Goal: Information Seeking & Learning: Learn about a topic

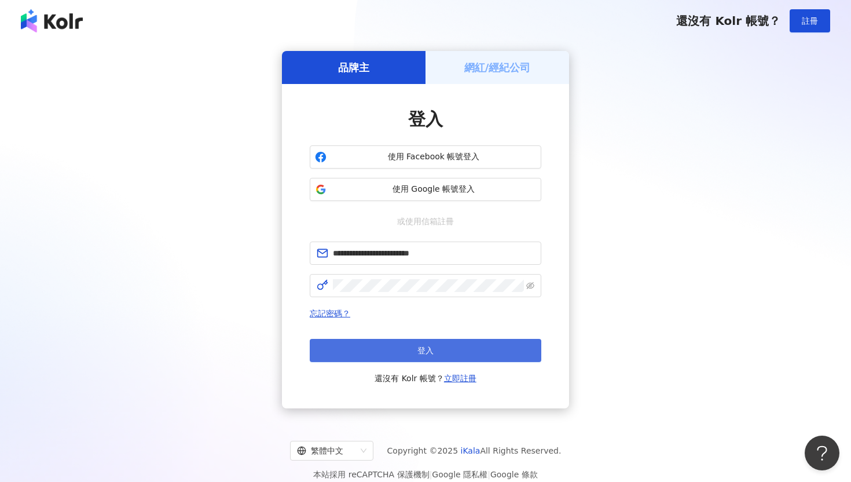
click at [339, 343] on button "登入" at bounding box center [426, 350] width 232 height 23
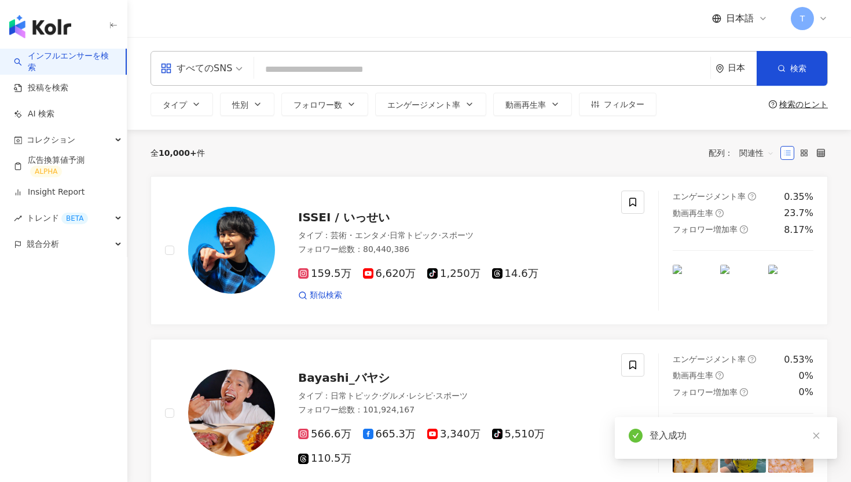
click at [368, 61] on input "search" at bounding box center [482, 69] width 447 height 22
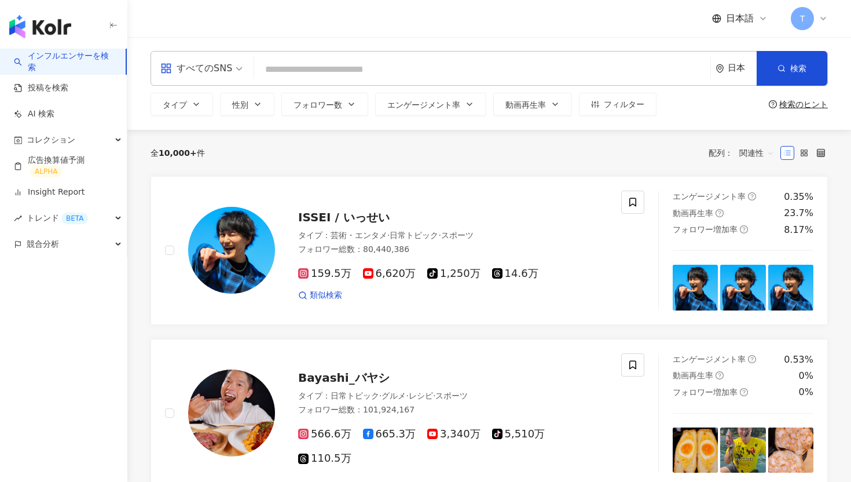
click at [239, 73] on span "すべてのSNS" at bounding box center [201, 68] width 82 height 19
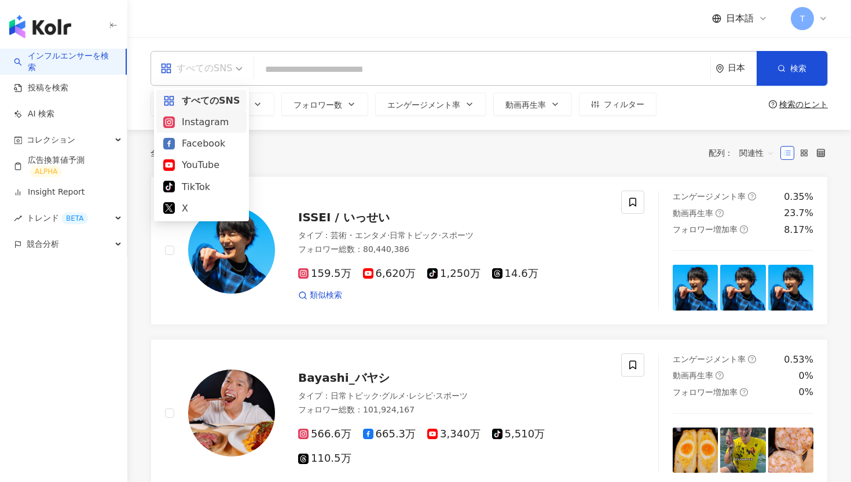
click at [203, 120] on div "Instagram" at bounding box center [201, 122] width 76 height 14
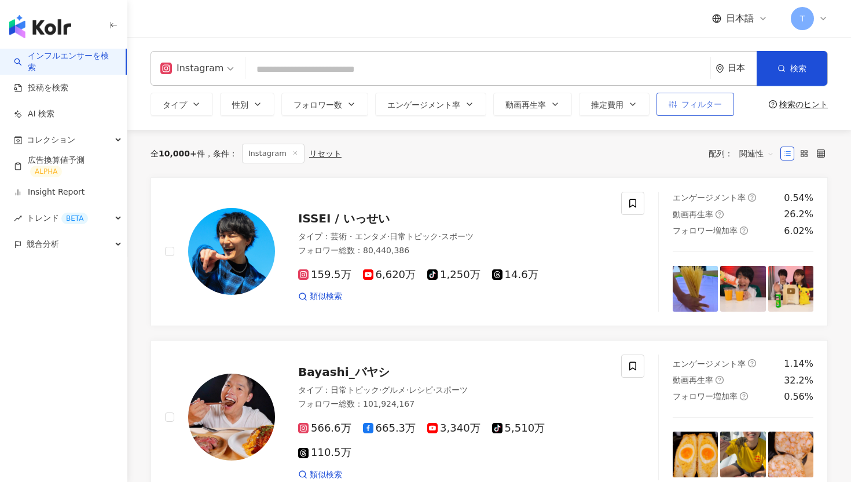
click at [685, 105] on span "フィルター" at bounding box center [702, 104] width 41 height 9
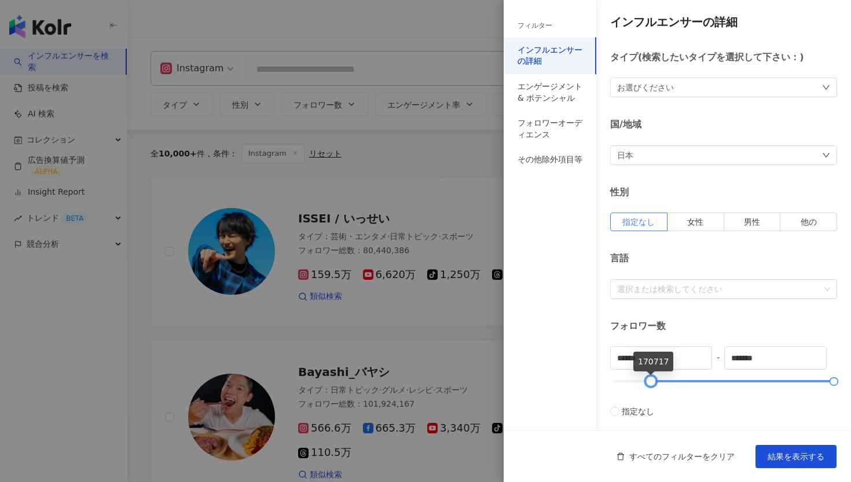
drag, startPoint x: 617, startPoint y: 377, endPoint x: 655, endPoint y: 376, distance: 37.7
click at [654, 378] on div at bounding box center [651, 381] width 6 height 6
type input "******"
click at [656, 378] on div at bounding box center [652, 381] width 6 height 6
click at [683, 243] on div "インフルエンサーの詳細 タイプ ( 検索したいタイプを選択して下さい： ) お選びください 国/地域 日本 性別 指定なし 女性 男性 他の 言語 選択または…" at bounding box center [678, 412] width 348 height 824
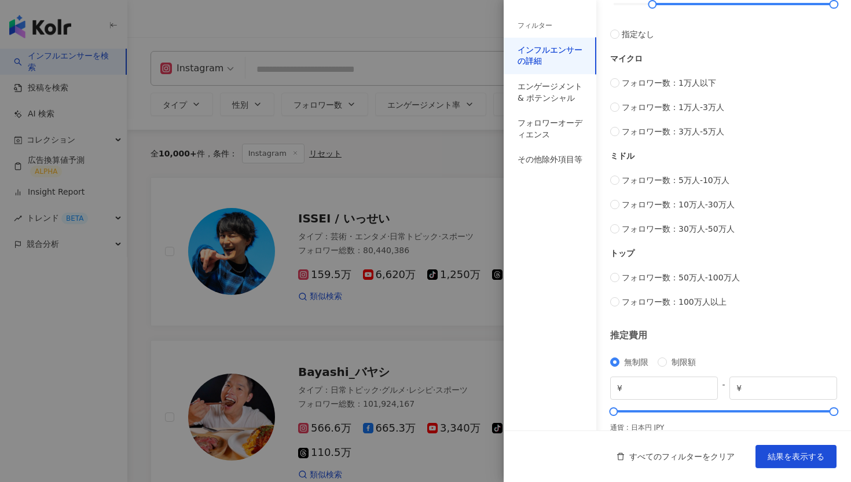
scroll to position [393, 0]
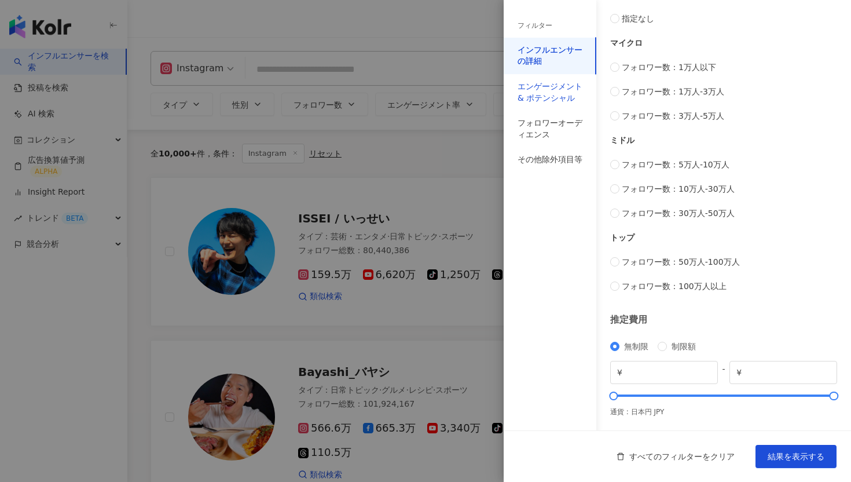
click at [552, 97] on div "エンゲージメント & ポテンシャル" at bounding box center [550, 92] width 65 height 23
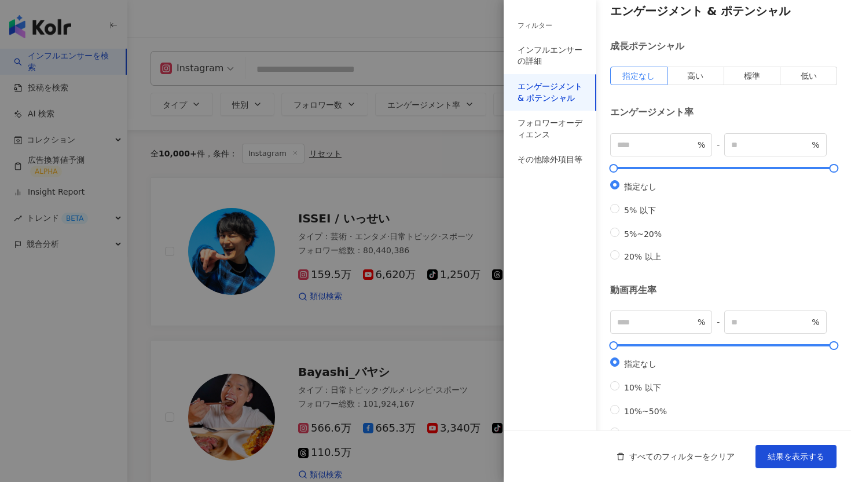
scroll to position [269, 0]
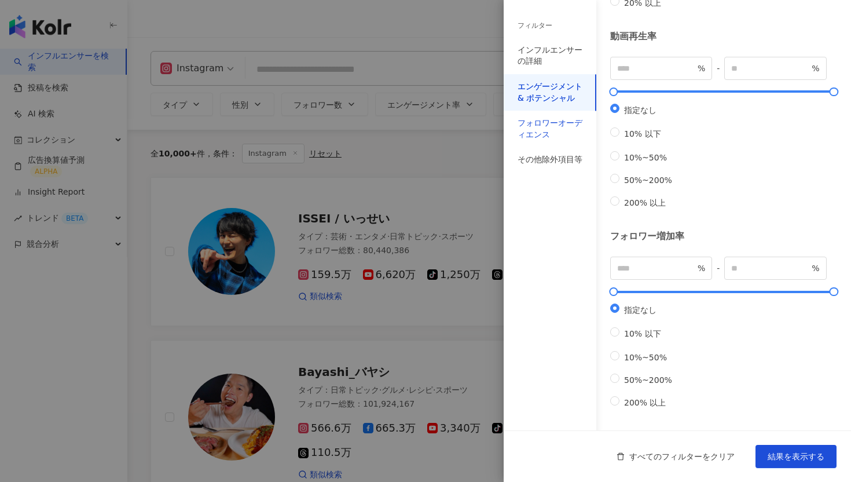
click at [558, 125] on div "フォロワーオーディエンス" at bounding box center [550, 129] width 65 height 23
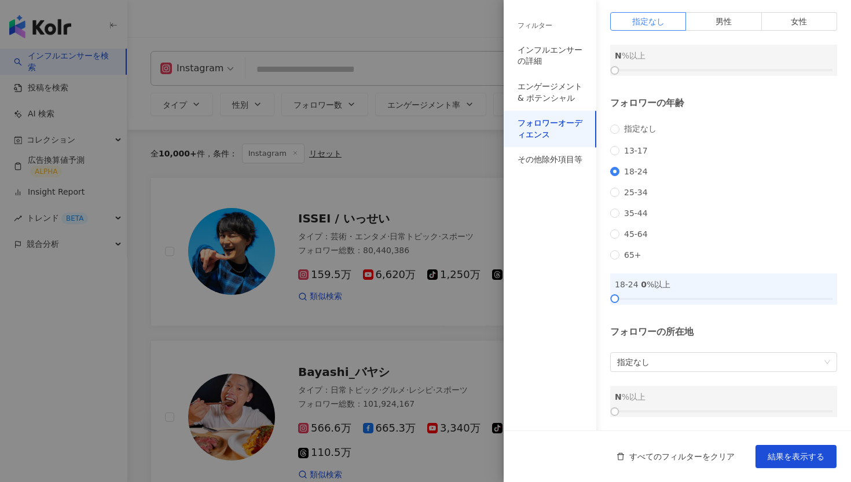
drag, startPoint x: 615, startPoint y: 294, endPoint x: 726, endPoint y: 286, distance: 110.9
click at [726, 286] on div "18-24 0 %以上" at bounding box center [723, 288] width 227 height 31
click at [708, 298] on div at bounding box center [724, 298] width 218 height 7
drag, startPoint x: 707, startPoint y: 296, endPoint x: 767, endPoint y: 294, distance: 59.7
click at [767, 295] on div at bounding box center [768, 298] width 6 height 6
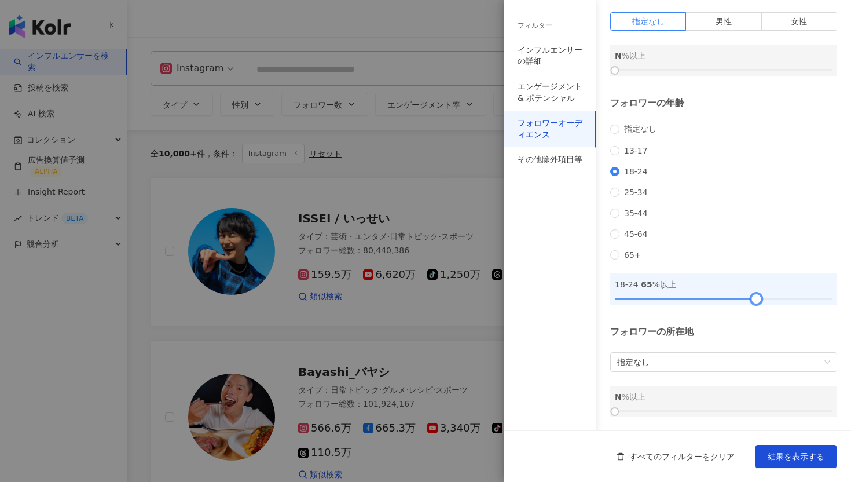
drag, startPoint x: 765, startPoint y: 302, endPoint x: 755, endPoint y: 301, distance: 10.5
click at [755, 301] on div at bounding box center [757, 298] width 6 height 6
click at [795, 462] on button "結果を表示する" at bounding box center [796, 456] width 81 height 23
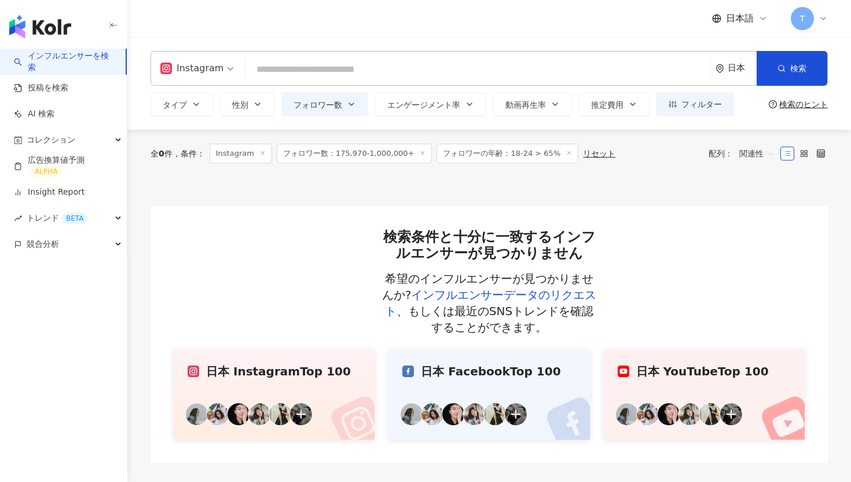
click at [526, 153] on span "フォロワーの年齢：18-24 > 65%" at bounding box center [508, 154] width 142 height 20
click at [695, 100] on span "フィルター" at bounding box center [702, 104] width 41 height 9
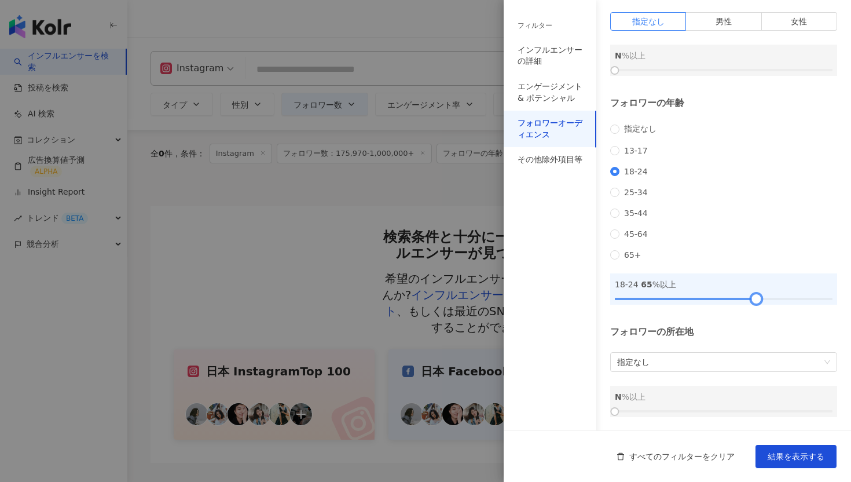
click at [701, 296] on div at bounding box center [724, 298] width 218 height 7
click at [766, 451] on button "結果を表示する" at bounding box center [796, 456] width 81 height 23
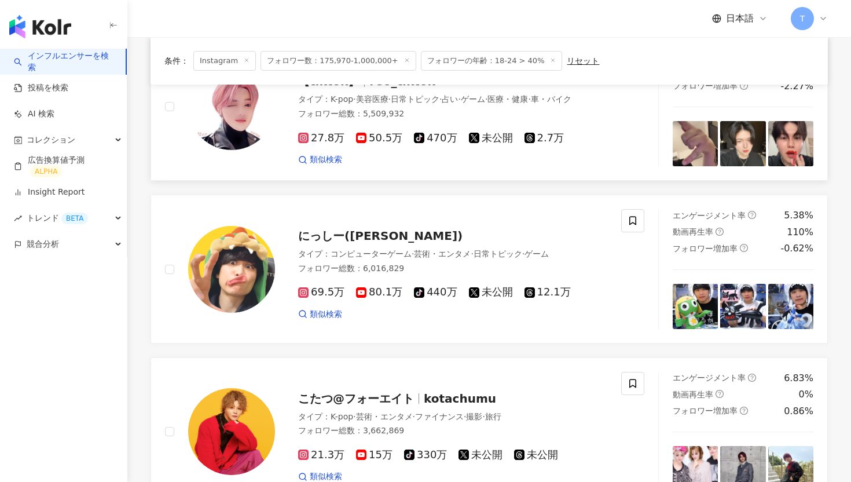
scroll to position [729, 0]
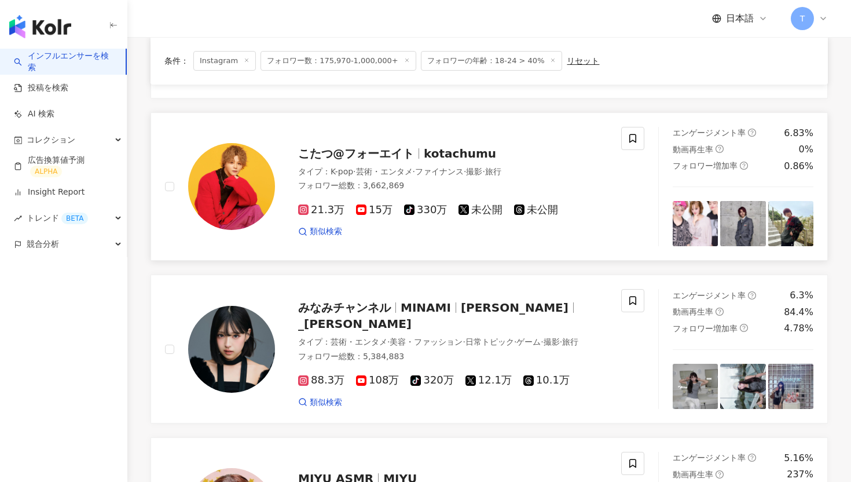
click at [323, 147] on span "こたつ@フォーエイト" at bounding box center [356, 154] width 116 height 14
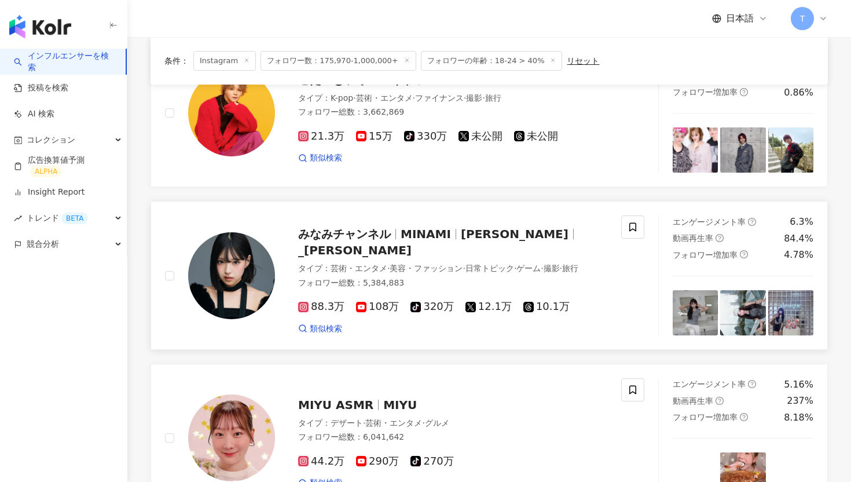
scroll to position [803, 0]
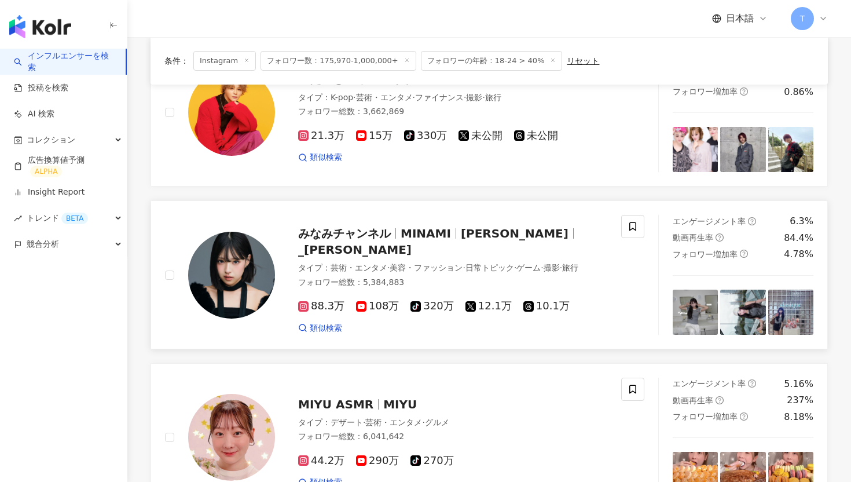
click at [361, 243] on span "_mimi_minami_" at bounding box center [355, 250] width 114 height 14
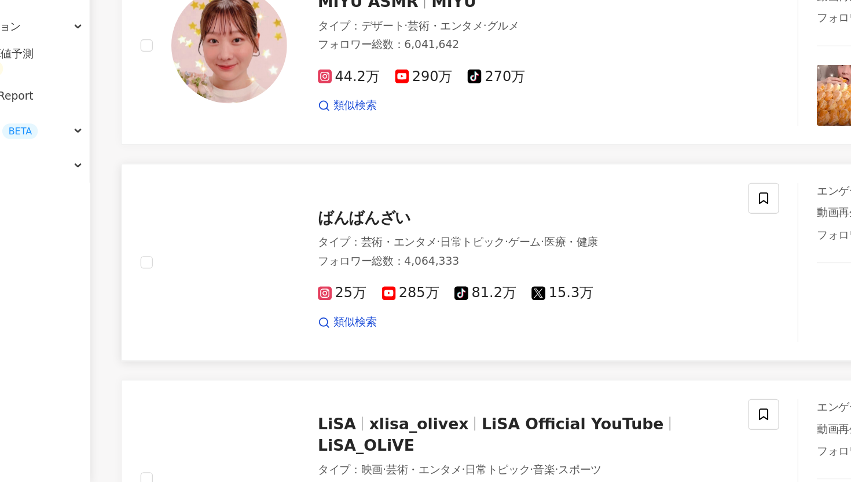
scroll to position [1086, 0]
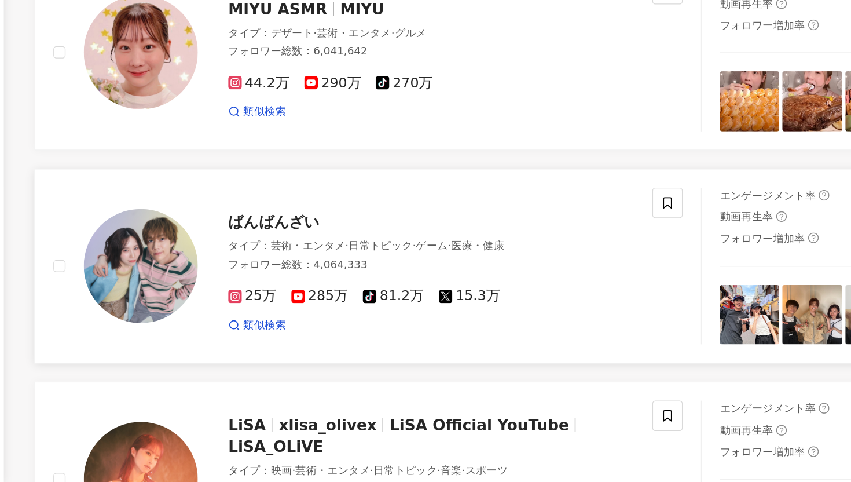
click at [348, 277] on span "ばんばんざい" at bounding box center [333, 284] width 70 height 14
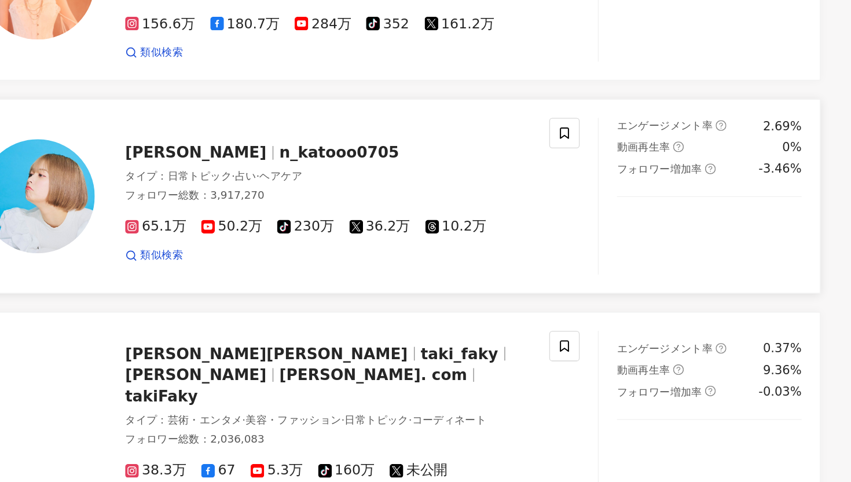
scroll to position [1464, 0]
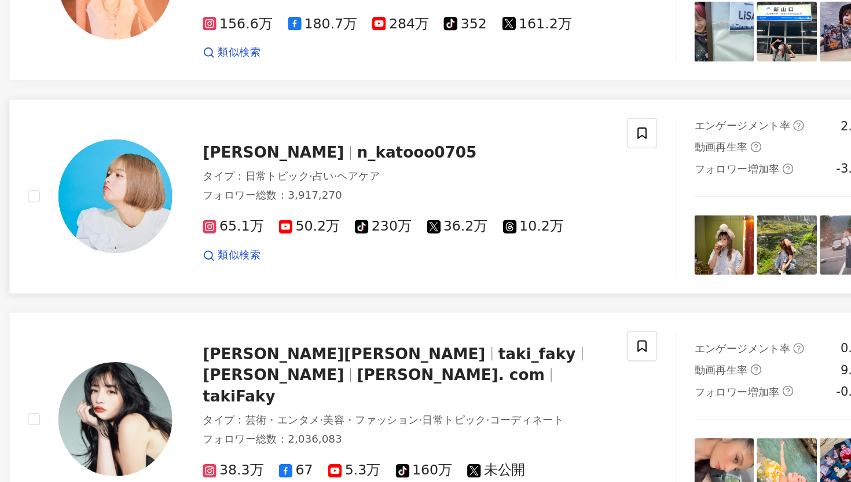
click at [416, 224] on span "n_katooo0705" at bounding box center [461, 231] width 91 height 14
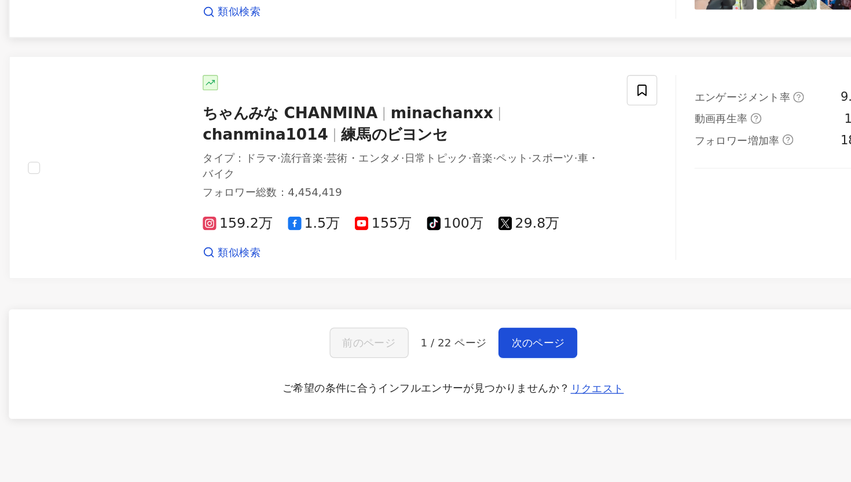
scroll to position [1916, 0]
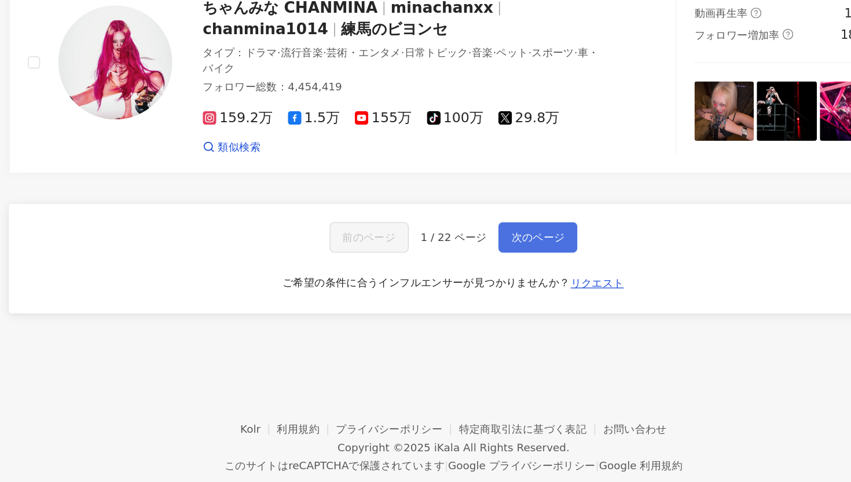
click at [550, 284] on button "次のページ" at bounding box center [554, 295] width 60 height 23
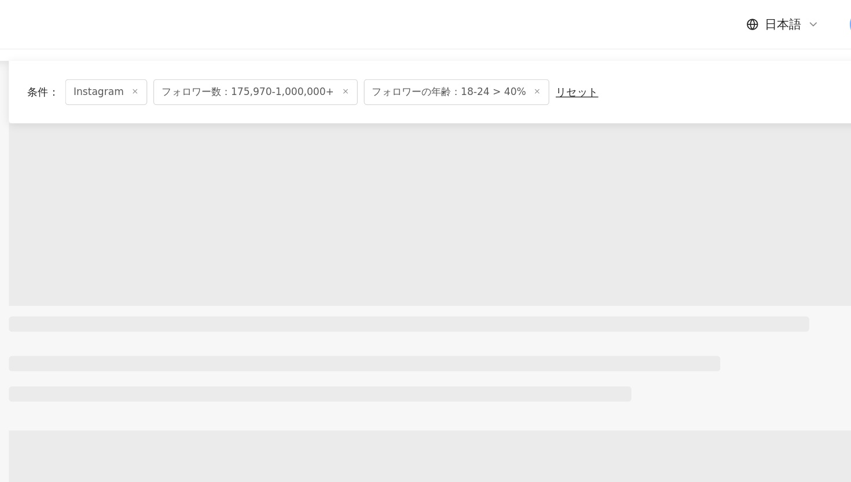
scroll to position [0, 0]
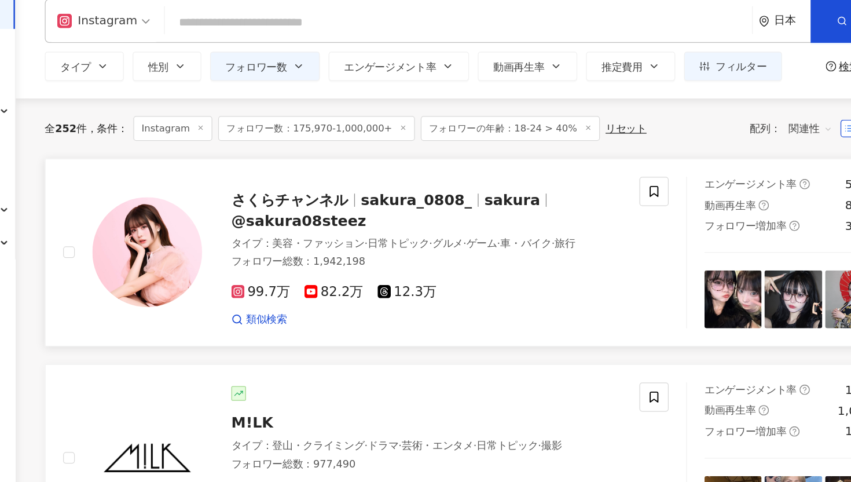
click at [349, 214] on span "さくらチャンネル" at bounding box center [344, 210] width 93 height 14
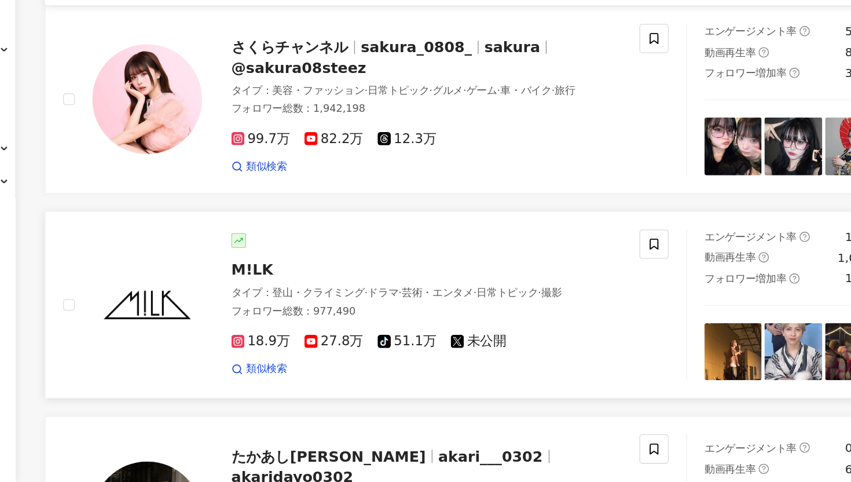
scroll to position [208, 0]
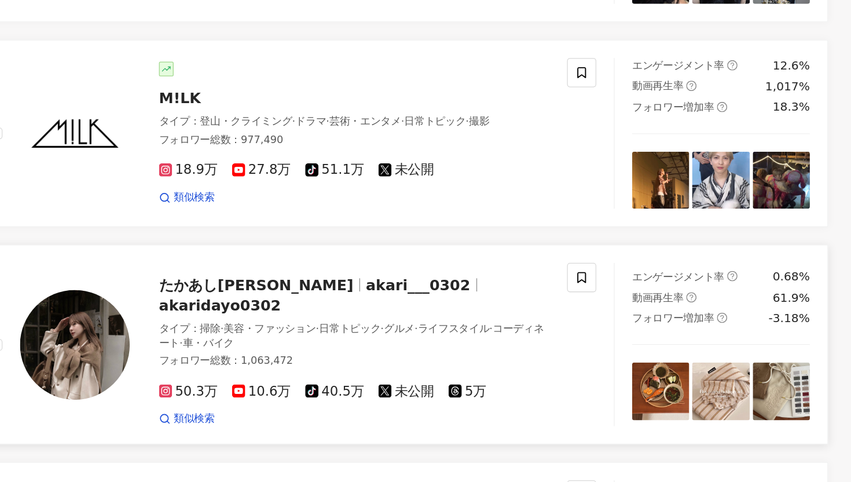
click at [462, 329] on span "akari___0302" at bounding box center [503, 326] width 83 height 14
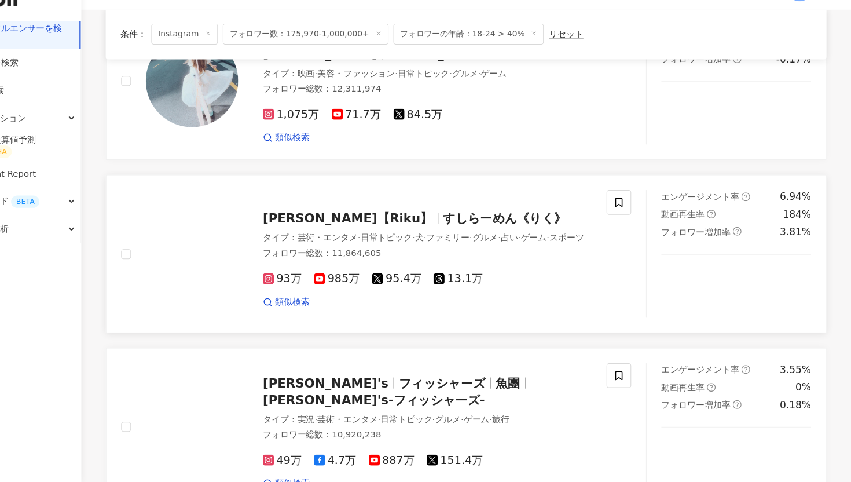
scroll to position [1465, 0]
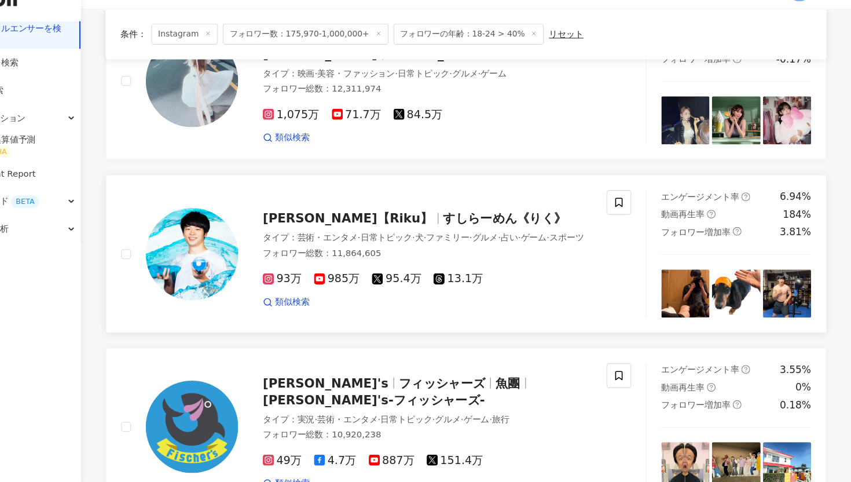
click at [401, 227] on span "SUSHI RAMEN【Riku】" at bounding box center [378, 234] width 160 height 14
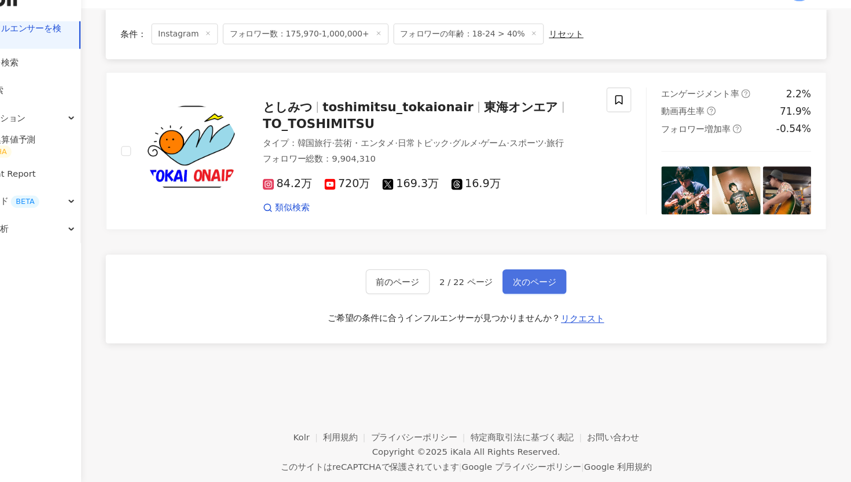
click at [559, 289] on span "次のページ" at bounding box center [553, 293] width 41 height 9
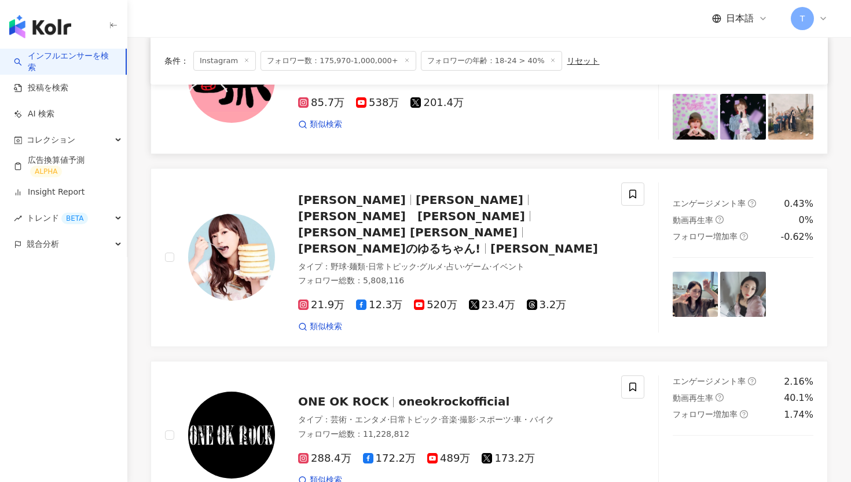
scroll to position [117, 0]
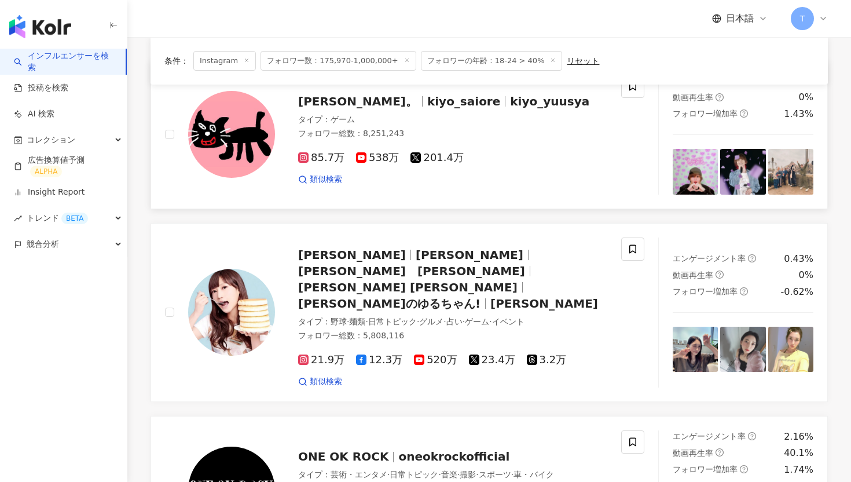
click at [427, 100] on span "kiyo_saiore" at bounding box center [463, 101] width 73 height 14
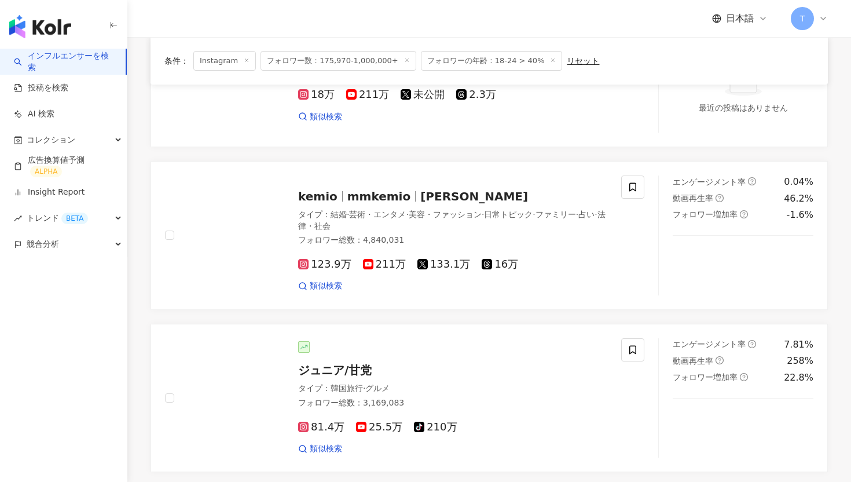
scroll to position [1842, 0]
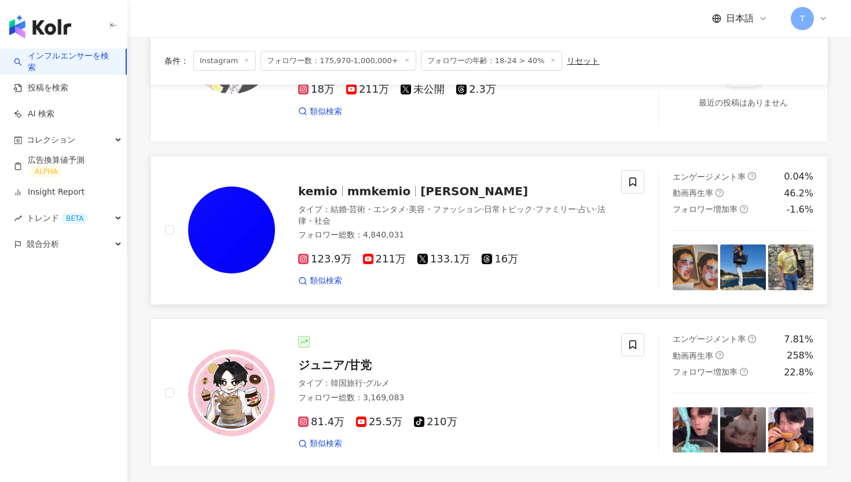
click at [444, 184] on span "kemio ひまなう" at bounding box center [474, 191] width 108 height 14
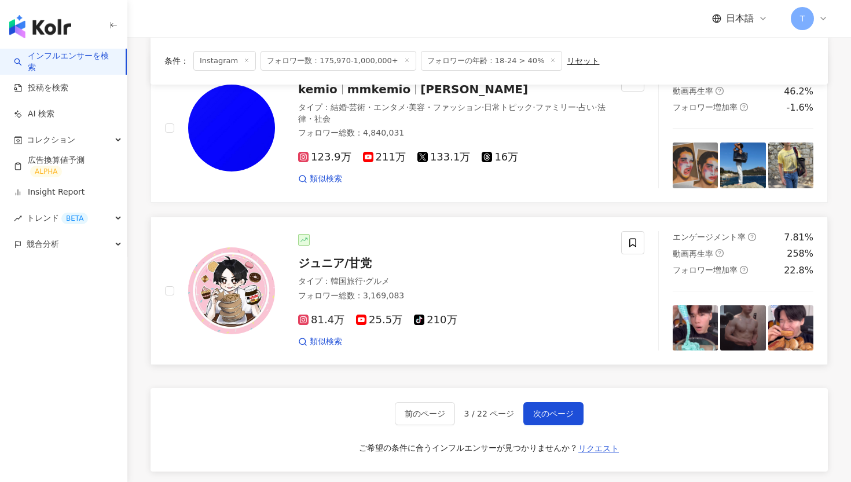
scroll to position [2075, 0]
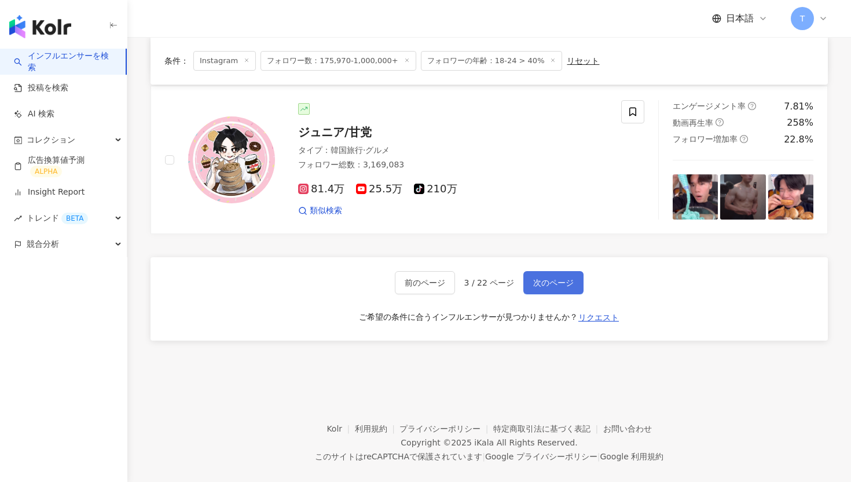
click at [541, 278] on span "次のページ" at bounding box center [553, 282] width 41 height 9
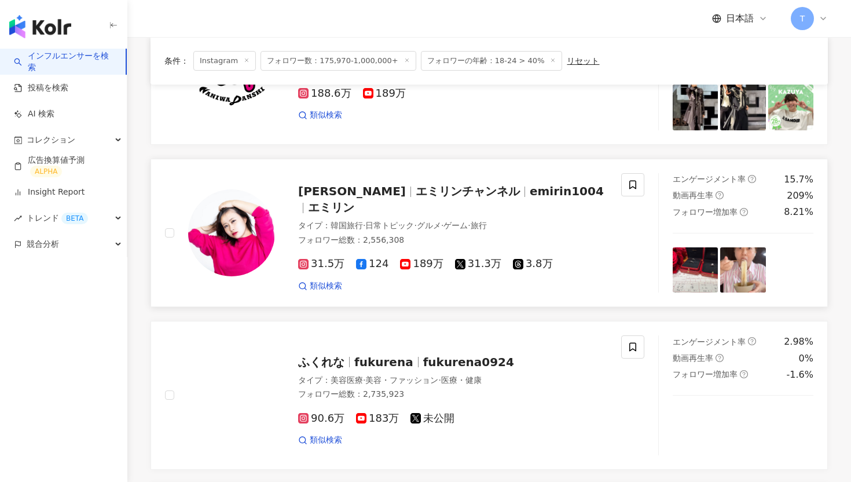
scroll to position [187, 0]
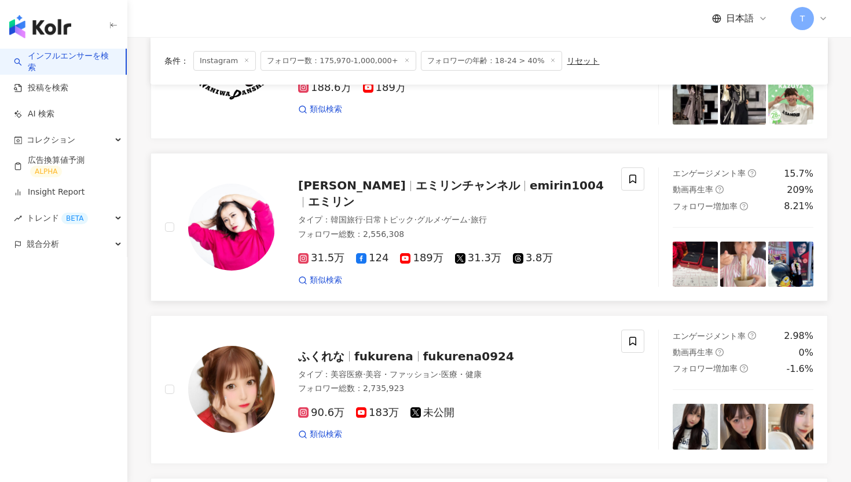
click at [444, 189] on span "エミリンチャンネル" at bounding box center [468, 185] width 104 height 14
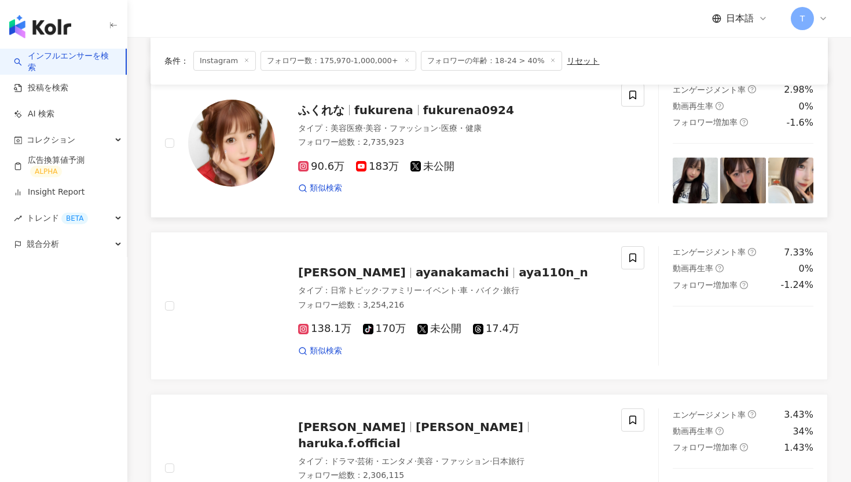
scroll to position [431, 0]
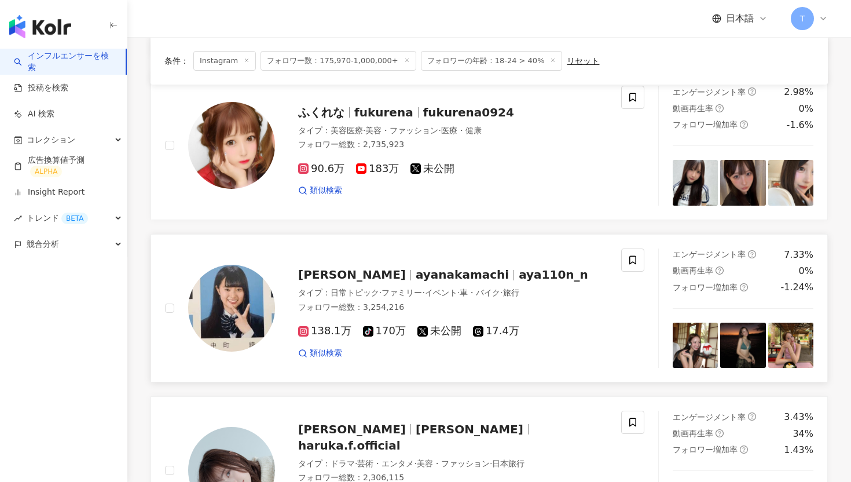
click at [416, 276] on span "ayanakamachi" at bounding box center [462, 275] width 93 height 14
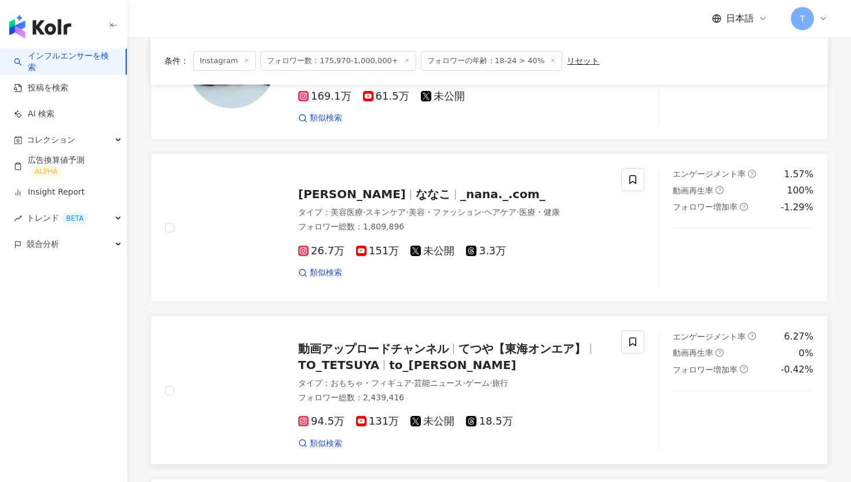
scroll to position [820, 0]
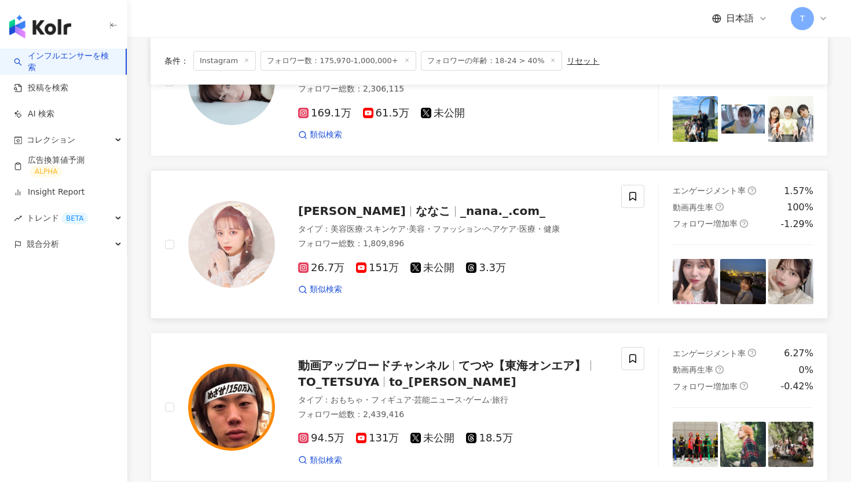
click at [350, 217] on span "nanakoななこ" at bounding box center [352, 211] width 108 height 14
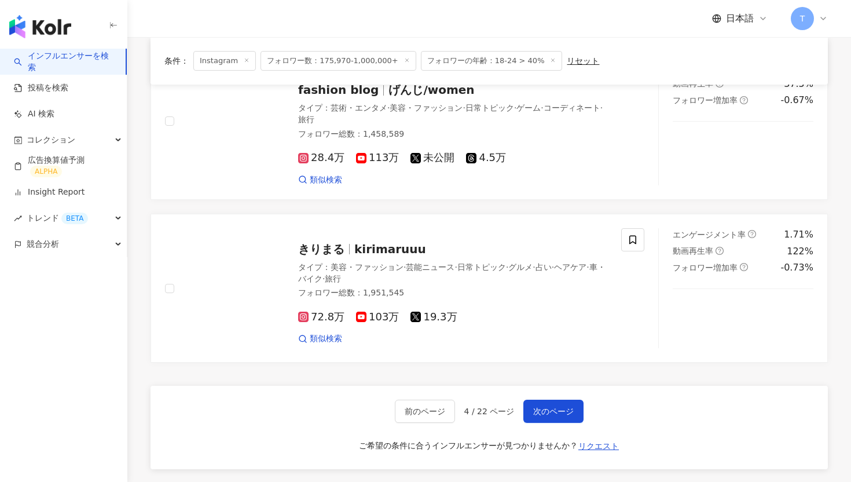
scroll to position [1763, 0]
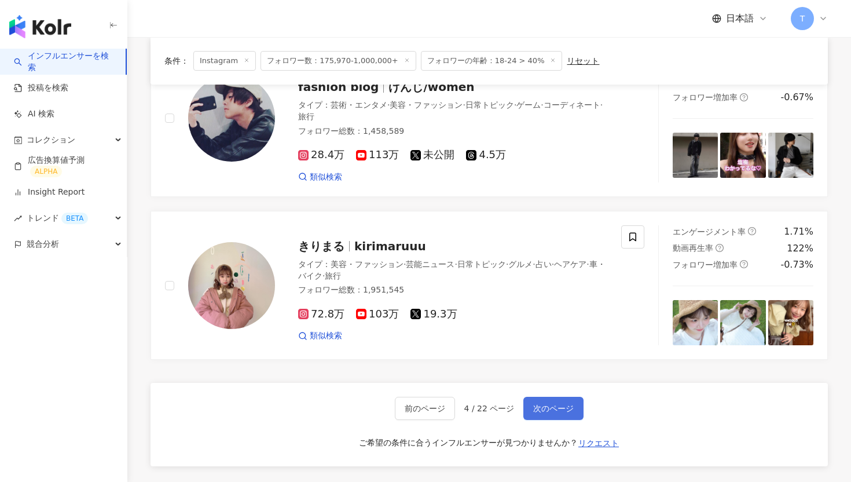
click at [543, 404] on span "次のページ" at bounding box center [553, 408] width 41 height 9
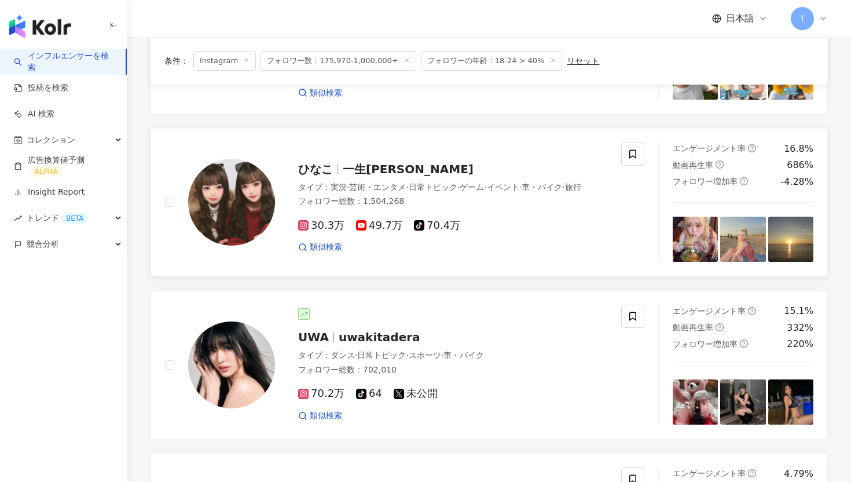
scroll to position [1431, 0]
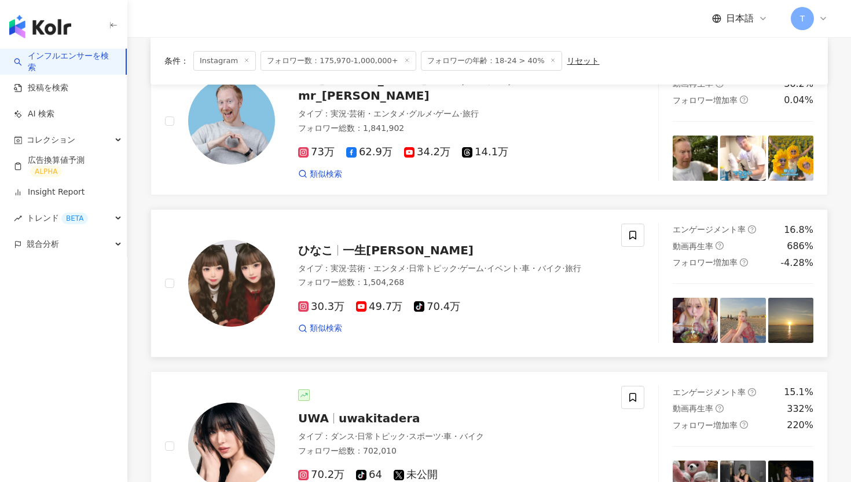
click at [326, 260] on div "ひなこ 一生友子 タイプ ： 実況 · 芸術・エンタメ · 日常トピック · ゲーム · イベント · 車・バイク · 旅行 フォロワー総数 ： 1,504,…" at bounding box center [441, 283] width 332 height 101
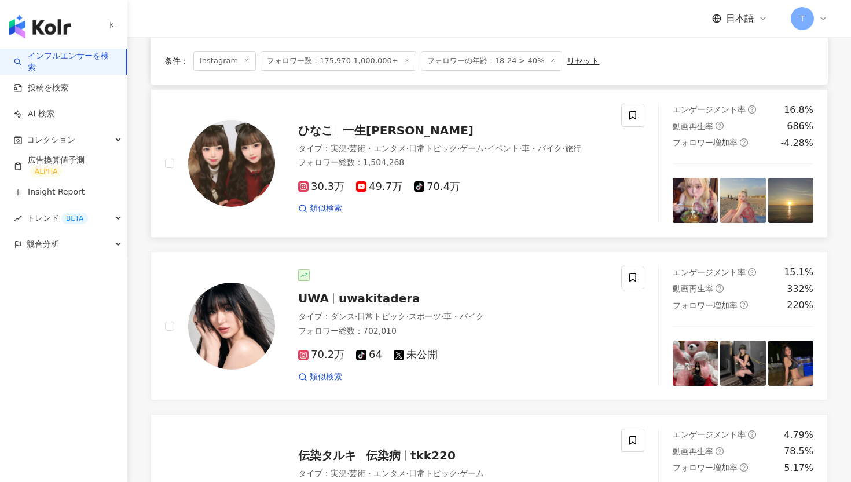
scroll to position [1694, 0]
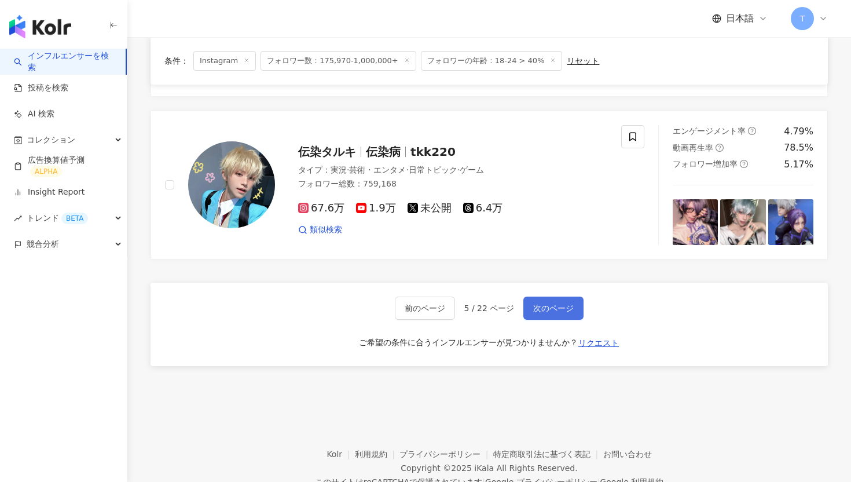
click at [551, 306] on span "次のページ" at bounding box center [553, 307] width 41 height 9
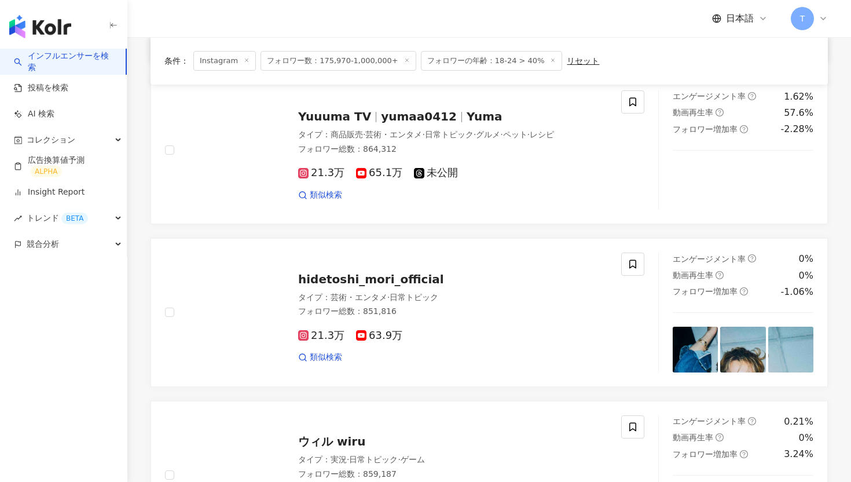
scroll to position [379, 0]
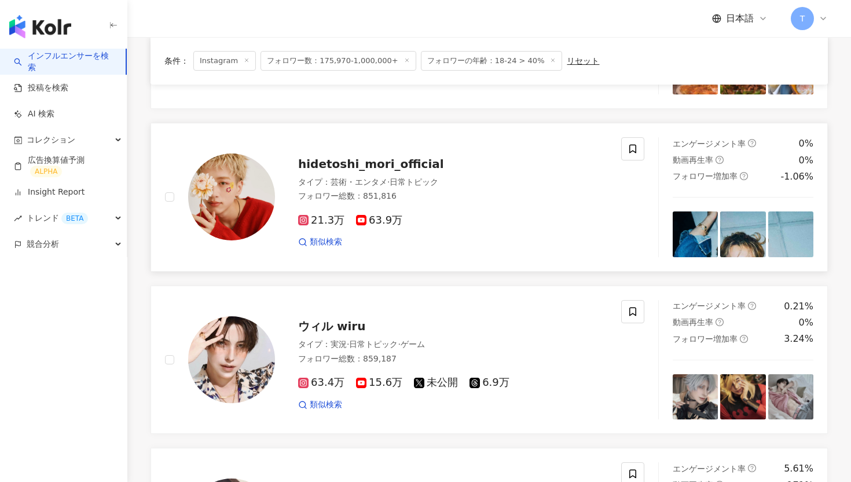
click at [331, 170] on div "hidetoshi_mori_official" at bounding box center [452, 164] width 309 height 16
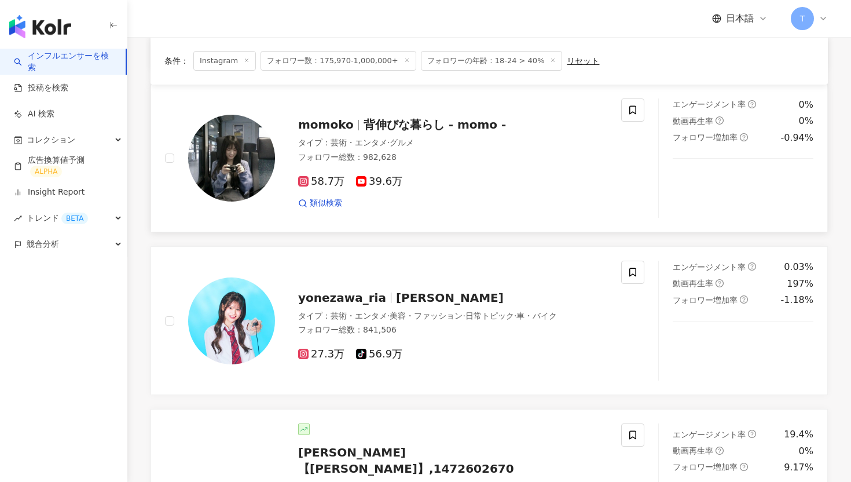
scroll to position [1074, 0]
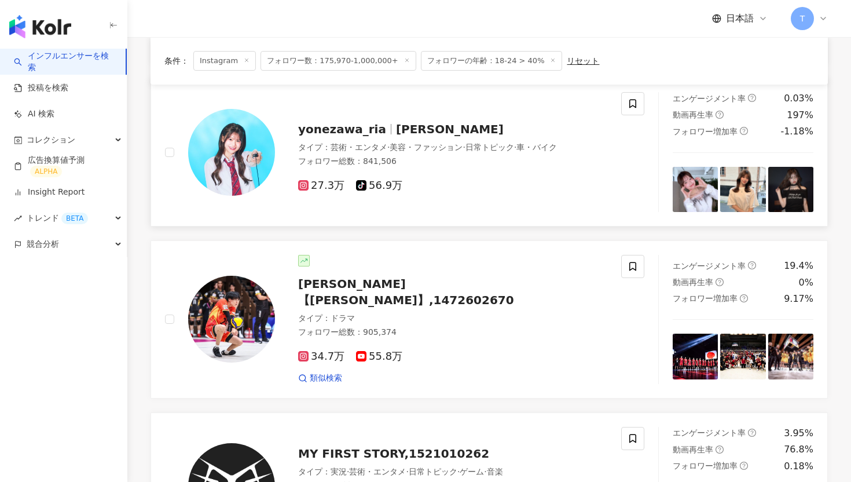
click at [373, 130] on span "yonezawa_ria" at bounding box center [342, 129] width 88 height 14
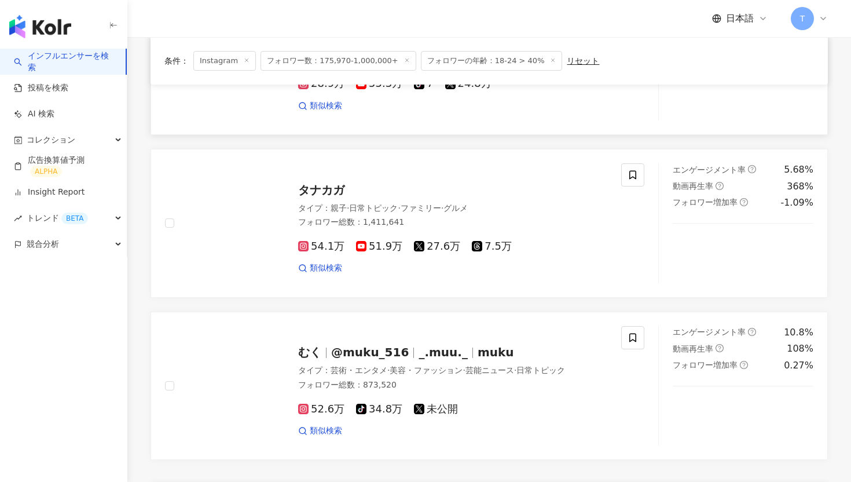
scroll to position [1895, 0]
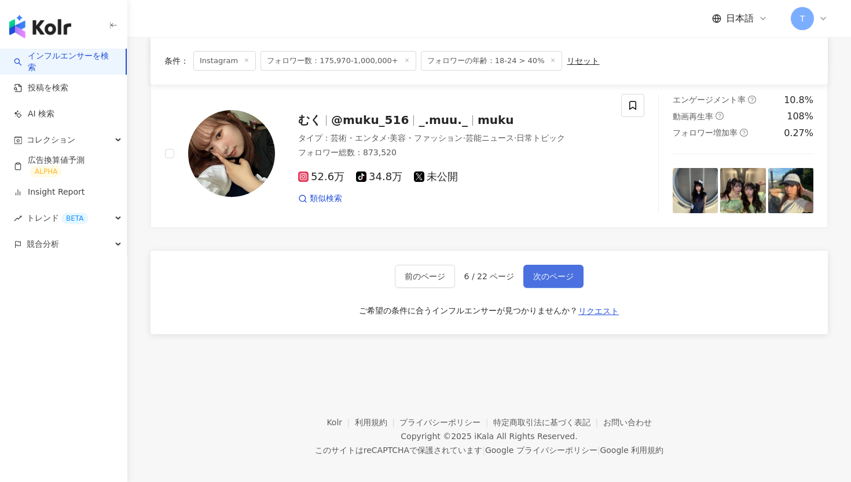
click at [554, 272] on span "次のページ" at bounding box center [553, 276] width 41 height 9
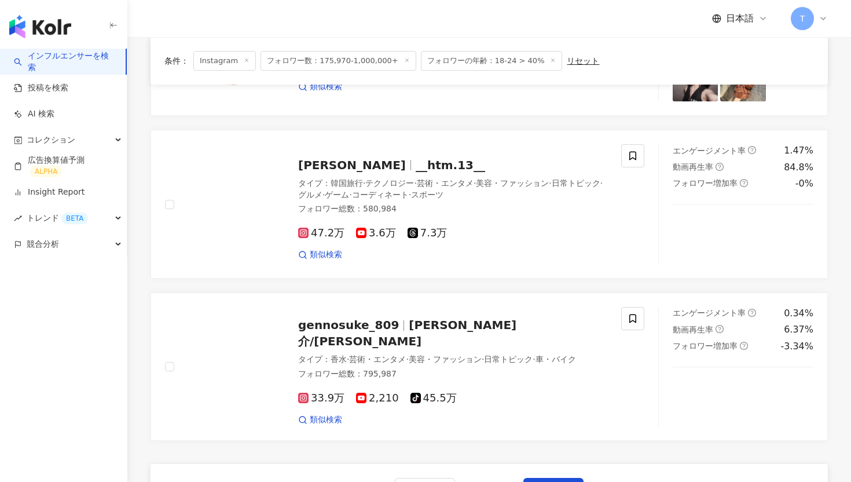
scroll to position [1761, 0]
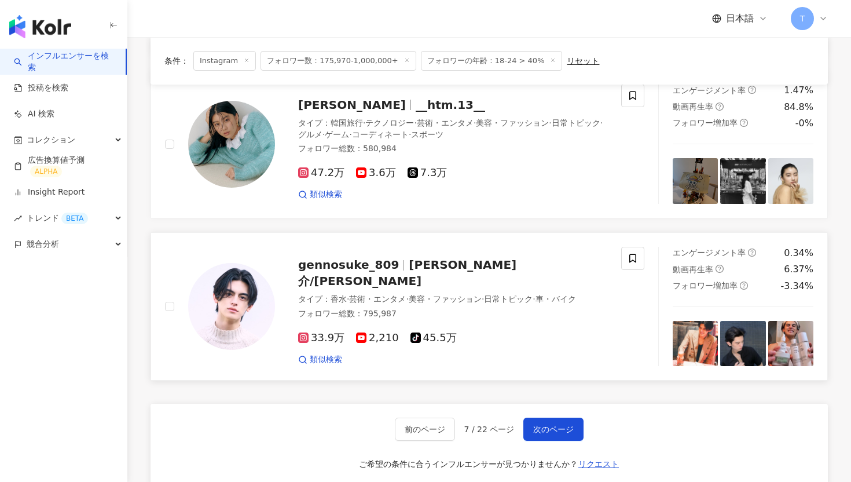
click at [480, 258] on span "元之介/Gennosuke" at bounding box center [407, 273] width 218 height 30
click at [565, 425] on span "次のページ" at bounding box center [553, 429] width 41 height 9
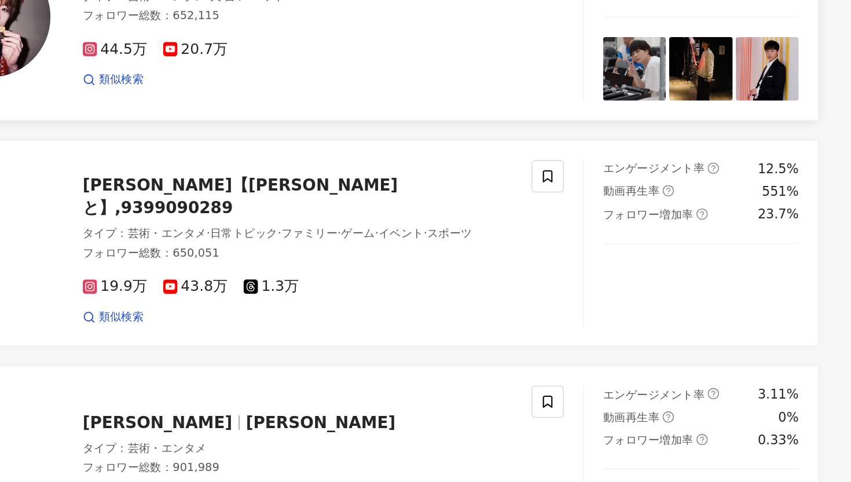
scroll to position [104, 0]
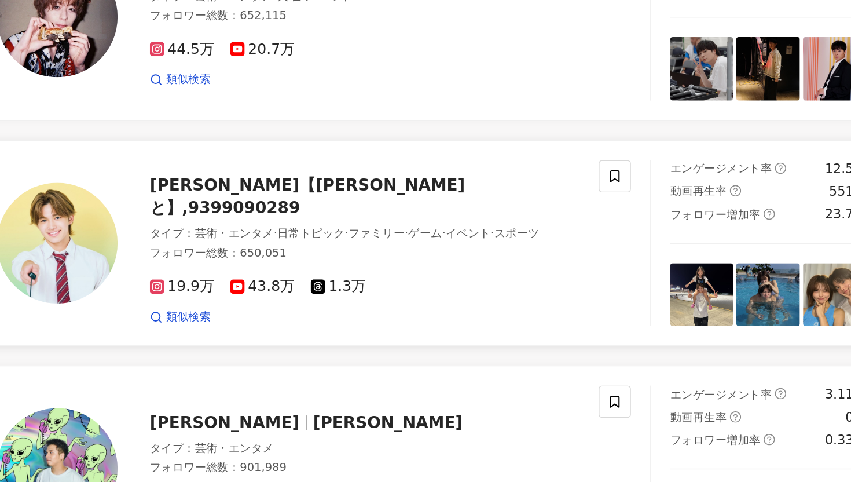
click at [433, 277] on span "今井暖大【いまいはると】,9399090289" at bounding box center [411, 276] width 227 height 30
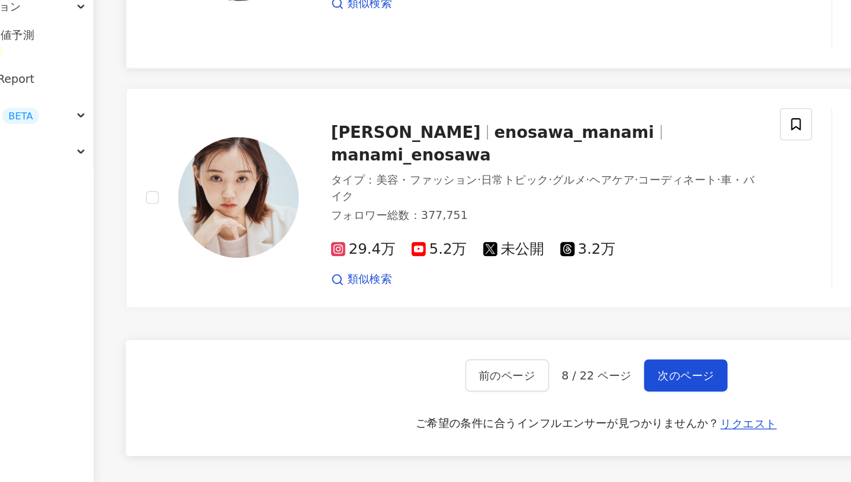
scroll to position [1822, 0]
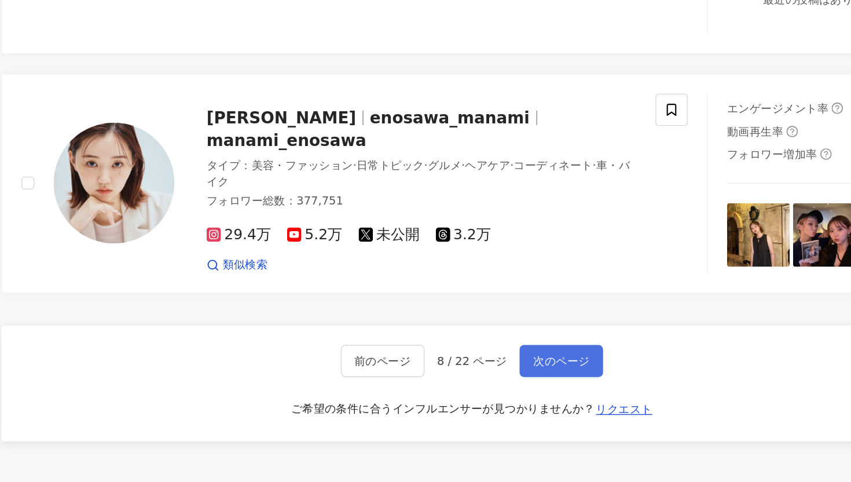
click at [548, 383] on button "次のページ" at bounding box center [554, 394] width 60 height 23
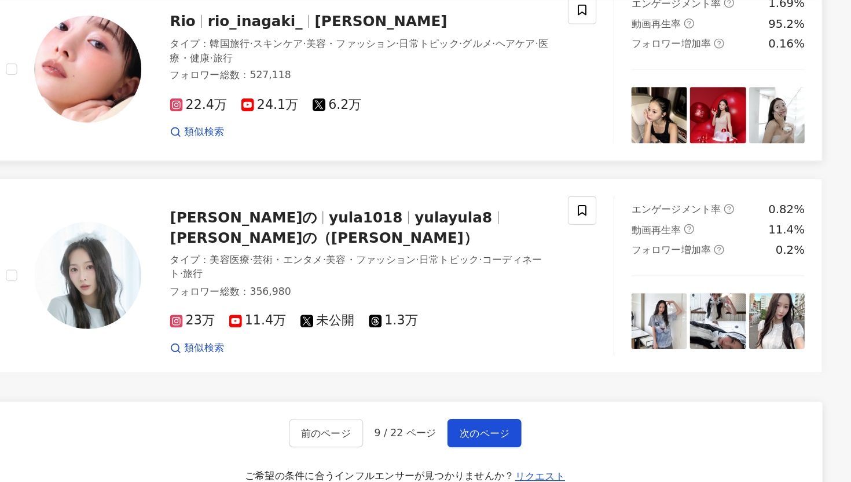
scroll to position [1923, 0]
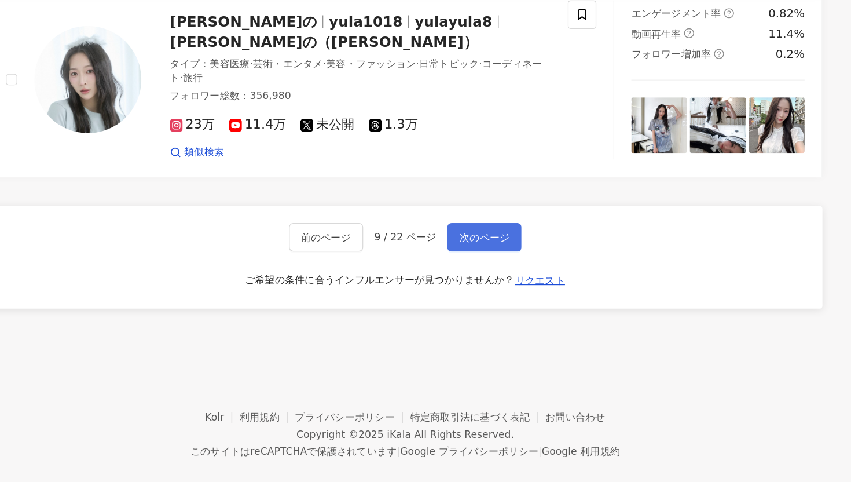
click at [561, 283] on span "次のページ" at bounding box center [553, 283] width 41 height 9
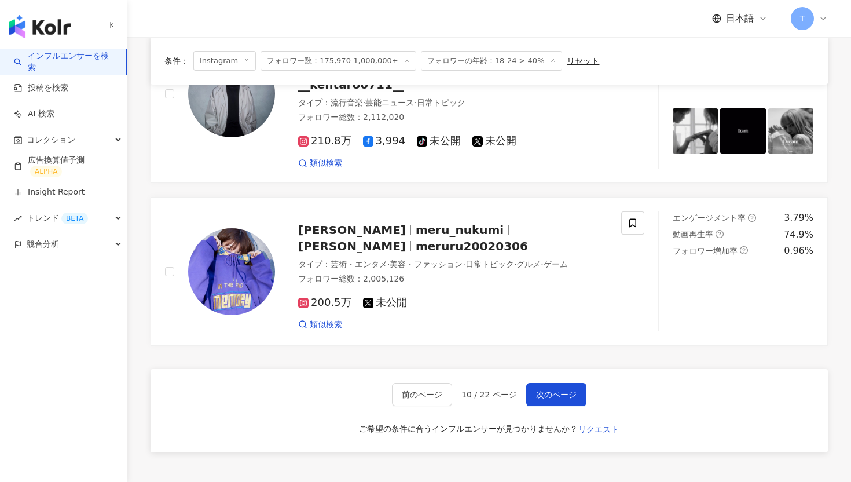
scroll to position [1900, 0]
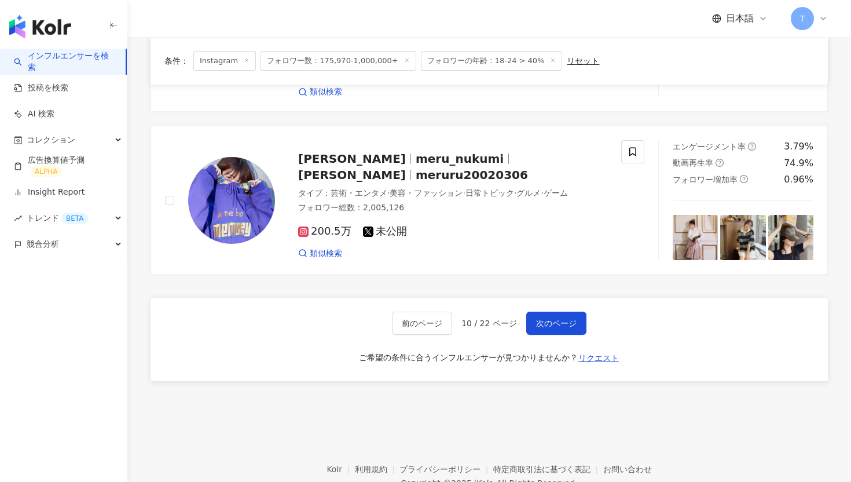
click at [546, 298] on div "前のページ 10 / 22 ページ 次のページ ご希望の条件に合うインフルエンサーが見つかりませんか？ リクエスト" at bounding box center [490, 339] width 678 height 83
click at [552, 319] on span "次のページ" at bounding box center [556, 323] width 41 height 9
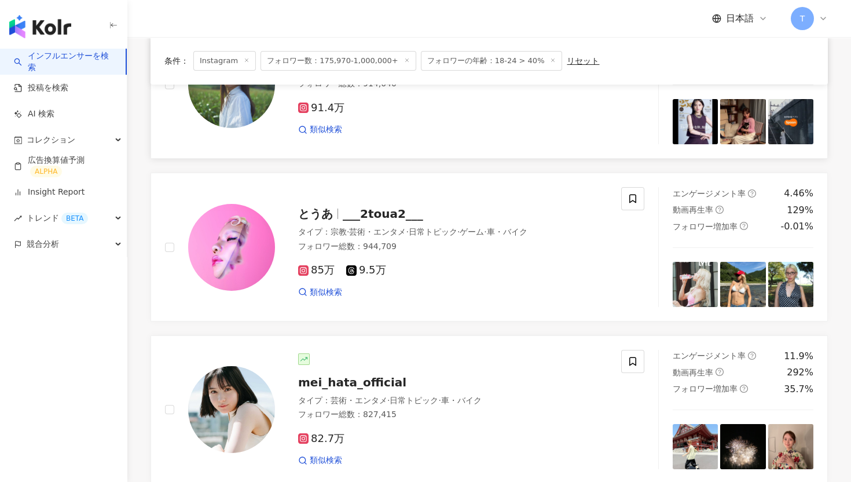
scroll to position [1809, 0]
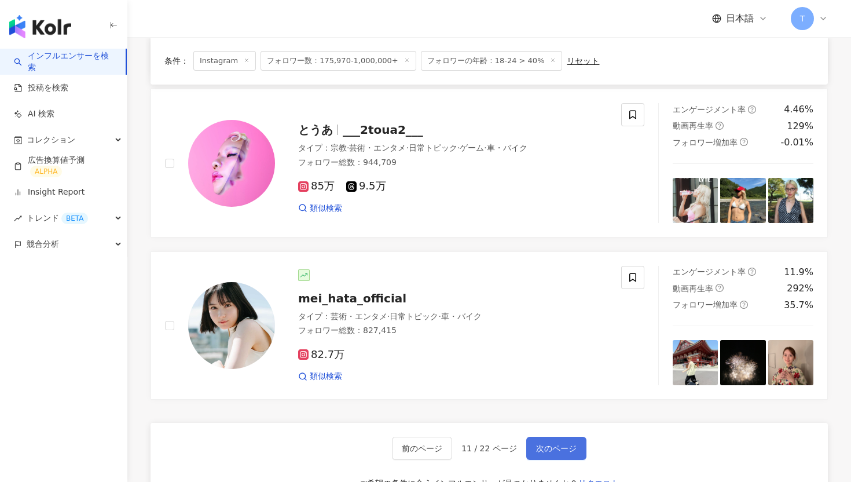
click at [553, 444] on span "次のページ" at bounding box center [556, 448] width 41 height 9
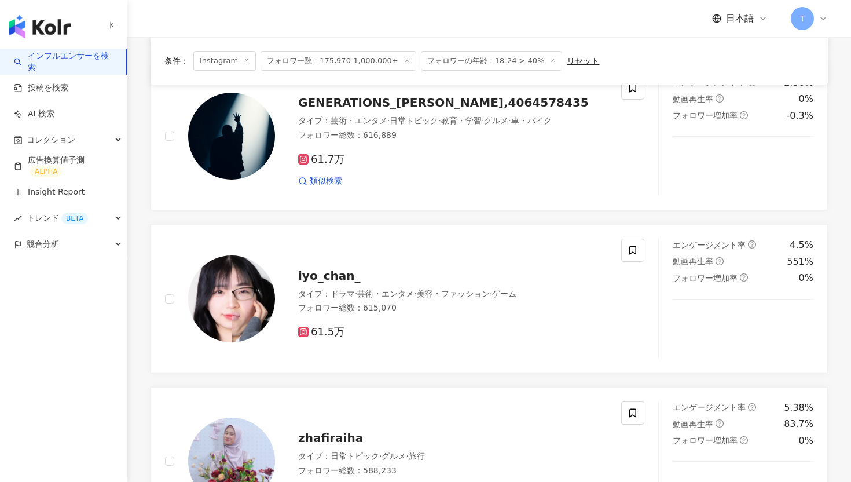
scroll to position [1023, 0]
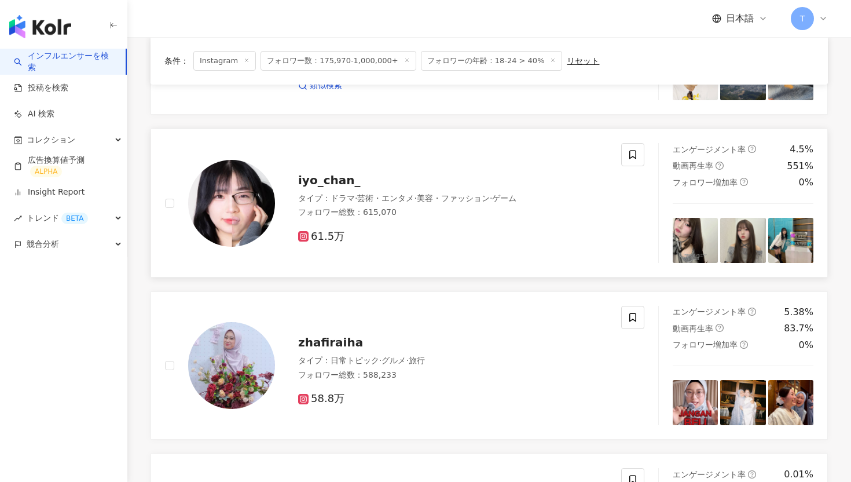
click at [318, 176] on span "iyo_chan_" at bounding box center [329, 180] width 62 height 14
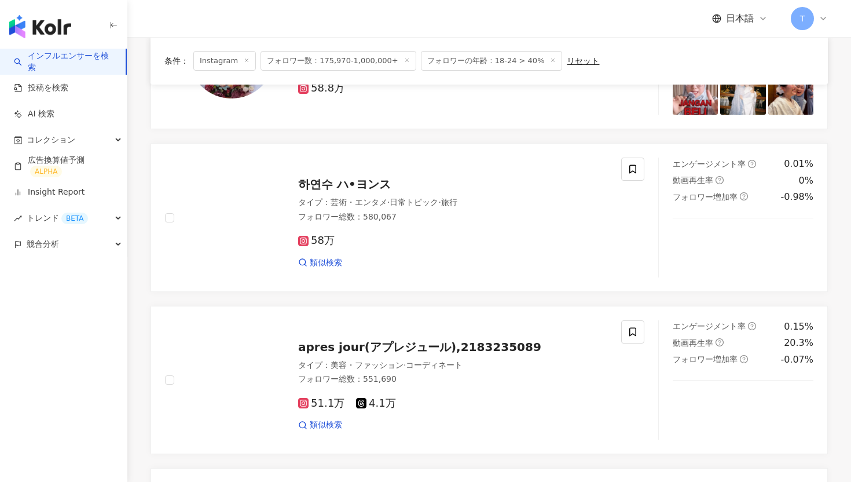
scroll to position [1791, 0]
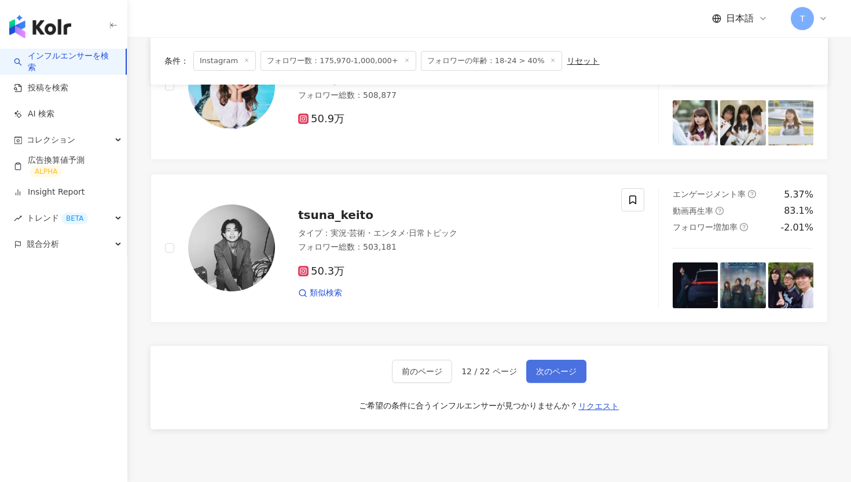
click at [550, 370] on span "次のページ" at bounding box center [556, 371] width 41 height 9
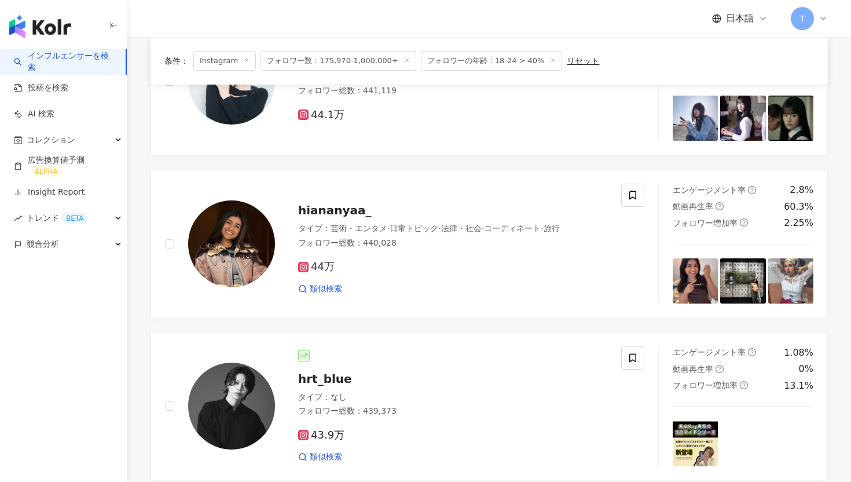
scroll to position [1957, 0]
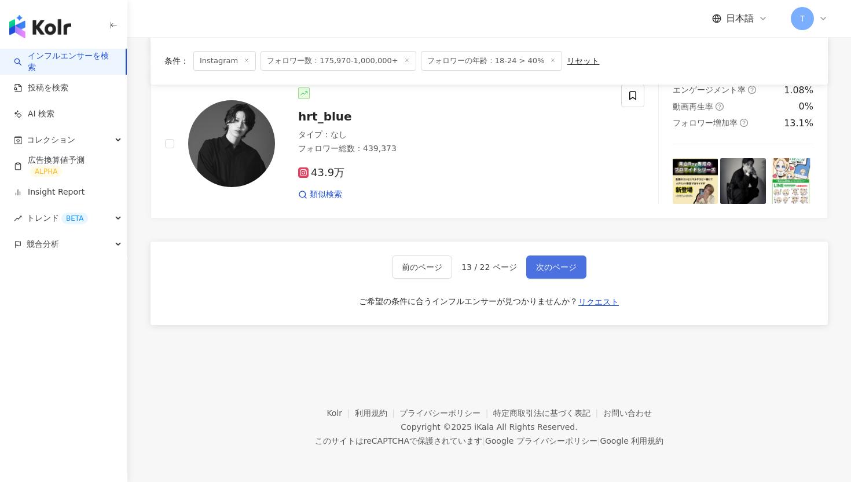
click at [563, 266] on span "次のページ" at bounding box center [556, 266] width 41 height 9
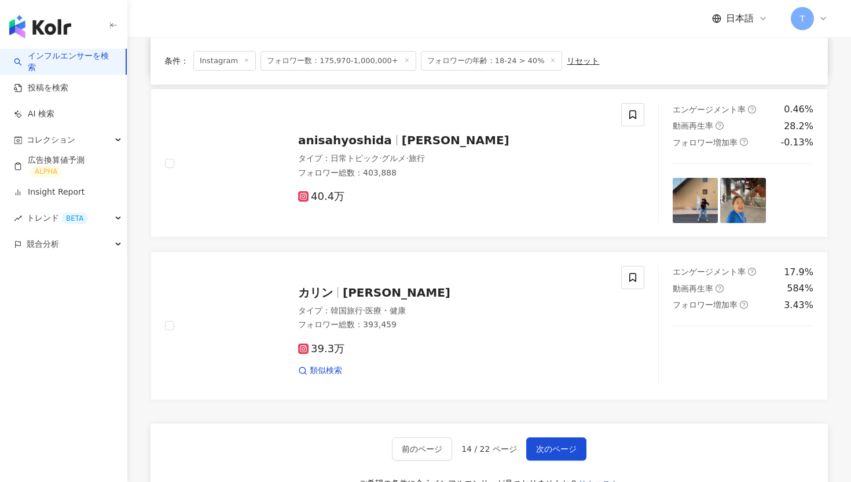
scroll to position [1779, 0]
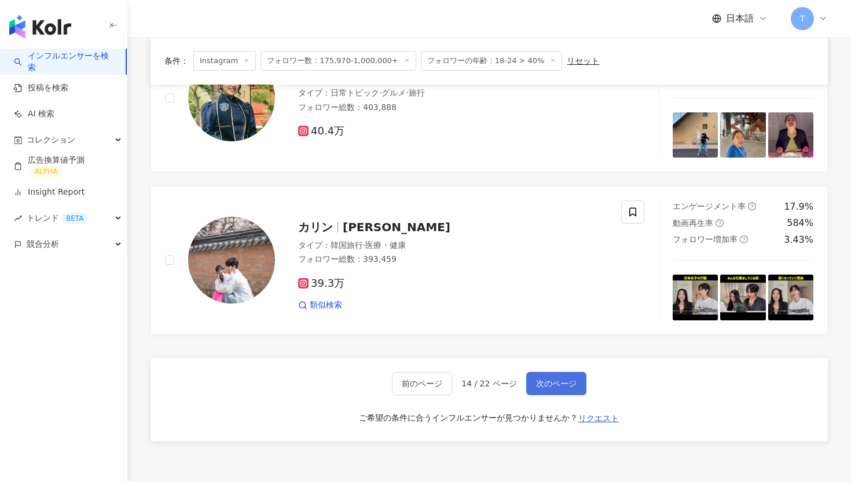
click at [567, 386] on span "次のページ" at bounding box center [556, 383] width 41 height 9
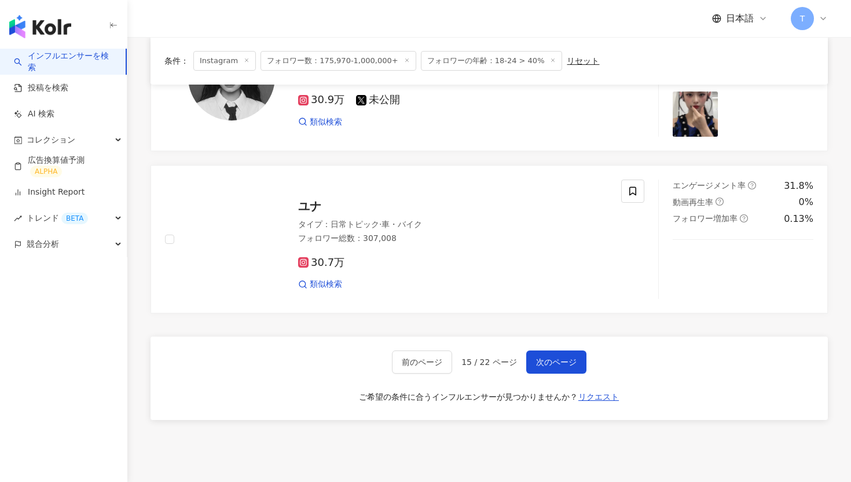
scroll to position [1983, 0]
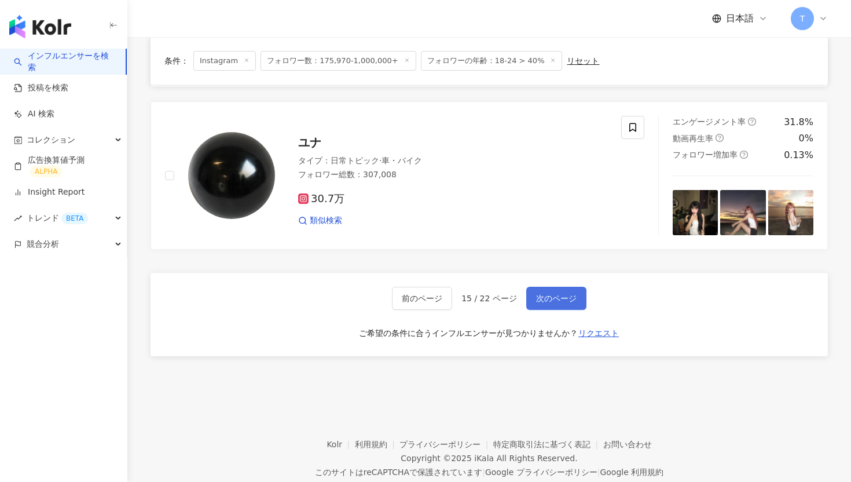
click at [571, 305] on button "次のページ" at bounding box center [556, 298] width 60 height 23
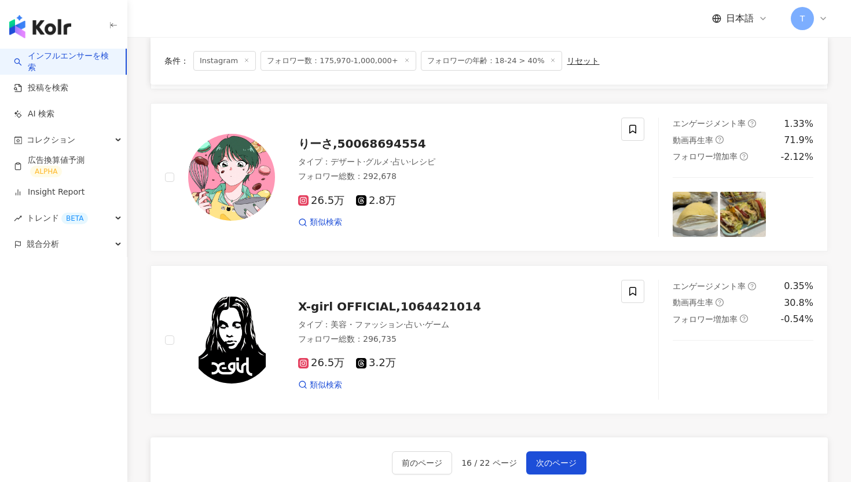
scroll to position [1930, 0]
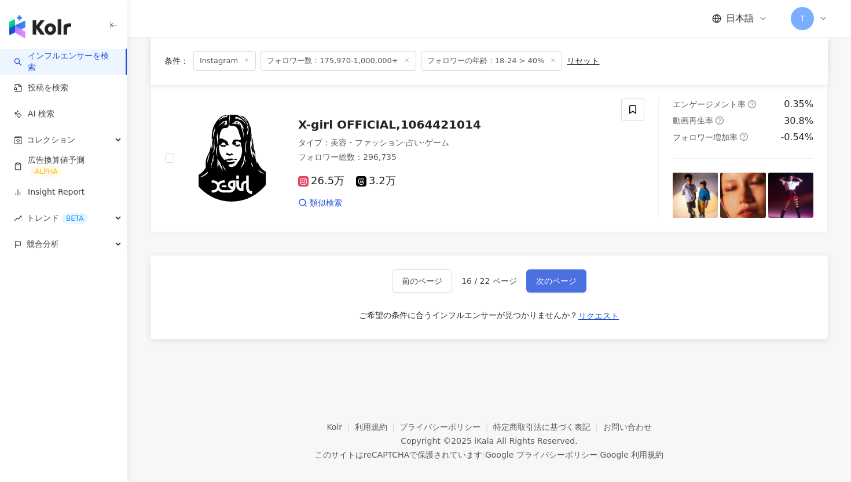
click at [537, 269] on button "次のページ" at bounding box center [556, 280] width 60 height 23
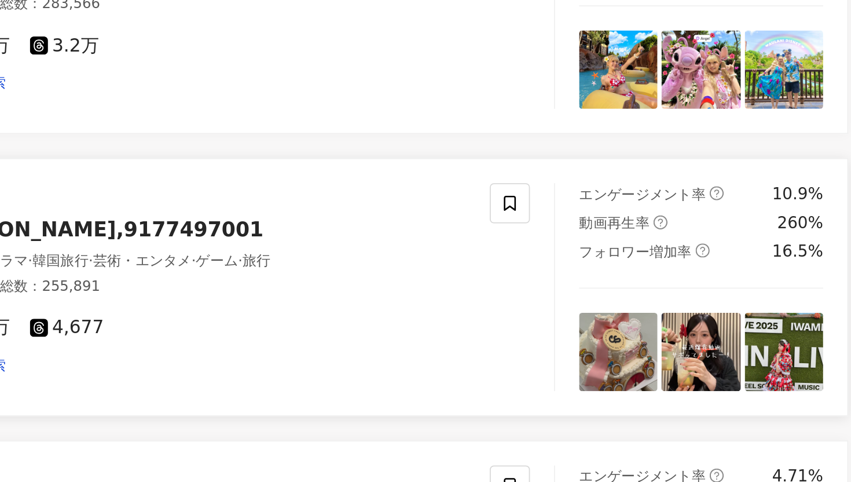
scroll to position [452, 0]
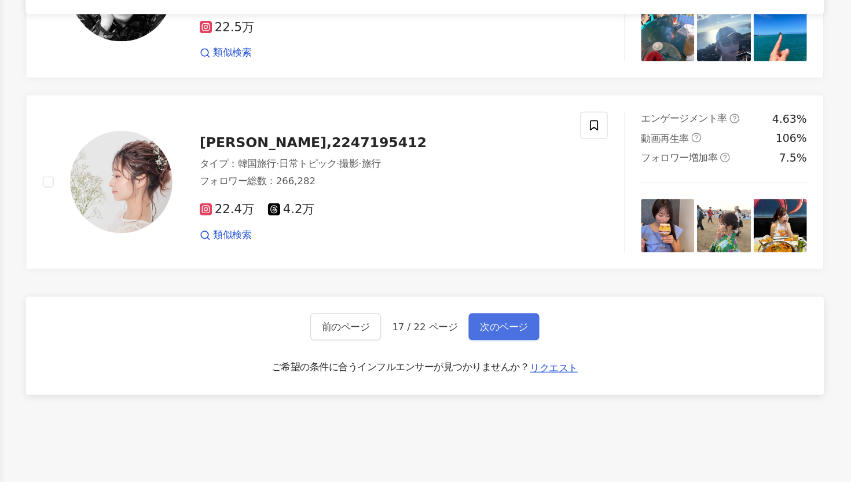
click at [558, 345] on span "次のページ" at bounding box center [556, 349] width 41 height 9
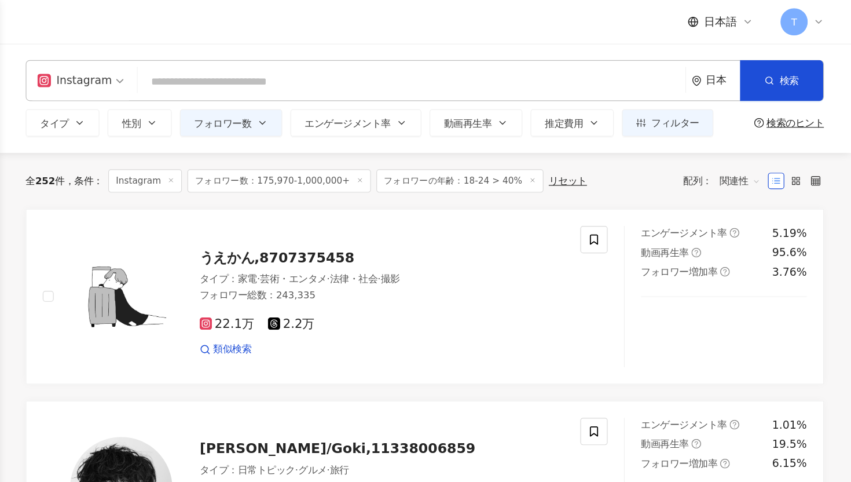
scroll to position [0, 0]
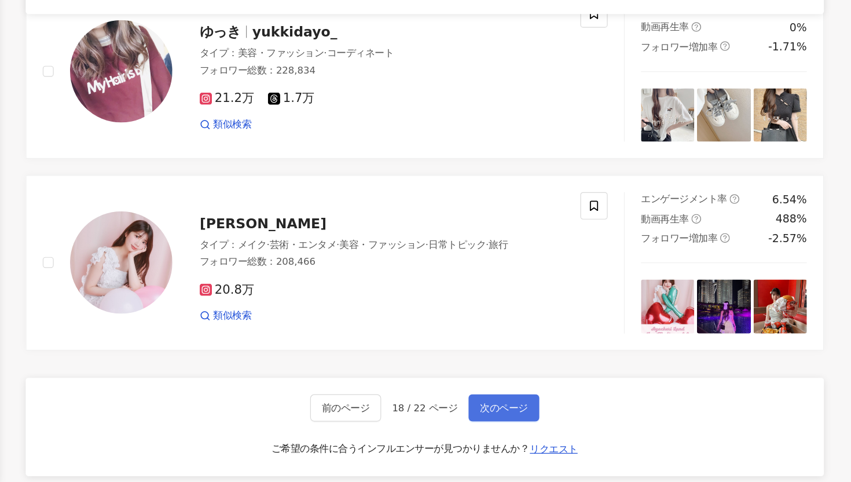
click at [569, 413] on button "次のページ" at bounding box center [556, 418] width 60 height 23
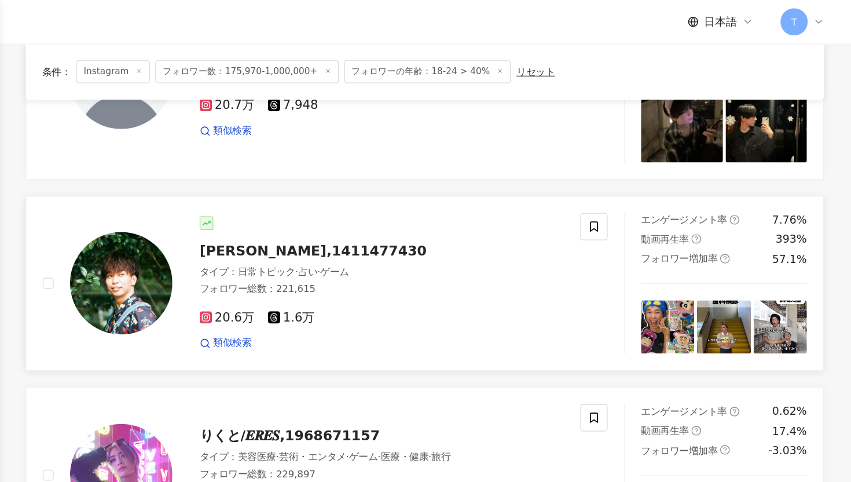
scroll to position [522, 0]
click at [384, 218] on span "Takumi,1411477430" at bounding box center [394, 213] width 193 height 14
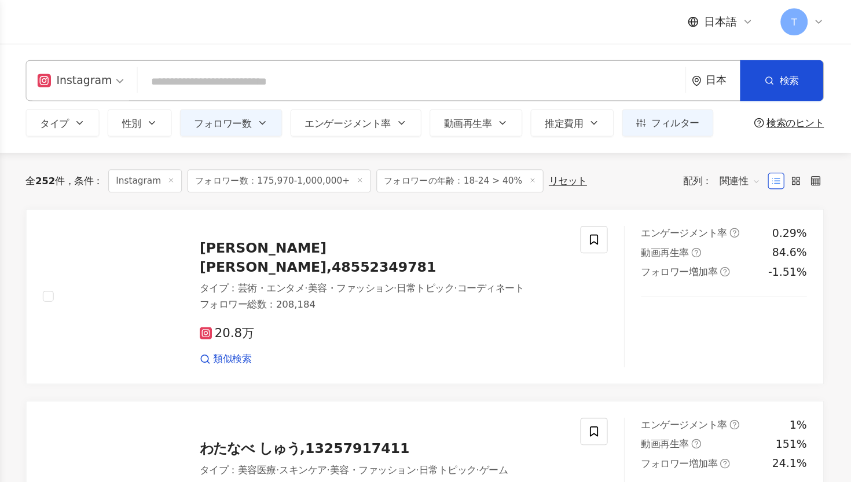
scroll to position [0, 0]
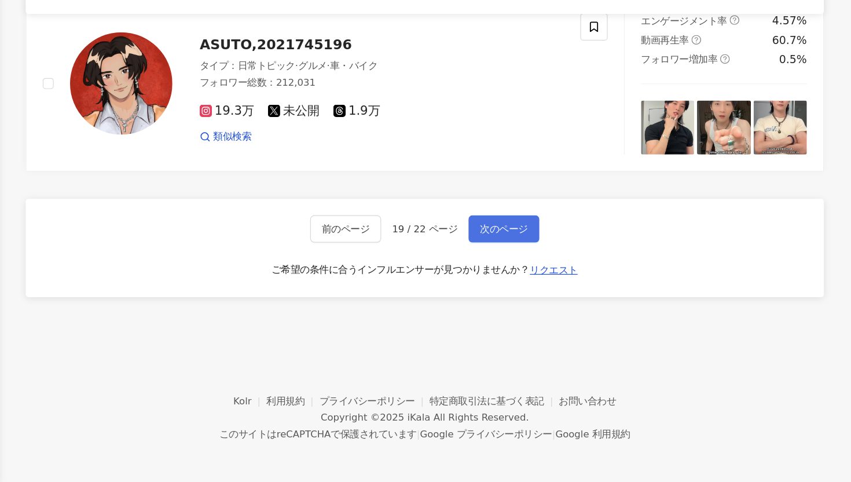
click at [551, 266] on span "次のページ" at bounding box center [556, 266] width 41 height 9
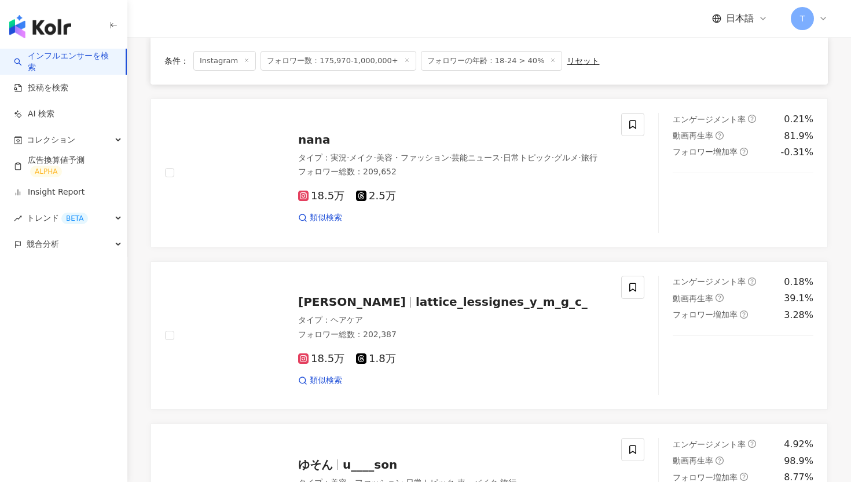
scroll to position [1735, 0]
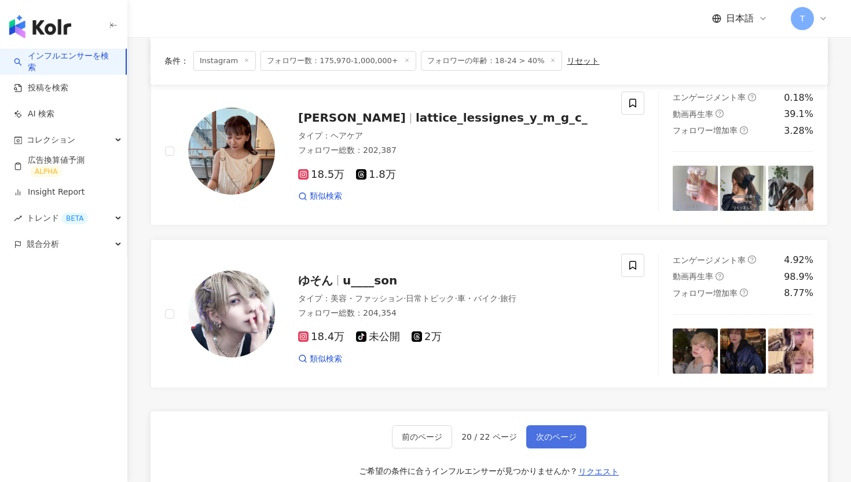
click at [559, 434] on button "次のページ" at bounding box center [556, 436] width 60 height 23
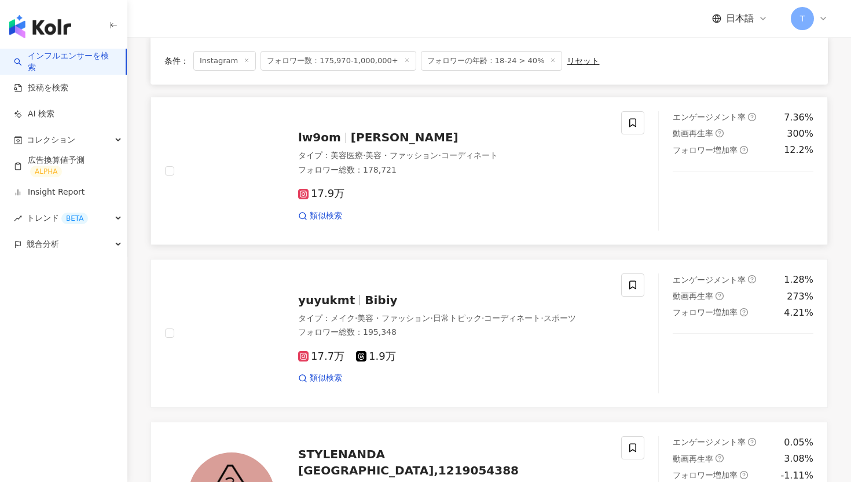
scroll to position [1783, 0]
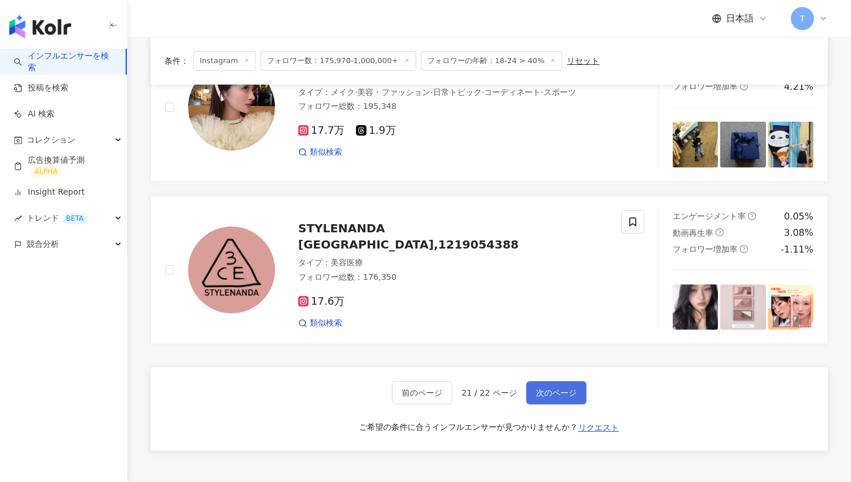
click at [545, 395] on span "次のページ" at bounding box center [556, 392] width 41 height 9
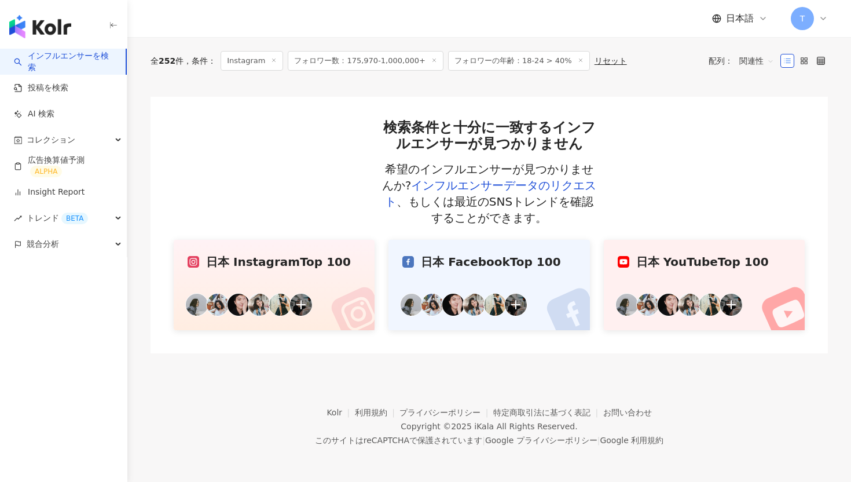
scroll to position [0, 0]
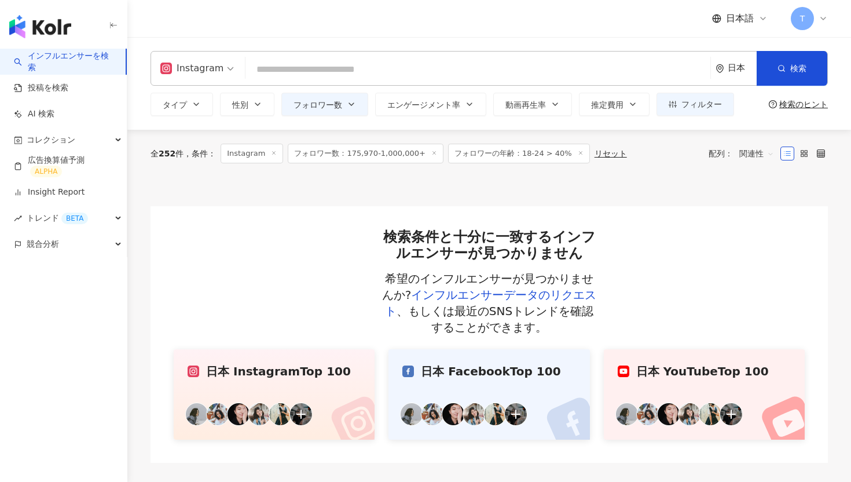
click at [385, 155] on span "フォロワー数：175,970-1,000,000+" at bounding box center [366, 154] width 156 height 20
click at [493, 151] on span "フォロワーの年齢：18-24 > 40%" at bounding box center [519, 154] width 142 height 20
click at [518, 151] on span "フォロワーの年齢：18-24 > 40%" at bounding box center [519, 154] width 142 height 20
click at [523, 154] on span "フォロワーの年齢：18-24 > 40%" at bounding box center [519, 154] width 142 height 20
click at [469, 153] on span "フォロワーの年齢：18-24 > 40%" at bounding box center [519, 154] width 142 height 20
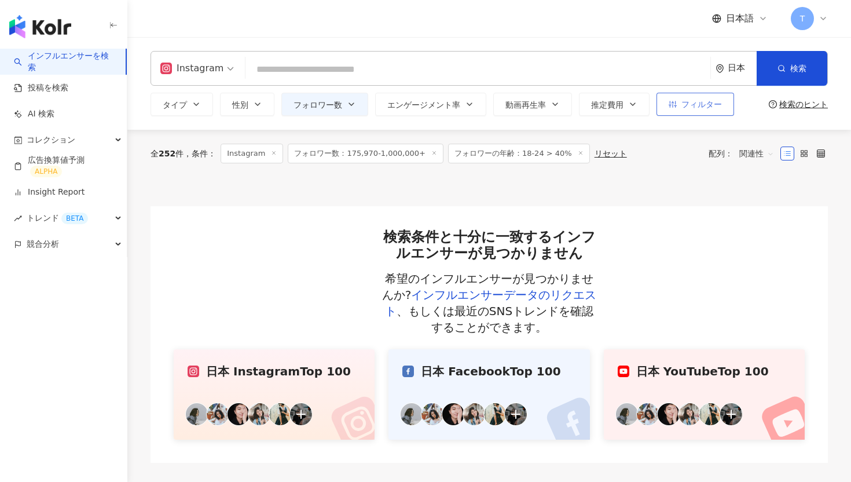
click at [700, 108] on span "フィルター" at bounding box center [702, 104] width 41 height 9
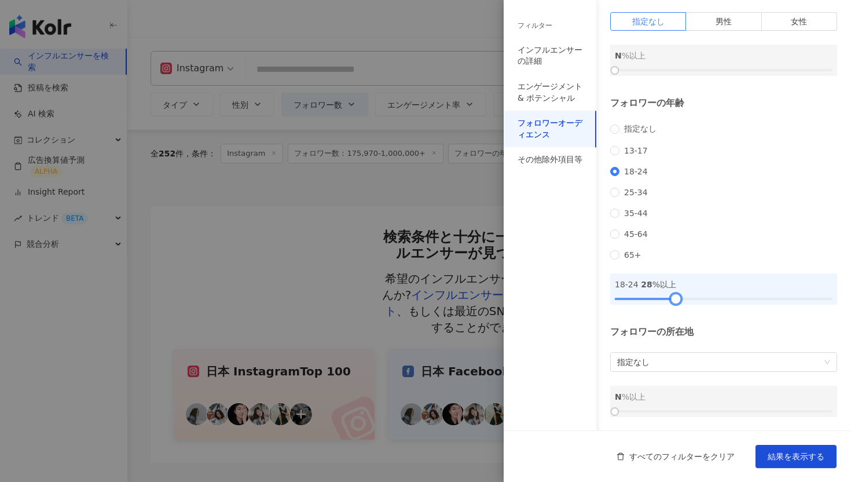
click at [676, 295] on div at bounding box center [724, 298] width 218 height 7
click at [675, 296] on div at bounding box center [676, 298] width 6 height 6
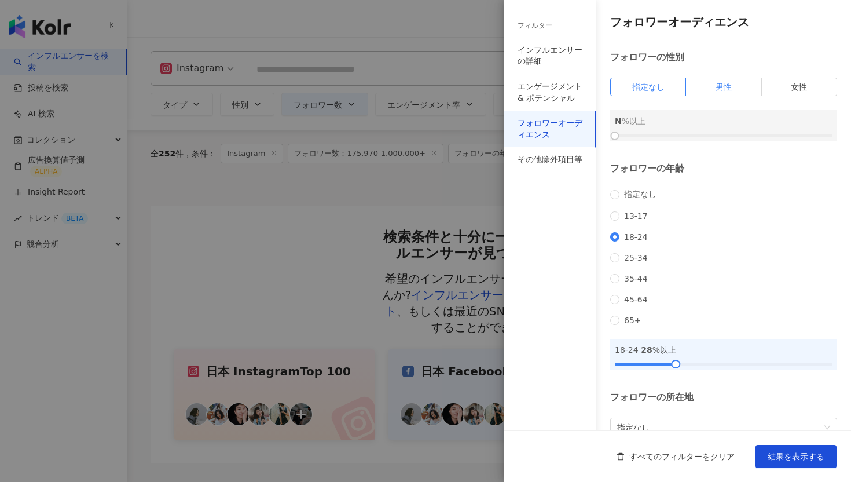
click at [716, 92] on label "男性" at bounding box center [723, 87] width 75 height 19
click at [639, 132] on div at bounding box center [724, 135] width 218 height 7
click at [664, 131] on div "男性 11 %以上" at bounding box center [723, 125] width 227 height 31
click at [687, 131] on div "男性 11 %以上" at bounding box center [723, 125] width 227 height 31
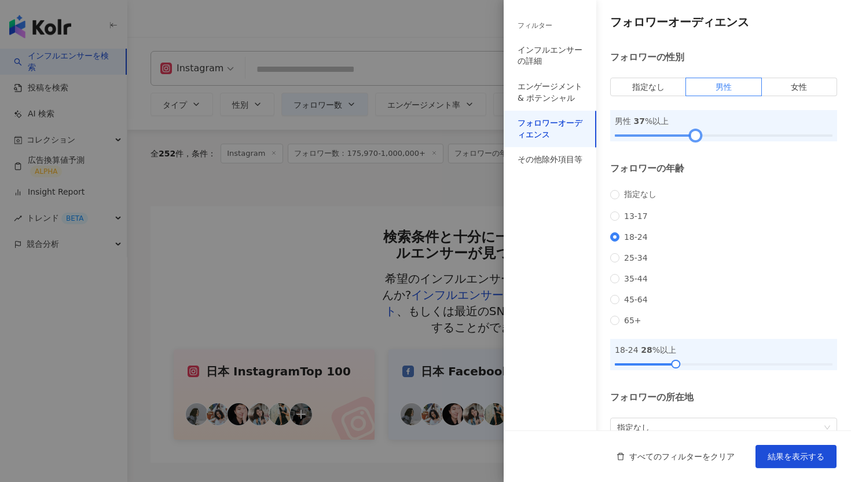
click at [695, 135] on div at bounding box center [724, 135] width 218 height 7
click at [710, 135] on div at bounding box center [724, 135] width 218 height 7
click at [705, 134] on div at bounding box center [708, 136] width 6 height 6
click at [698, 134] on div at bounding box center [724, 135] width 218 height 7
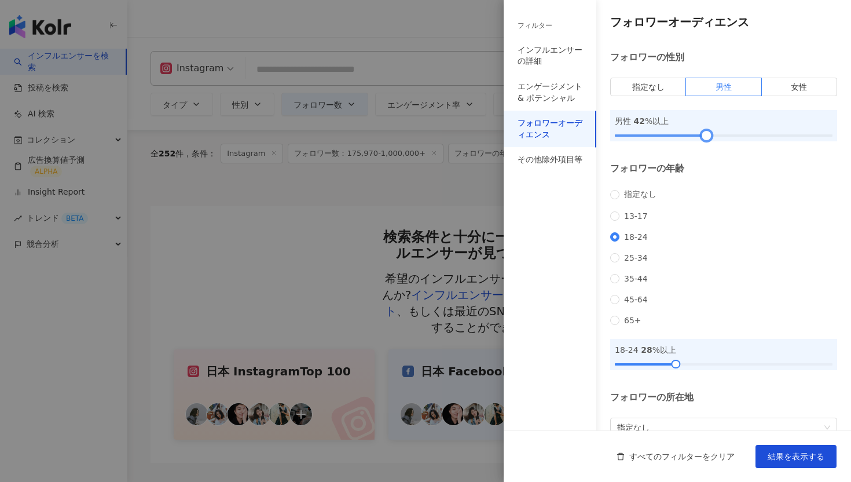
click at [707, 134] on div at bounding box center [724, 135] width 218 height 7
click at [673, 367] on div at bounding box center [676, 364] width 6 height 6
click at [670, 367] on div at bounding box center [671, 364] width 6 height 6
click at [763, 451] on button "結果を表示する" at bounding box center [796, 456] width 81 height 23
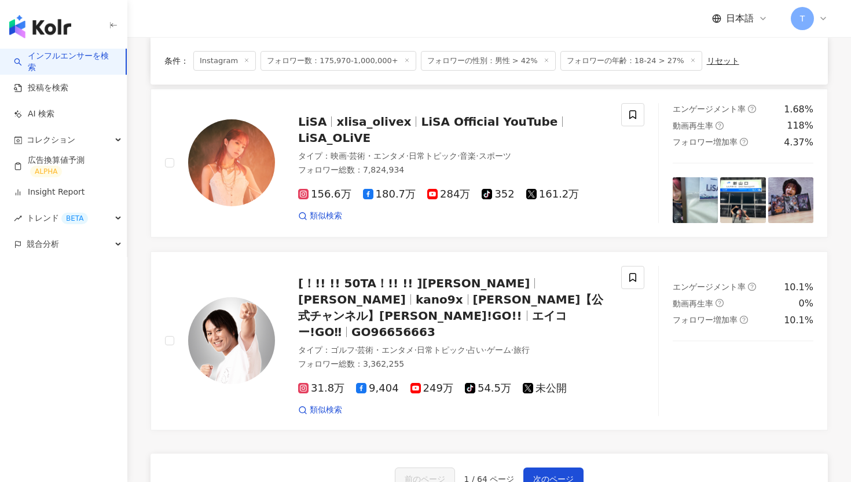
scroll to position [1893, 0]
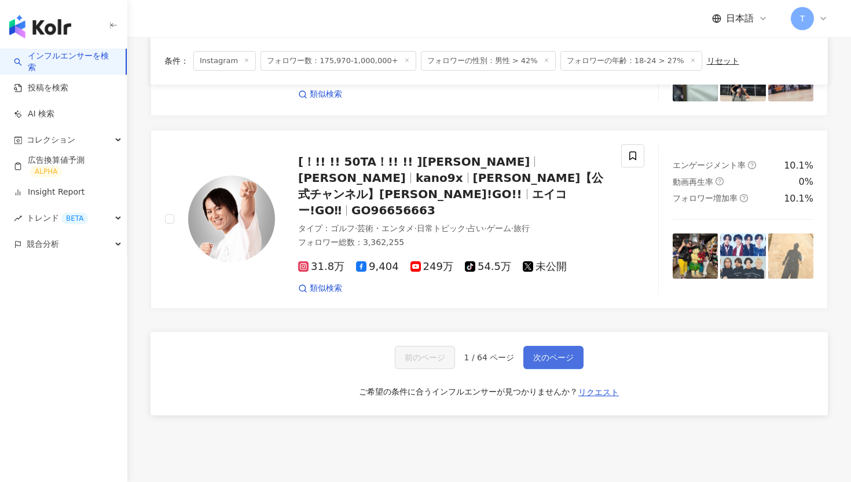
click at [553, 346] on button "次のページ" at bounding box center [554, 357] width 60 height 23
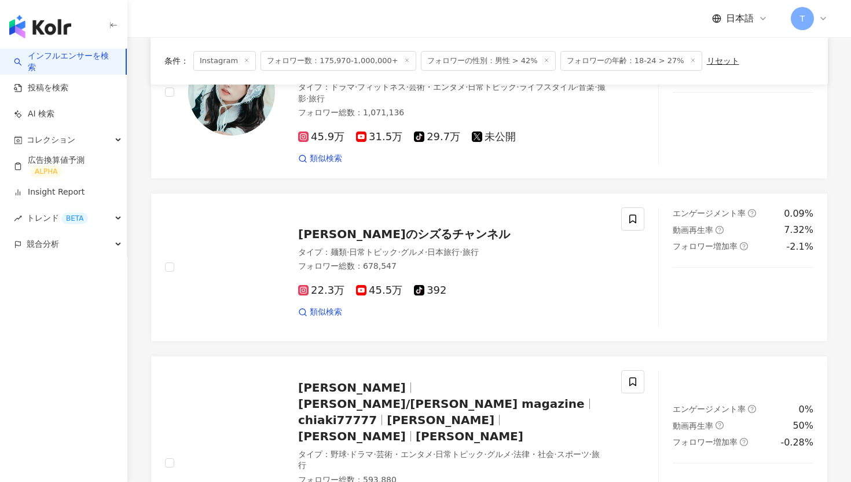
scroll to position [1941, 0]
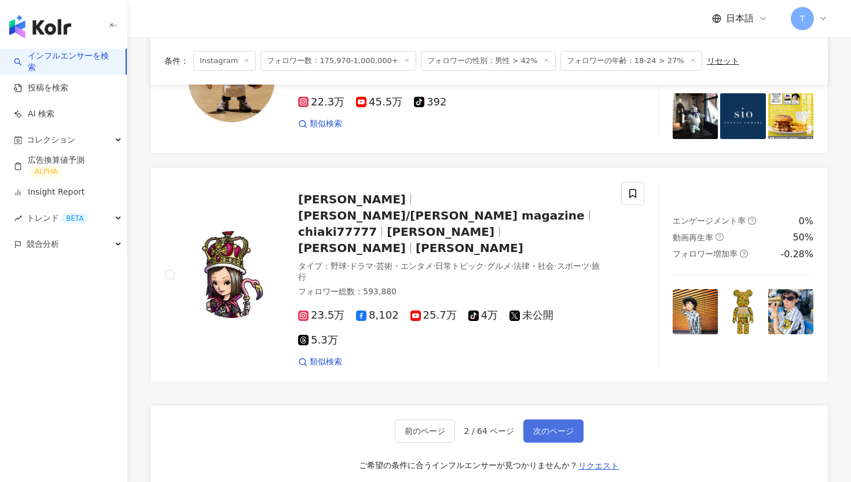
click at [555, 426] on span "次のページ" at bounding box center [553, 430] width 41 height 9
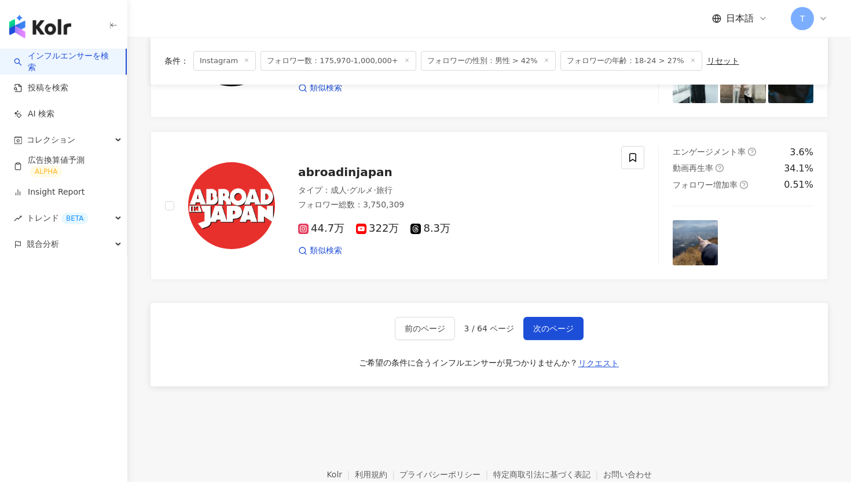
scroll to position [1940, 0]
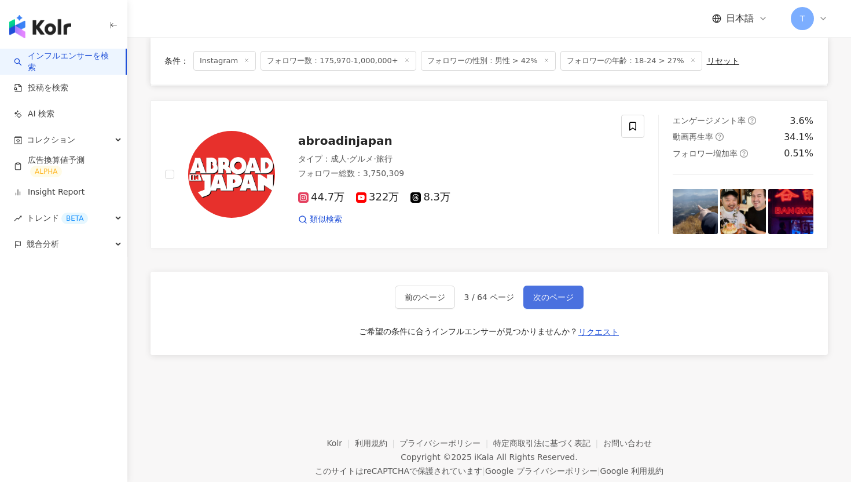
click at [548, 292] on span "次のページ" at bounding box center [553, 296] width 41 height 9
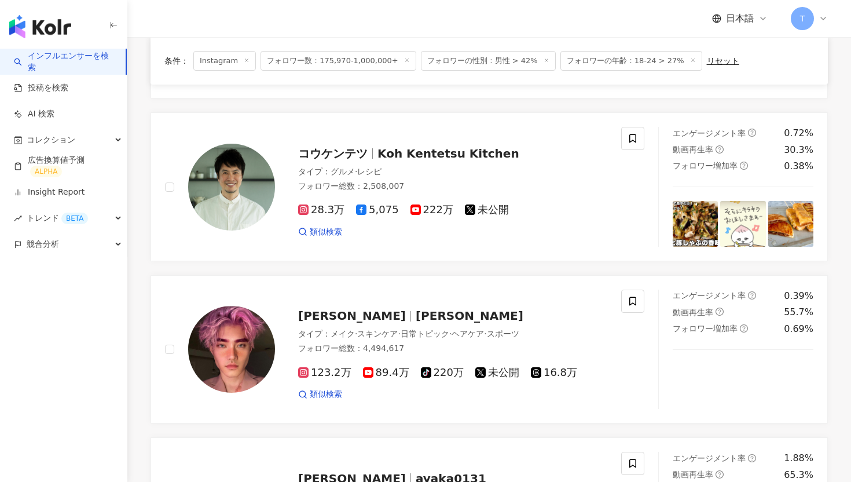
scroll to position [1770, 0]
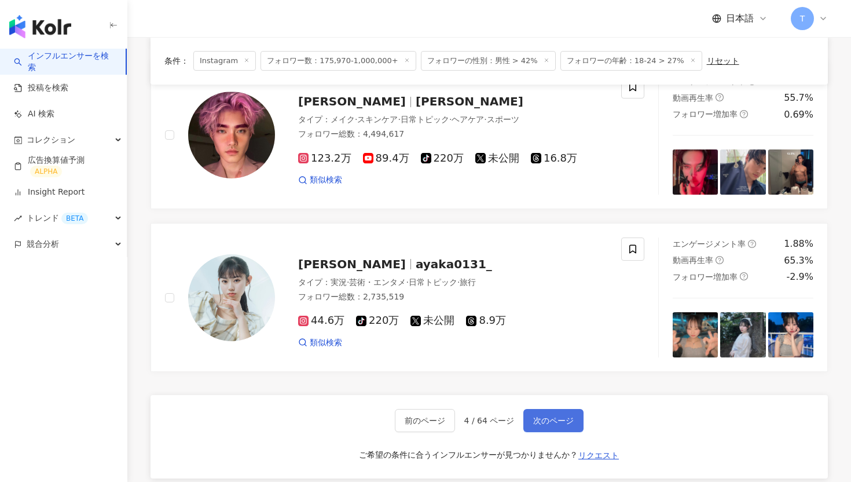
click at [548, 409] on button "次のページ" at bounding box center [554, 420] width 60 height 23
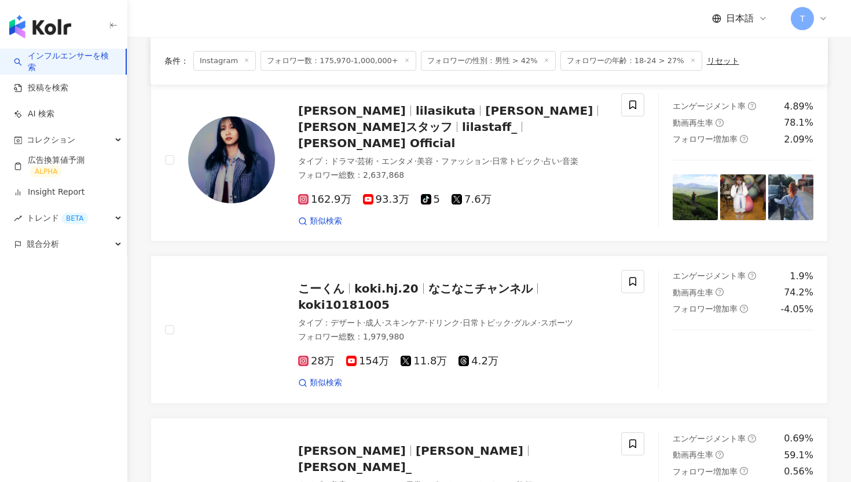
scroll to position [1663, 0]
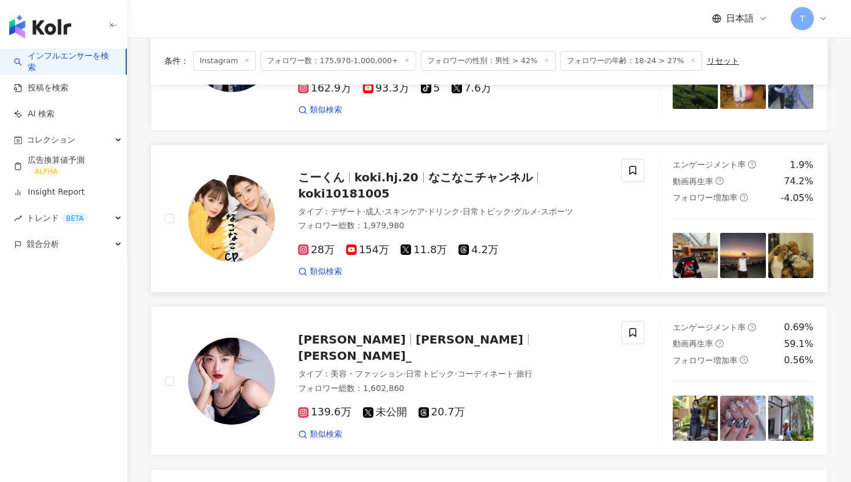
click at [356, 186] on span "koki10181005" at bounding box center [344, 193] width 92 height 14
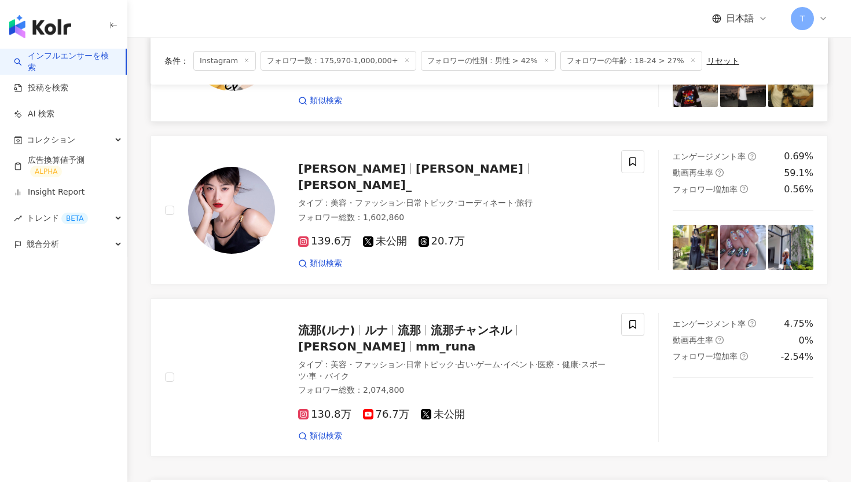
scroll to position [1995, 0]
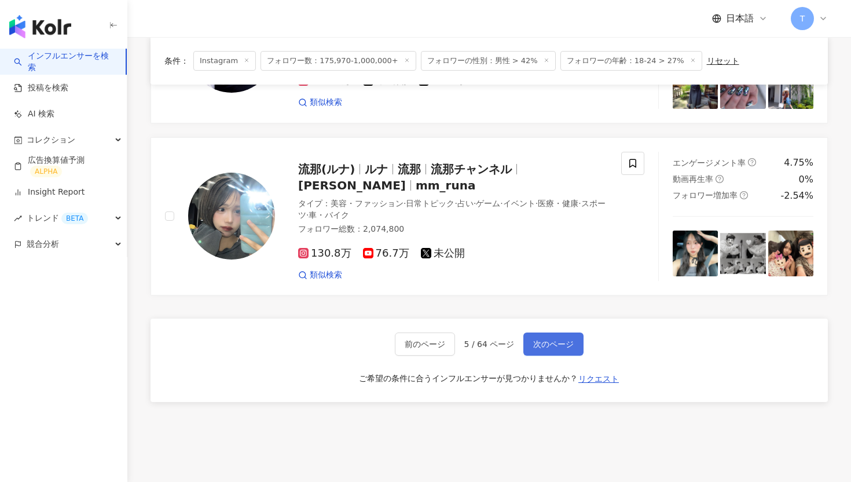
click at [557, 332] on button "次のページ" at bounding box center [554, 343] width 60 height 23
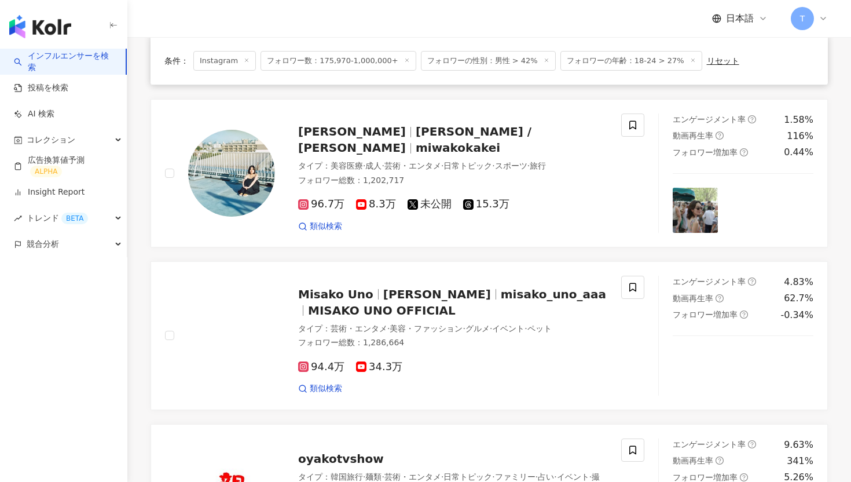
scroll to position [2000, 0]
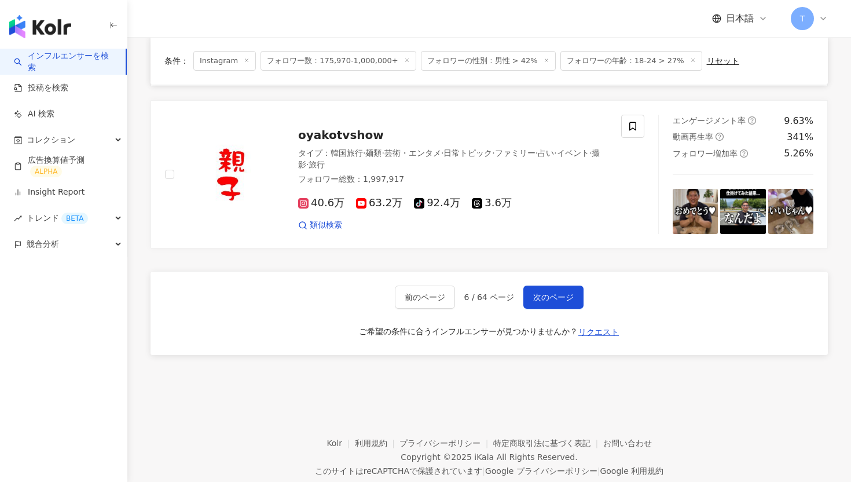
click at [542, 292] on span "次のページ" at bounding box center [553, 296] width 41 height 9
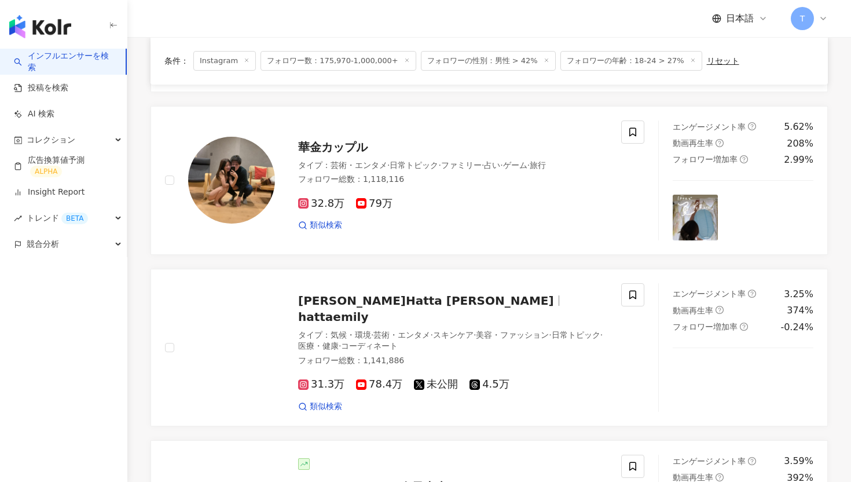
scroll to position [1029, 0]
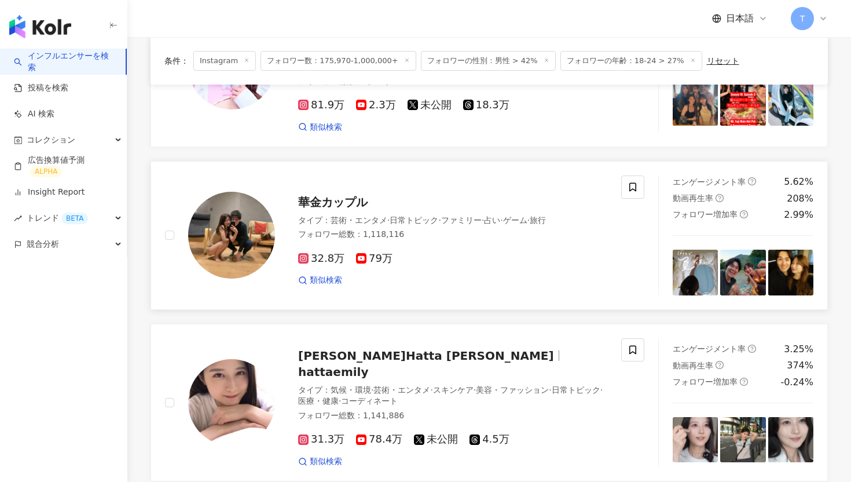
click at [339, 185] on div "華金カップル タイプ ： 芸術・エンタメ · 日常トピック · ファミリー · 占い · ゲーム · 旅行 フォロワー総数 ： 1,118,116 32.8万…" at bounding box center [441, 235] width 332 height 101
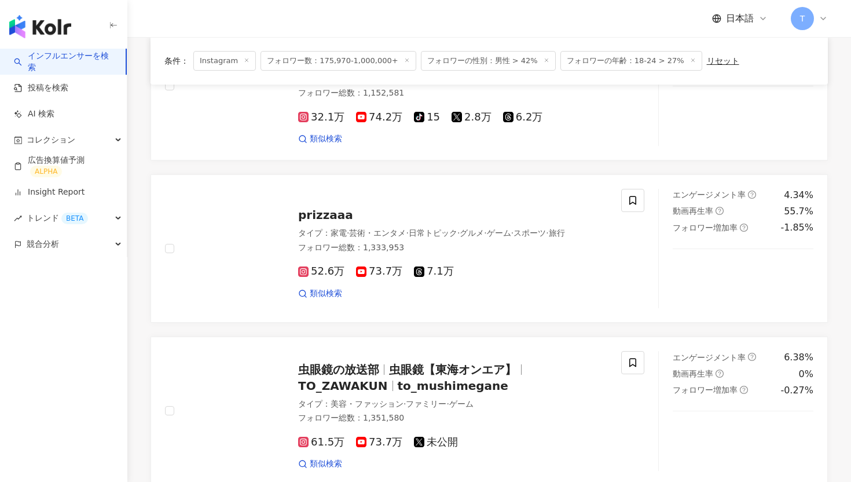
scroll to position [1919, 0]
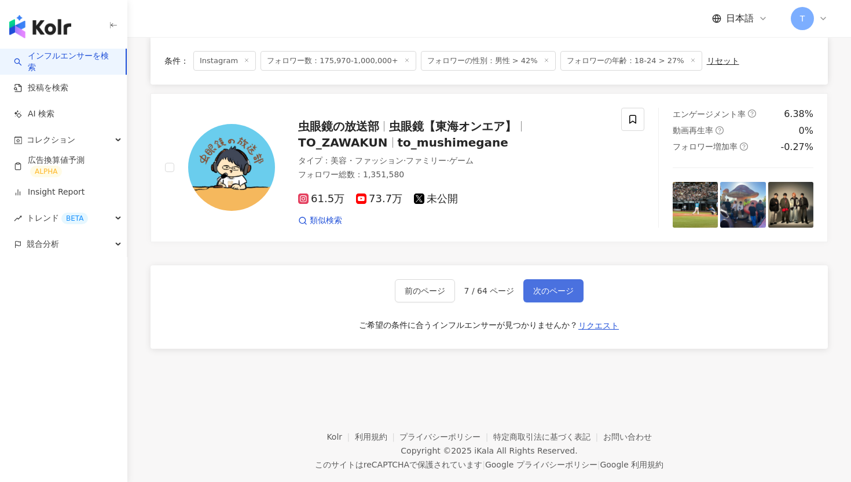
click at [556, 279] on button "次のページ" at bounding box center [554, 290] width 60 height 23
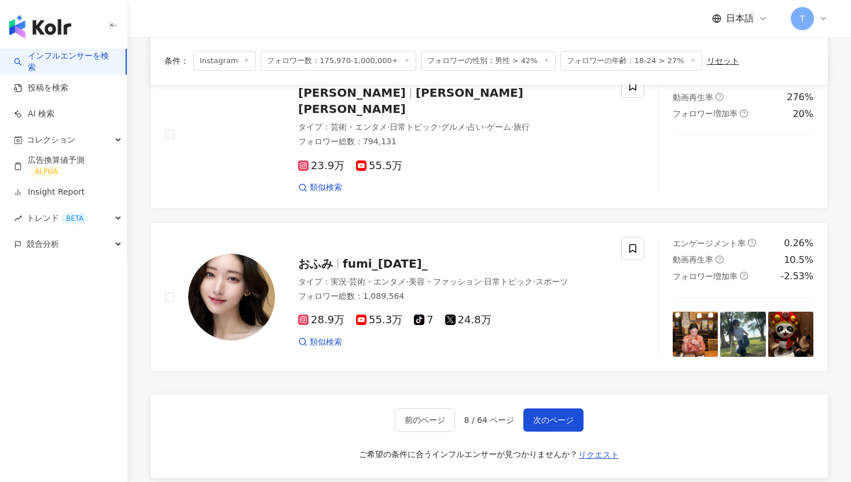
scroll to position [1895, 0]
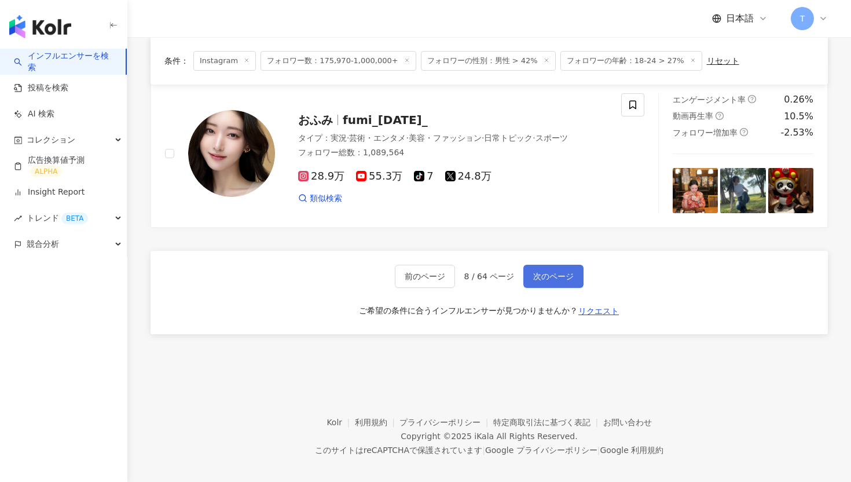
click at [554, 272] on span "次のページ" at bounding box center [553, 276] width 41 height 9
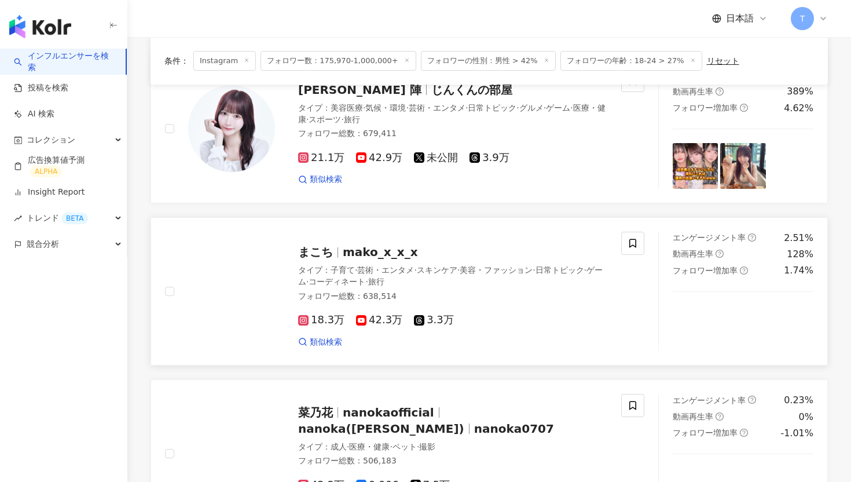
scroll to position [1910, 0]
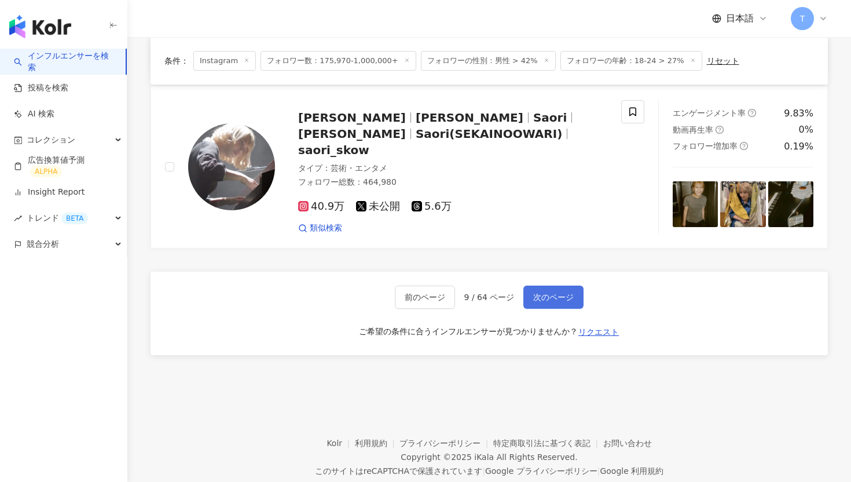
click at [540, 292] on span "次のページ" at bounding box center [553, 296] width 41 height 9
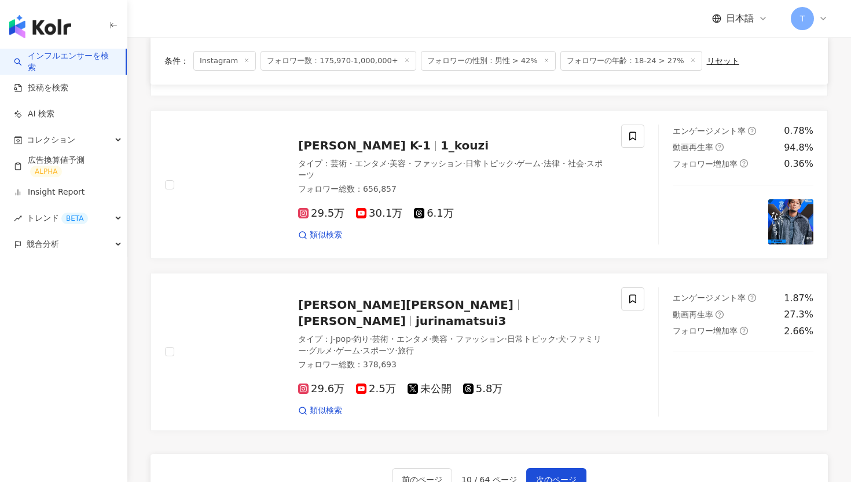
scroll to position [1921, 0]
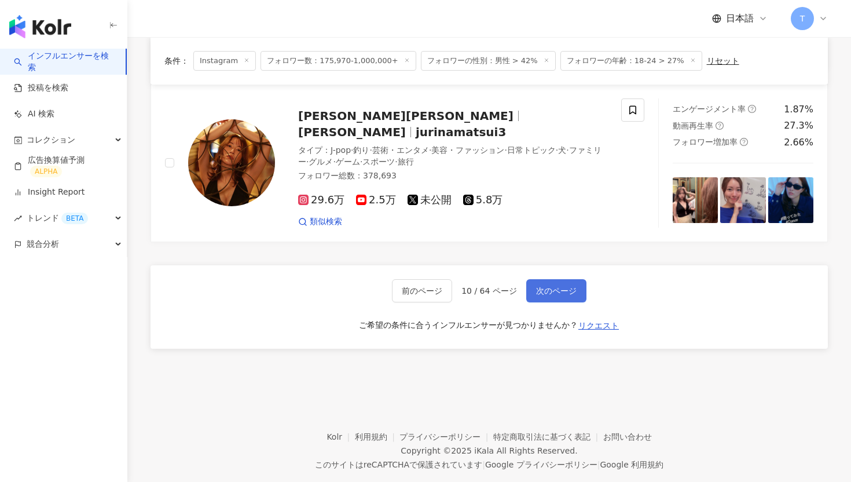
click at [539, 286] on span "次のページ" at bounding box center [556, 290] width 41 height 9
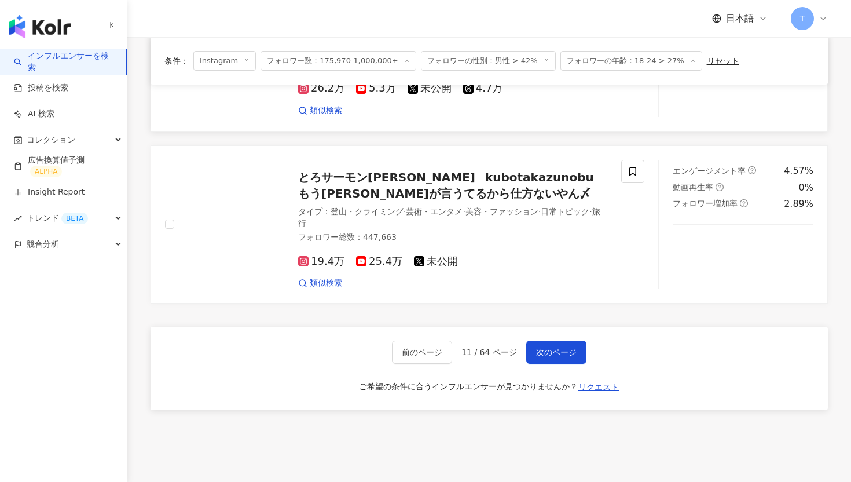
scroll to position [2035, 0]
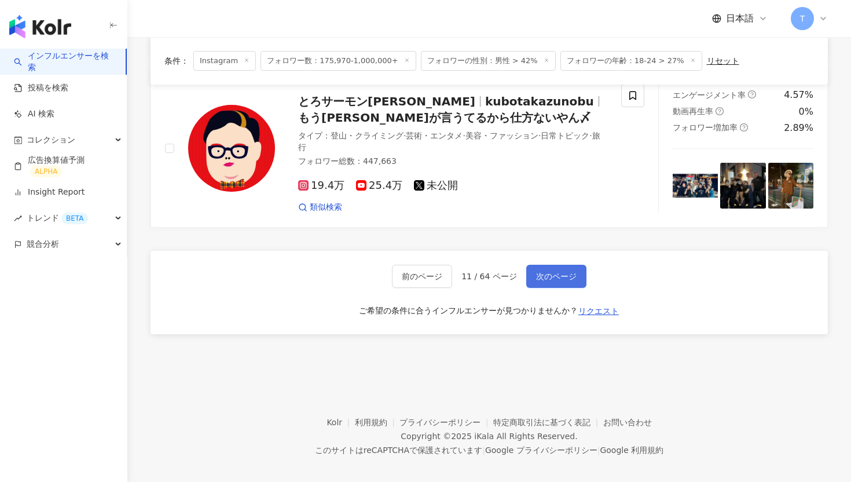
click at [540, 272] on span "次のページ" at bounding box center [556, 276] width 41 height 9
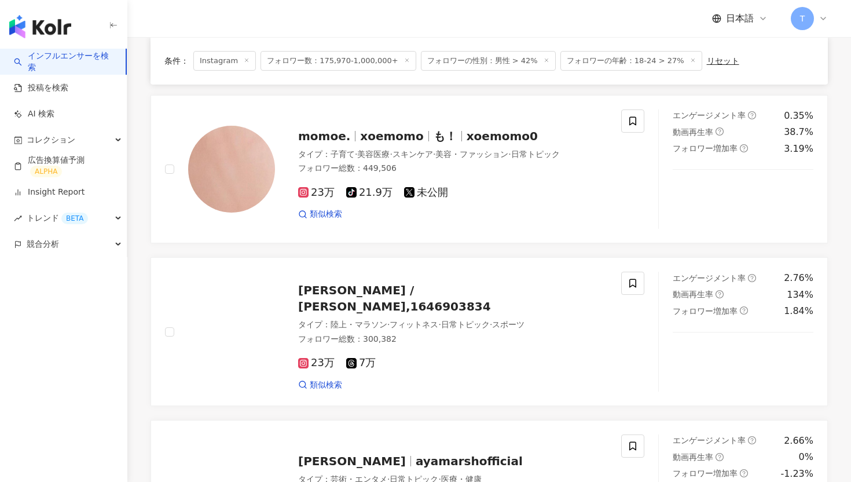
scroll to position [759, 0]
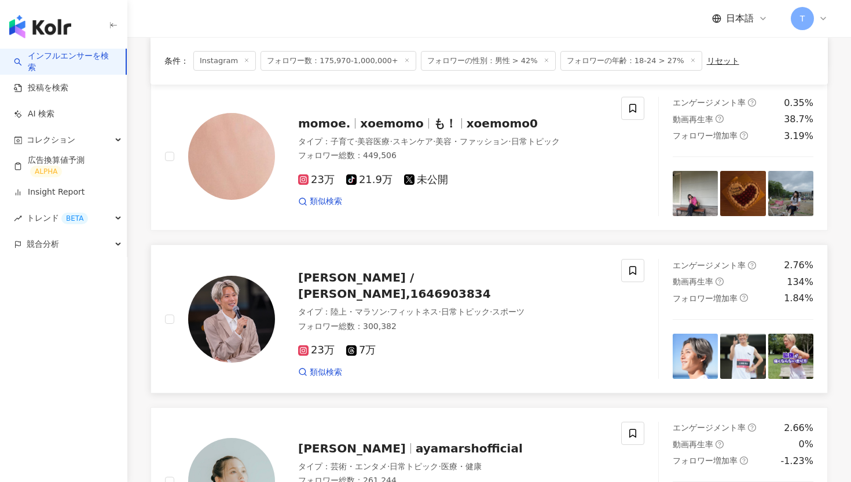
click at [381, 270] on span "[PERSON_NAME] / [PERSON_NAME],1646903834" at bounding box center [394, 285] width 193 height 30
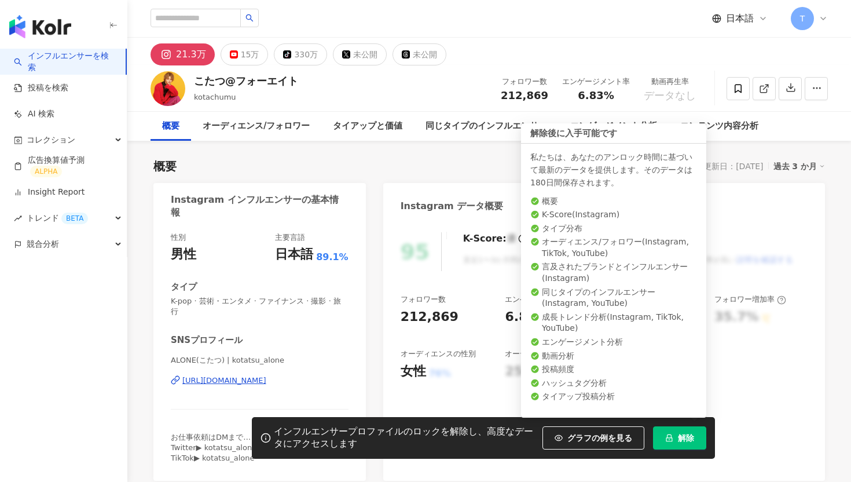
click at [661, 433] on button "解除" at bounding box center [679, 437] width 53 height 23
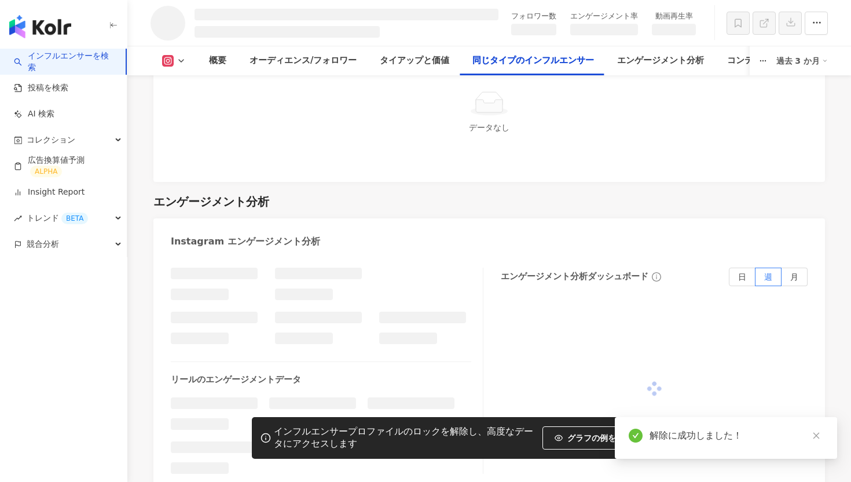
scroll to position [2156, 0]
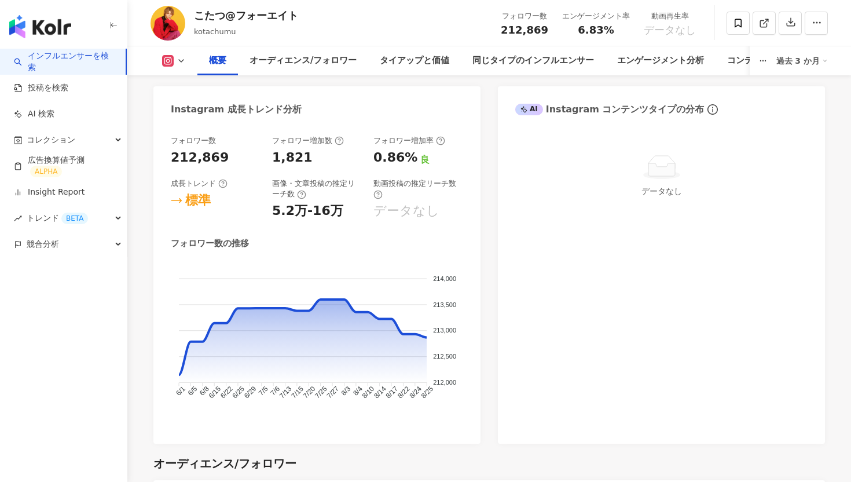
scroll to position [106, 0]
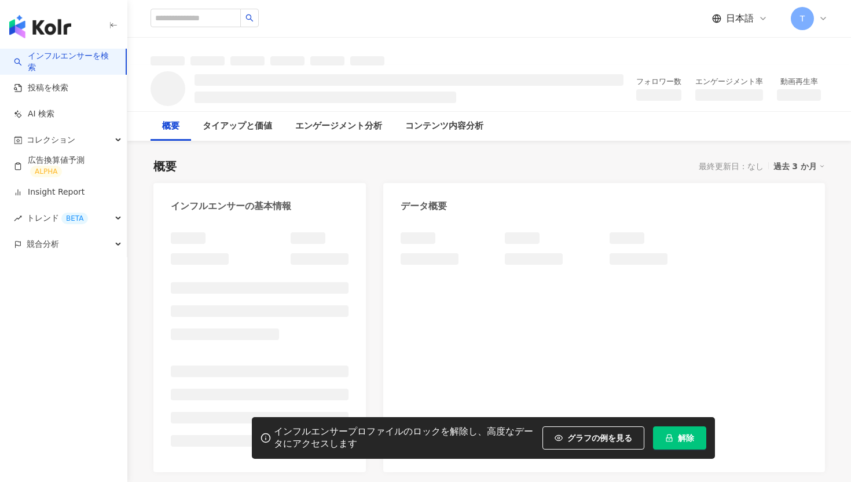
click at [667, 436] on icon "lock" at bounding box center [670, 438] width 6 height 8
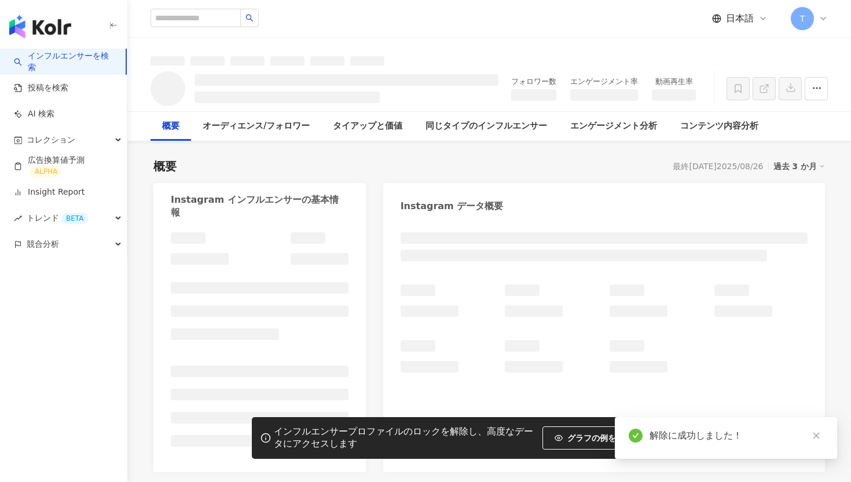
scroll to position [295, 0]
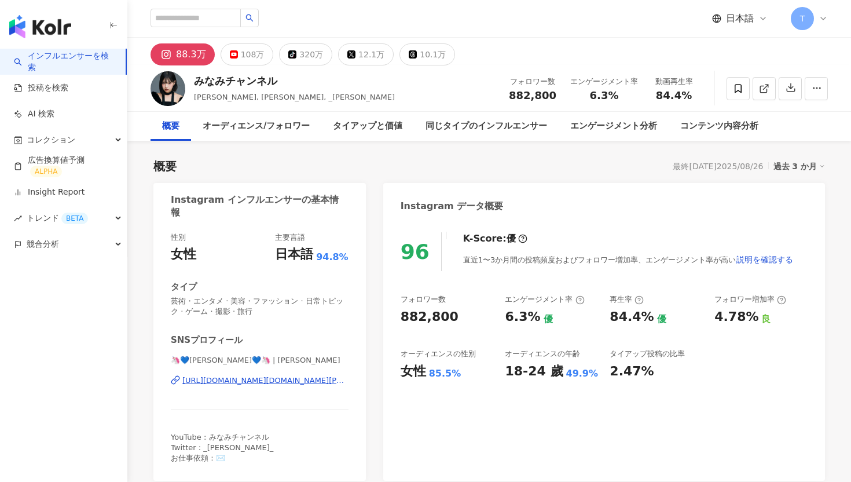
click at [178, 86] on img at bounding box center [168, 88] width 35 height 35
click at [760, 94] on link at bounding box center [764, 88] width 23 height 23
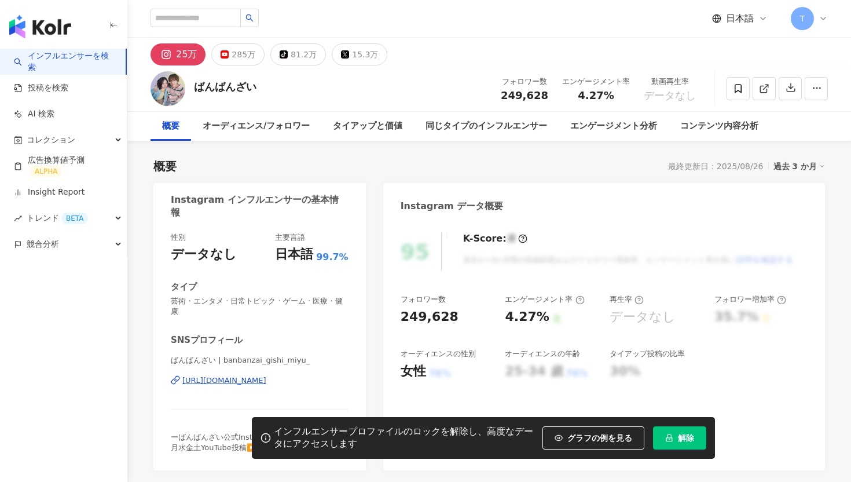
click at [699, 446] on button "解除" at bounding box center [679, 437] width 53 height 23
click at [685, 434] on span "解除" at bounding box center [686, 437] width 16 height 9
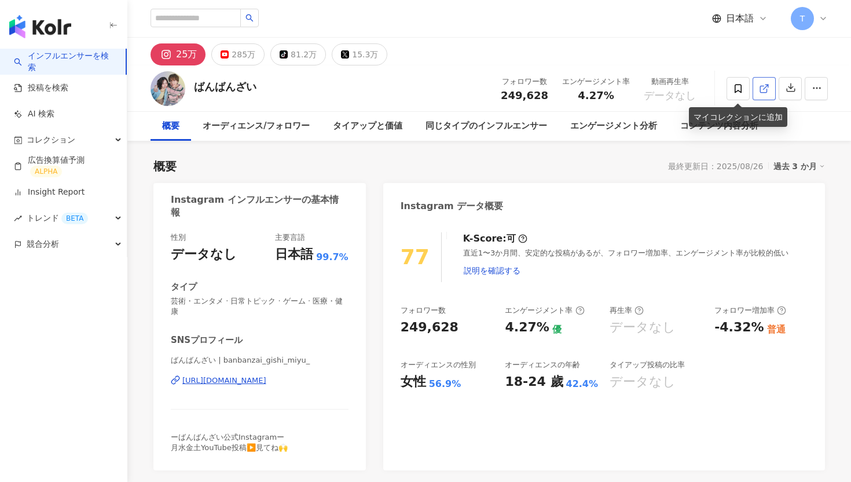
click at [760, 92] on icon at bounding box center [764, 88] width 10 height 10
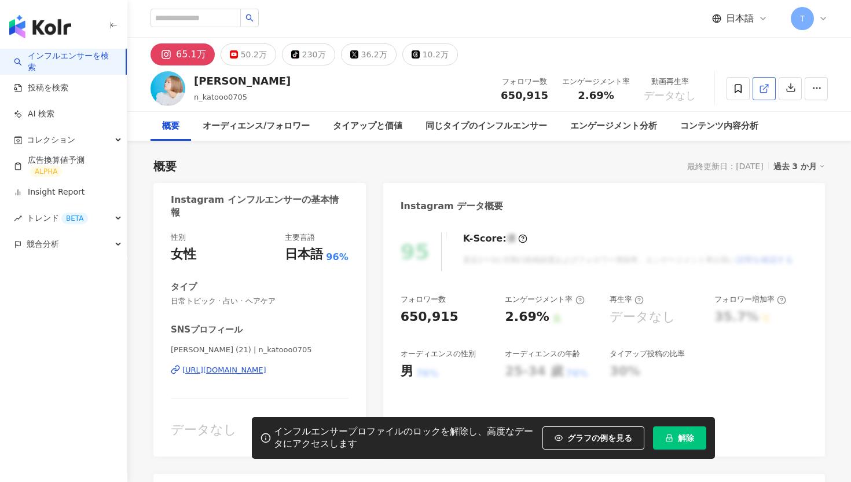
click at [760, 85] on icon at bounding box center [764, 88] width 10 height 10
click at [682, 440] on span "解除" at bounding box center [686, 437] width 16 height 9
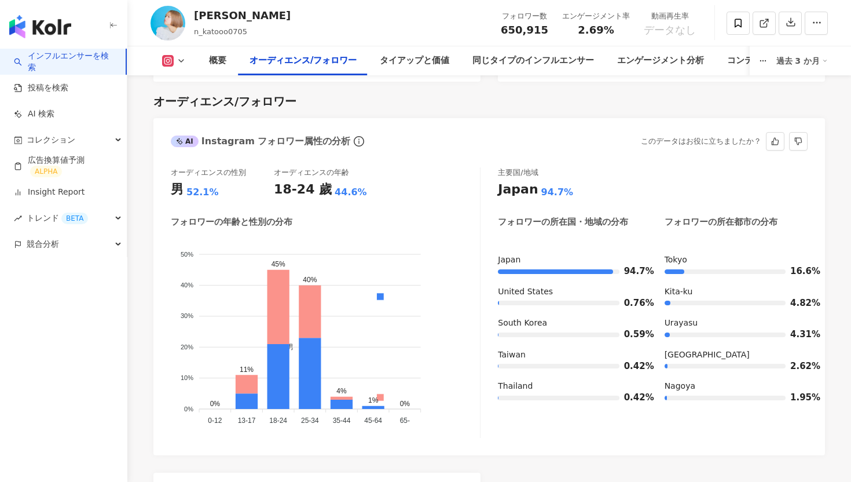
scroll to position [978, 0]
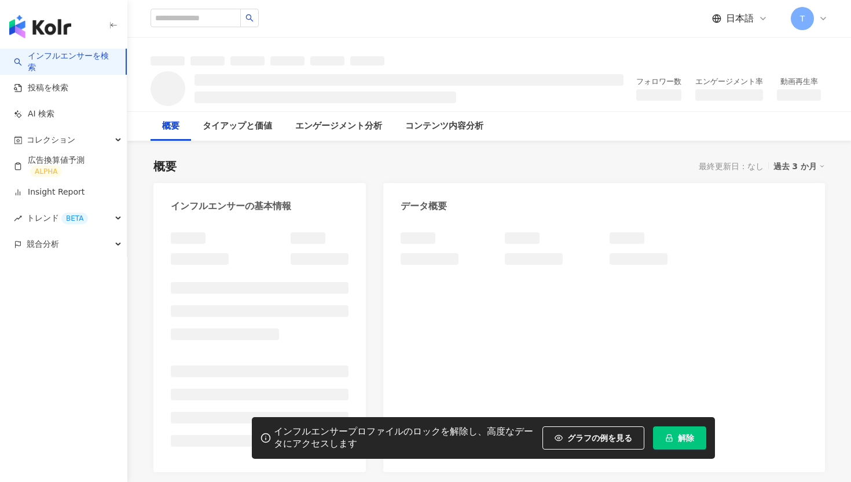
click at [679, 443] on button "解除" at bounding box center [679, 437] width 53 height 23
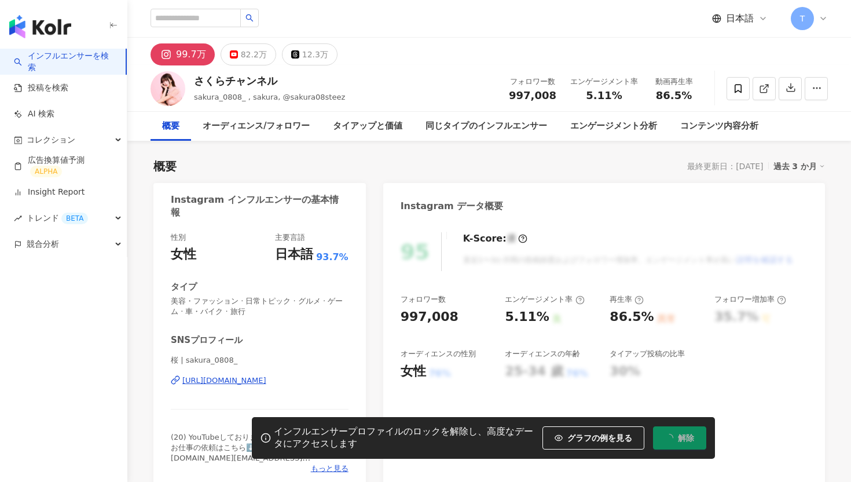
click at [679, 439] on span "解除" at bounding box center [686, 437] width 16 height 9
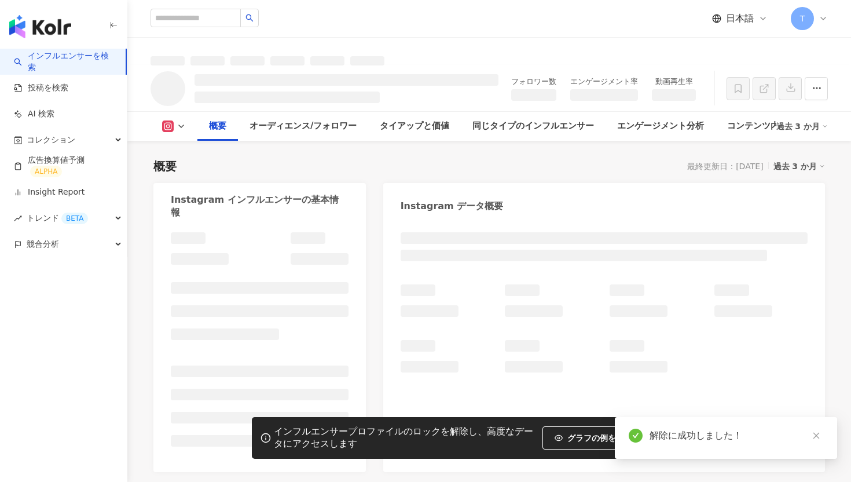
scroll to position [238, 0]
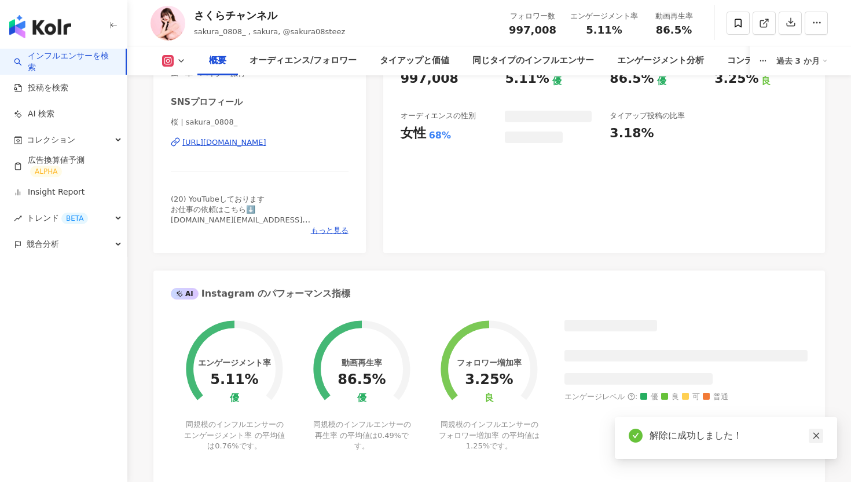
click at [818, 433] on icon "close" at bounding box center [816, 436] width 6 height 6
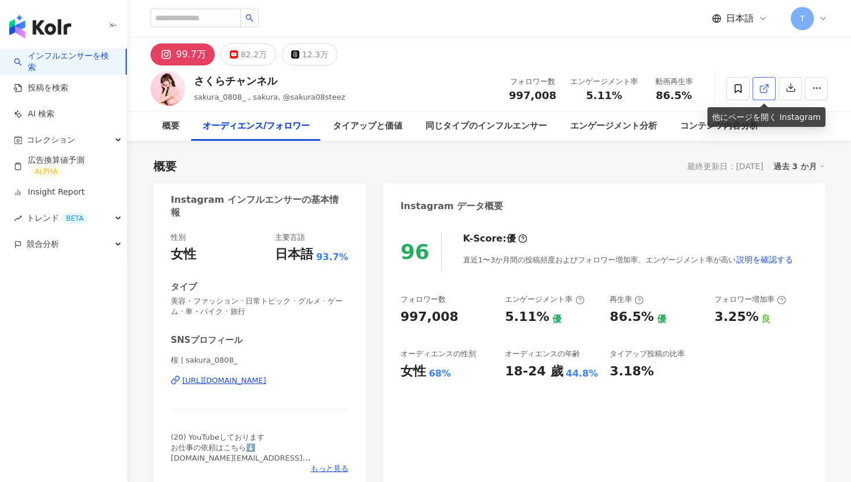
click at [762, 89] on icon at bounding box center [764, 88] width 10 height 10
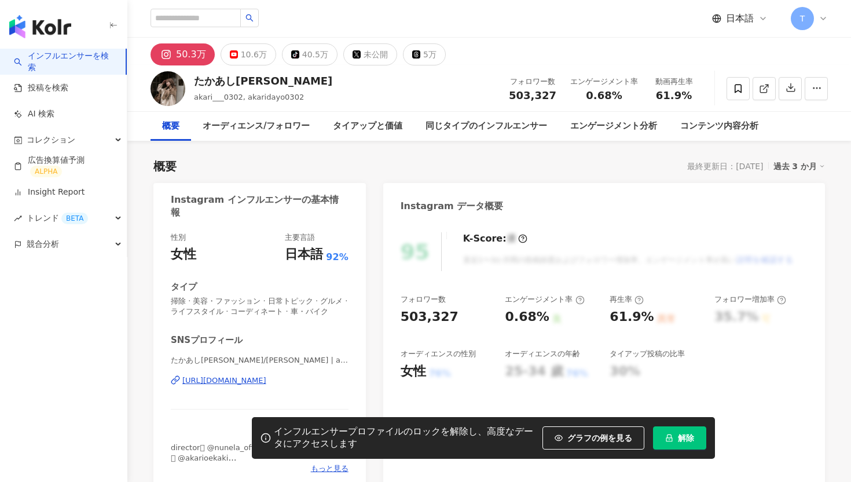
click at [666, 434] on icon "lock" at bounding box center [669, 438] width 8 height 8
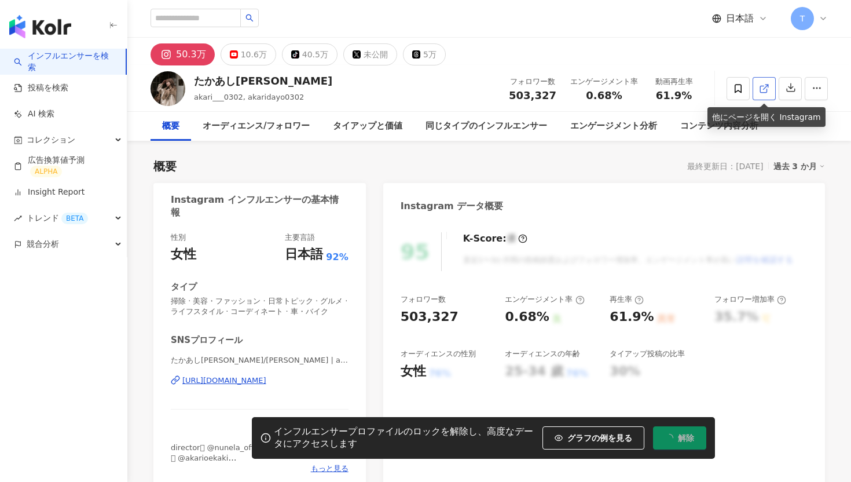
click at [767, 86] on icon at bounding box center [764, 88] width 10 height 10
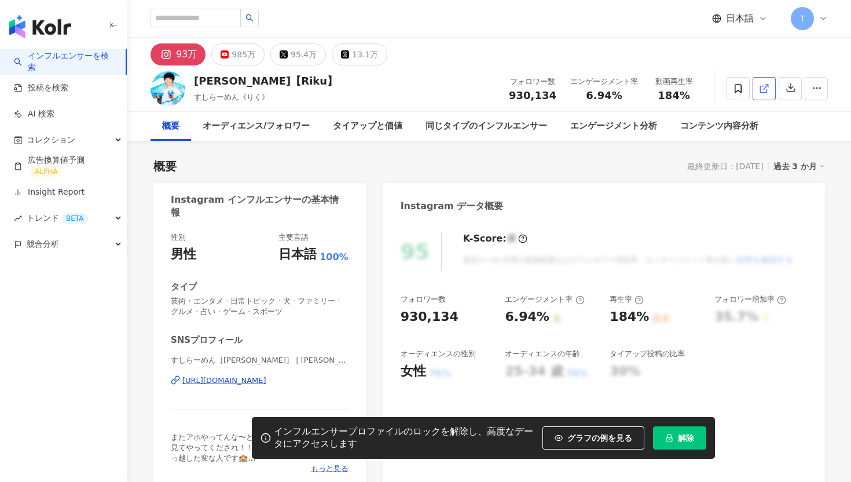
click at [770, 86] on link at bounding box center [764, 88] width 23 height 23
click at [685, 435] on span "解除" at bounding box center [686, 437] width 16 height 9
click at [374, 173] on div "概要 最終更新日：2025/08/17 過去 3 か月" at bounding box center [489, 166] width 672 height 16
click at [673, 418] on div "インフルエンサープロファイルのロックを解除し、高度なデータにアクセスします グラフの例を見る 解除" at bounding box center [483, 438] width 463 height 42
click at [673, 434] on icon "lock" at bounding box center [669, 438] width 8 height 8
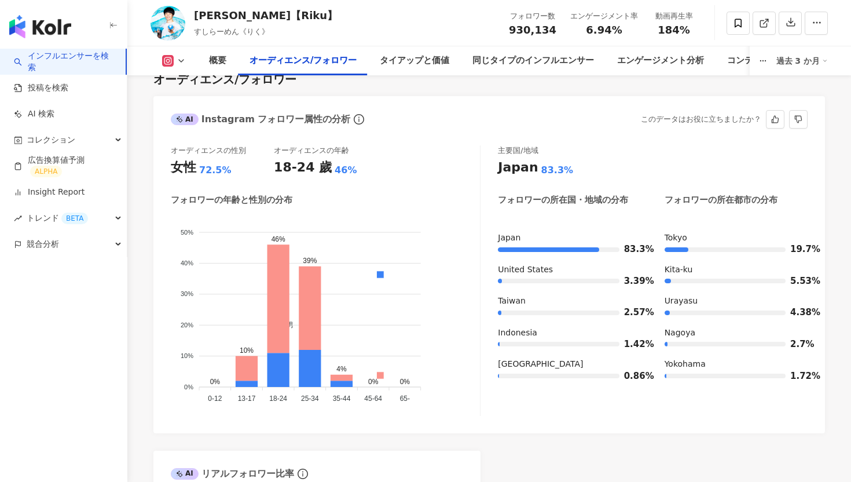
scroll to position [1042, 0]
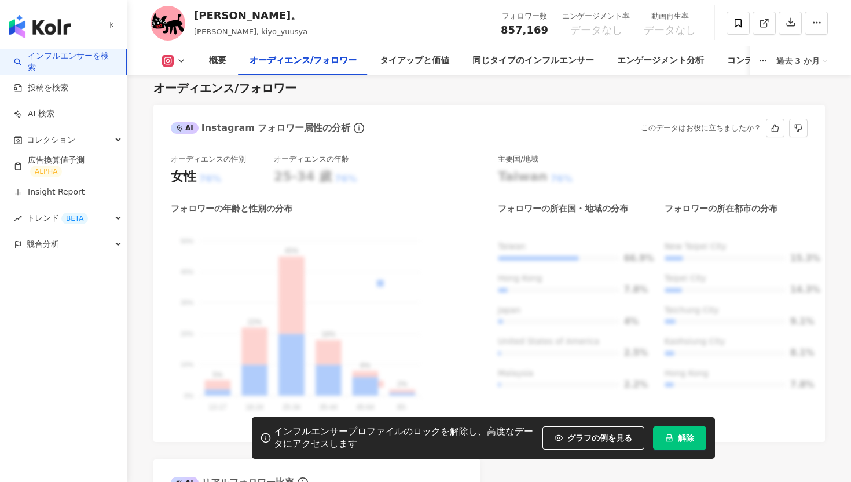
scroll to position [687, 0]
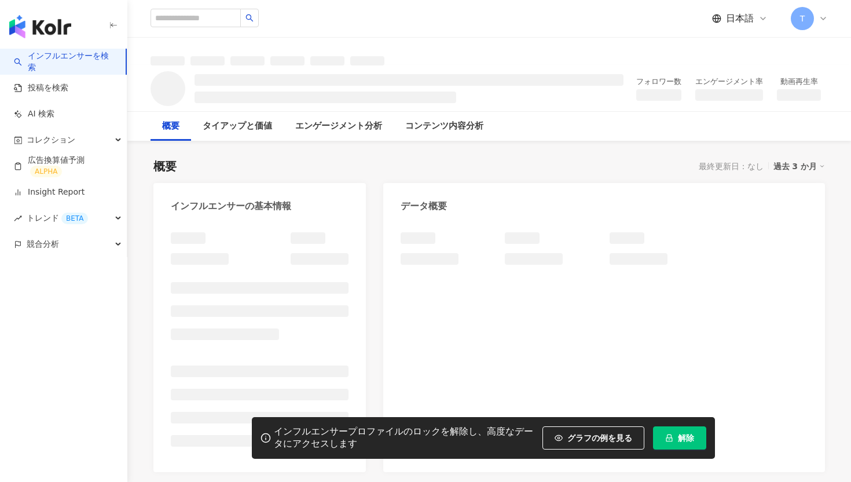
click at [661, 434] on button "解除" at bounding box center [679, 437] width 53 height 23
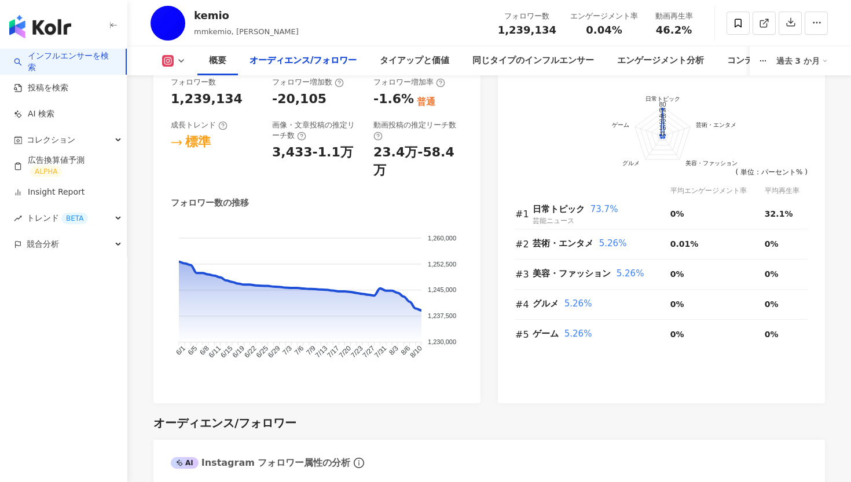
scroll to position [1097, 0]
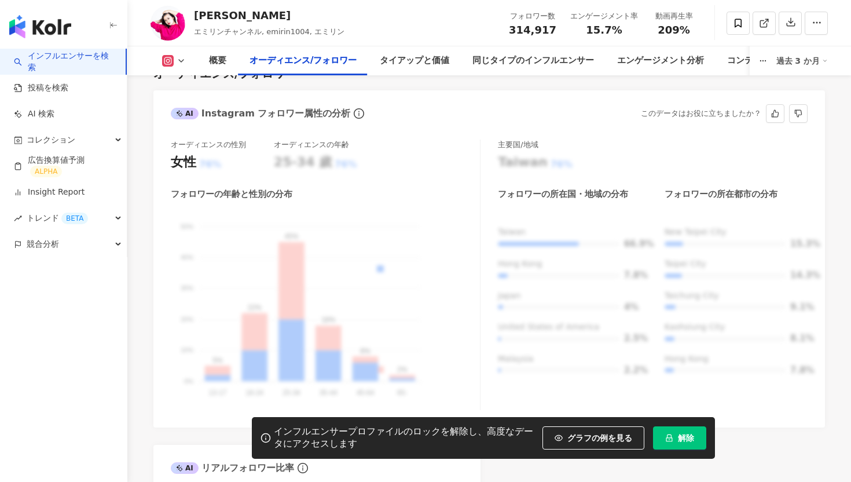
scroll to position [1029, 0]
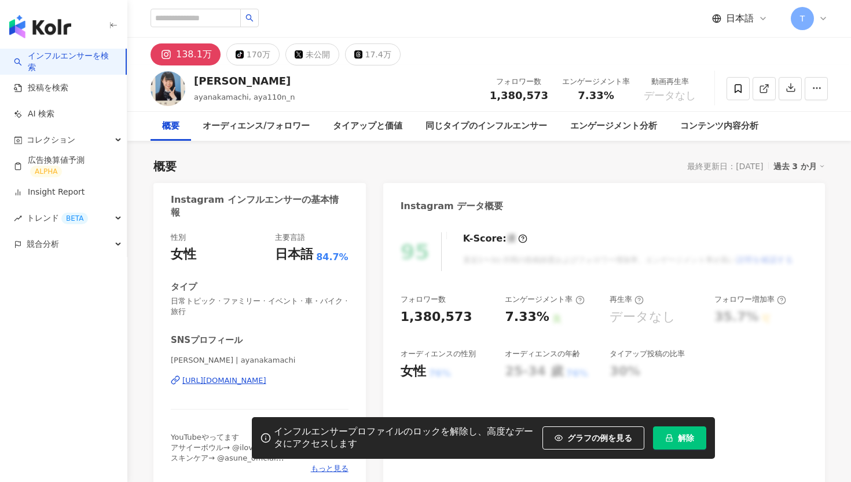
click at [678, 433] on span "解除" at bounding box center [686, 437] width 16 height 9
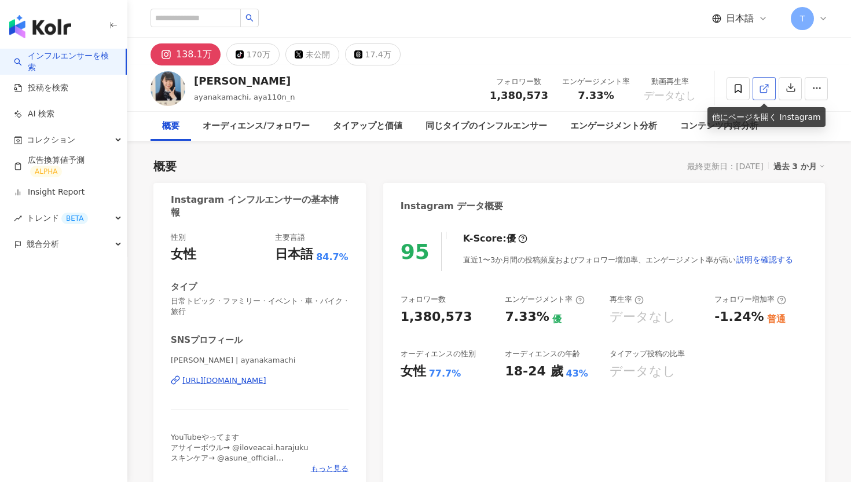
click at [766, 89] on icon at bounding box center [764, 88] width 10 height 10
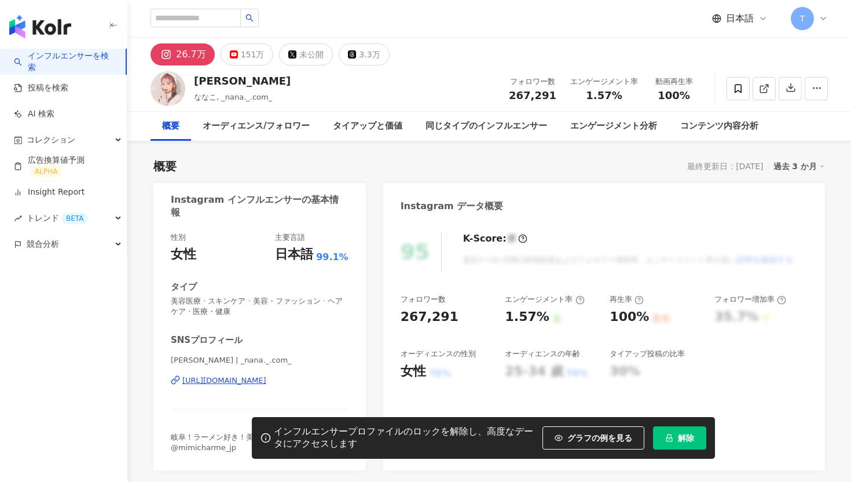
click at [670, 438] on icon "lock" at bounding box center [669, 438] width 8 height 8
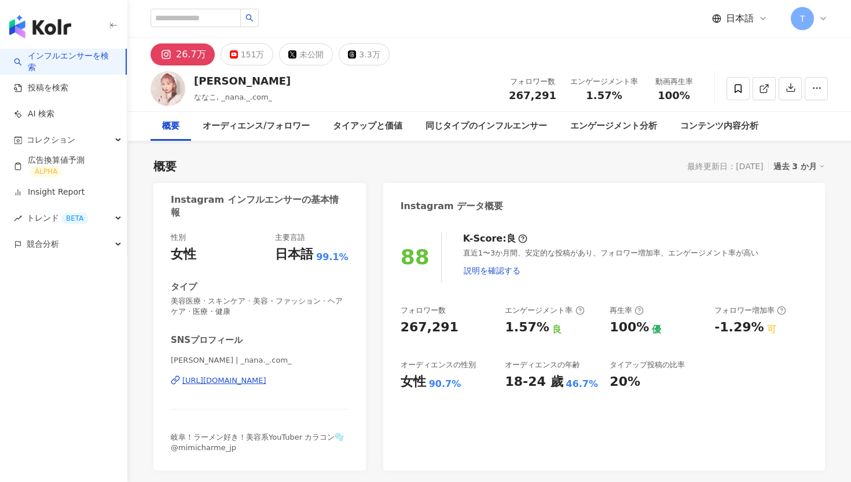
click at [766, 91] on icon at bounding box center [764, 88] width 10 height 10
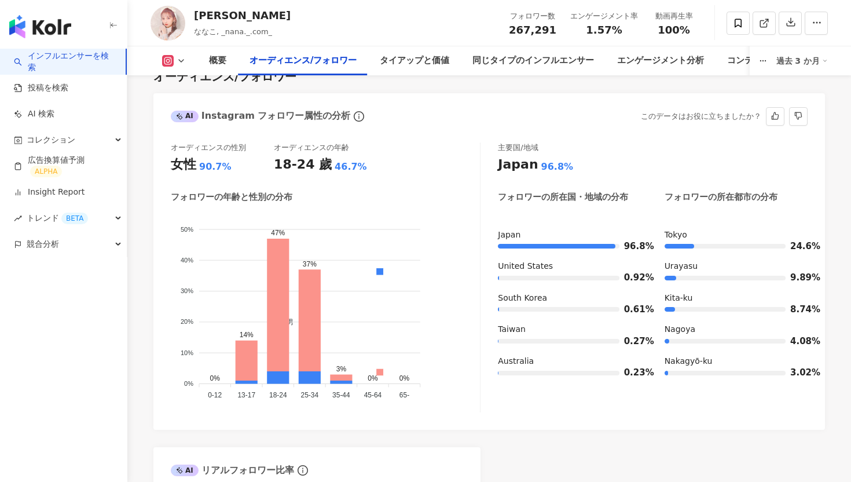
scroll to position [1026, 0]
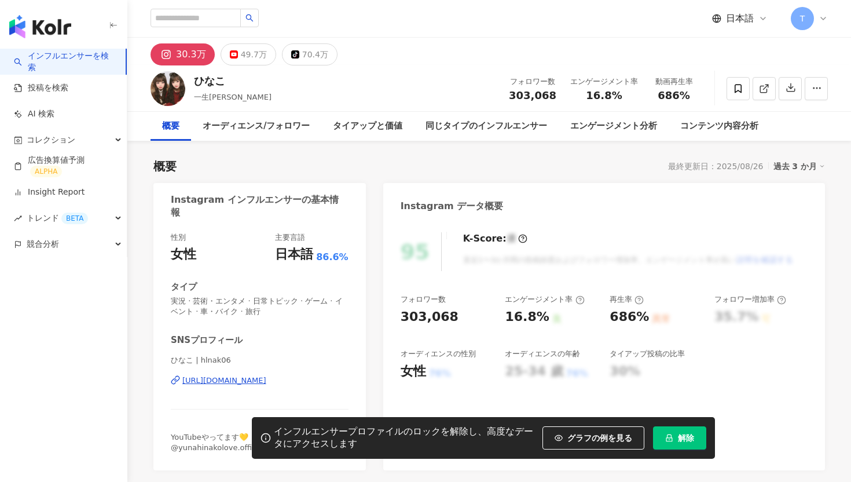
click at [678, 433] on span "解除" at bounding box center [686, 437] width 16 height 9
click at [367, 163] on div "概要 最終更新日：2025/08/26 過去 3 か月" at bounding box center [489, 166] width 672 height 16
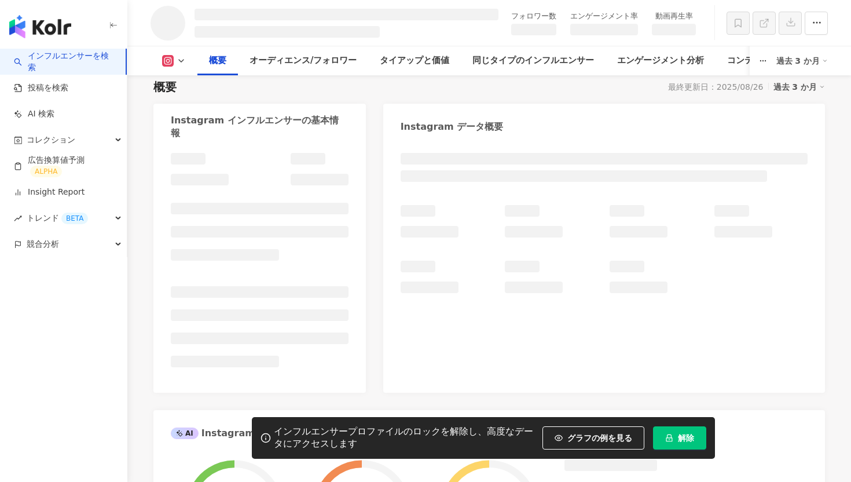
scroll to position [265, 0]
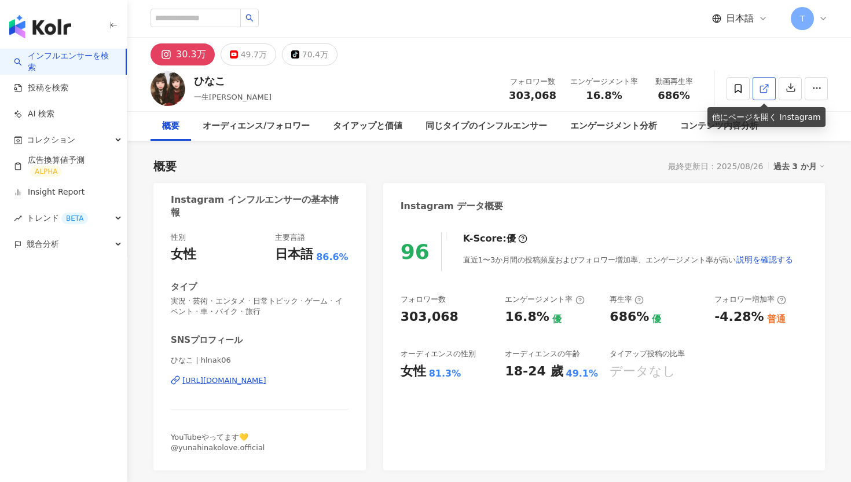
click at [762, 93] on icon at bounding box center [764, 88] width 10 height 10
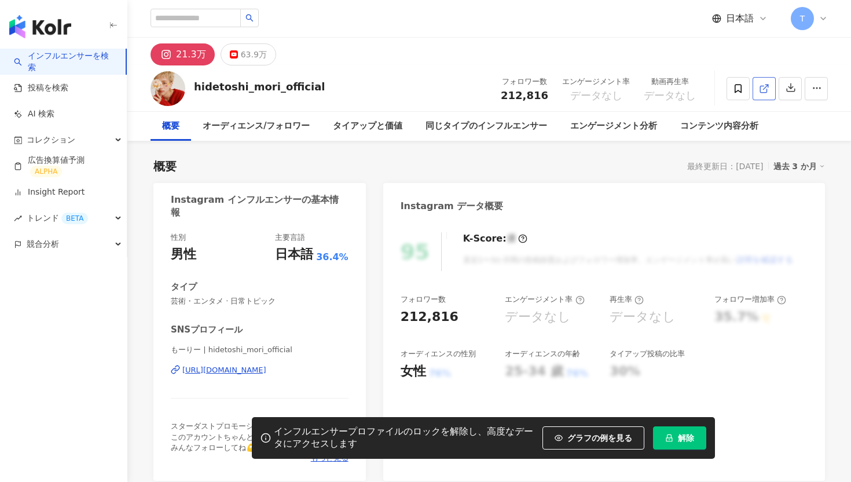
click at [773, 84] on link at bounding box center [764, 88] width 23 height 23
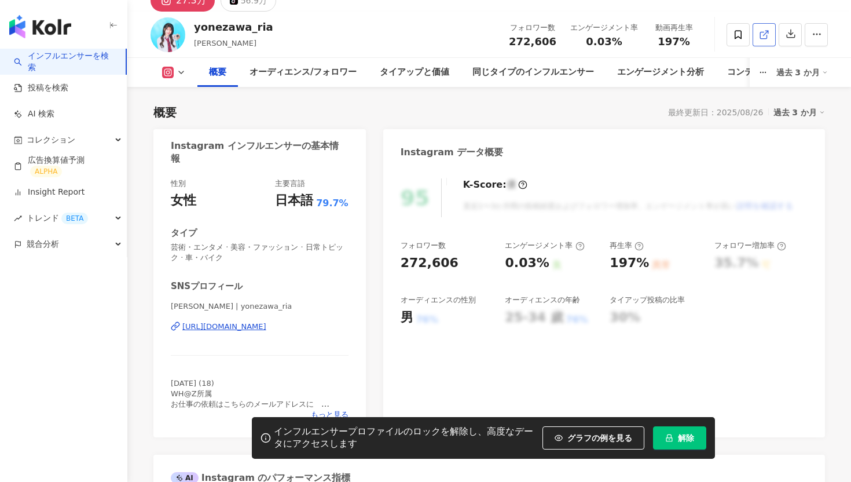
click at [759, 31] on icon at bounding box center [764, 35] width 10 height 10
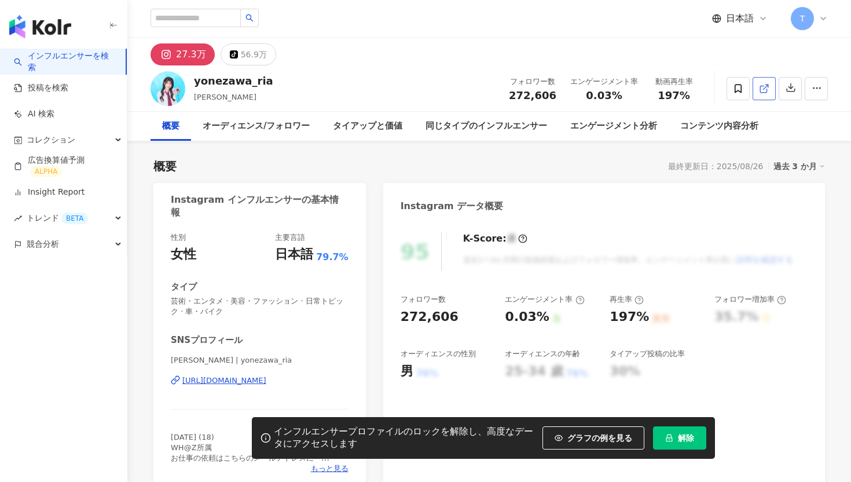
click at [766, 93] on span at bounding box center [764, 88] width 10 height 12
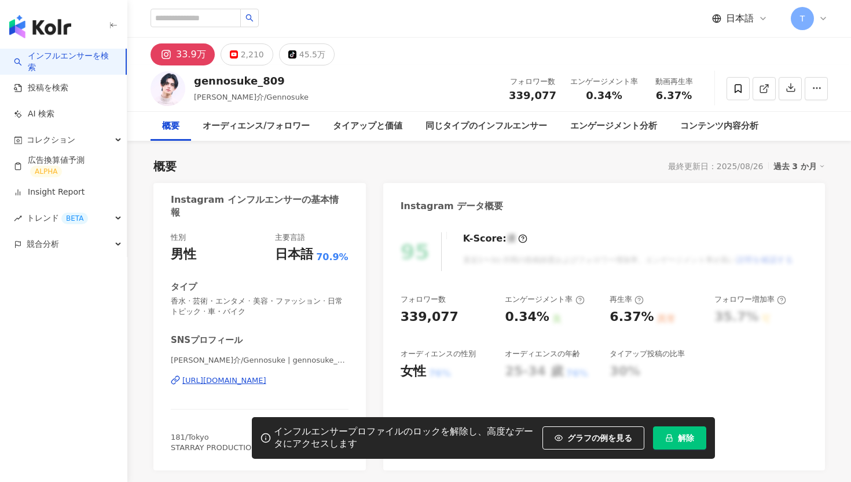
scroll to position [1058, 0]
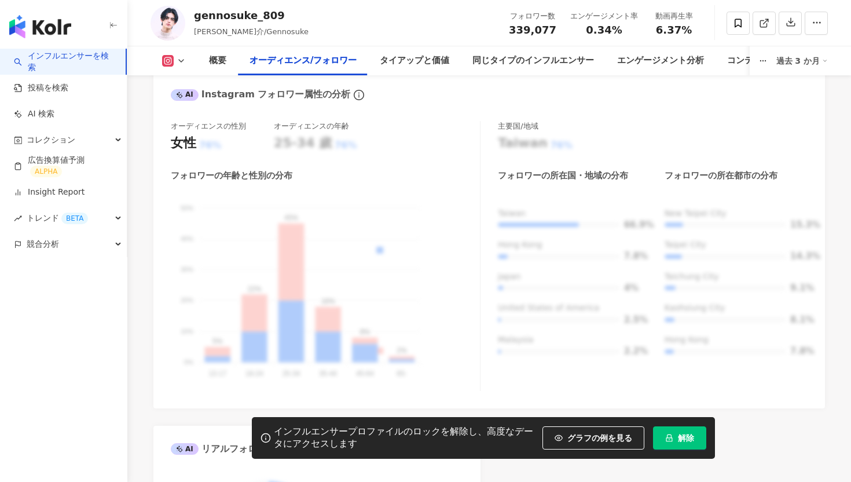
click at [683, 430] on button "解除" at bounding box center [679, 437] width 53 height 23
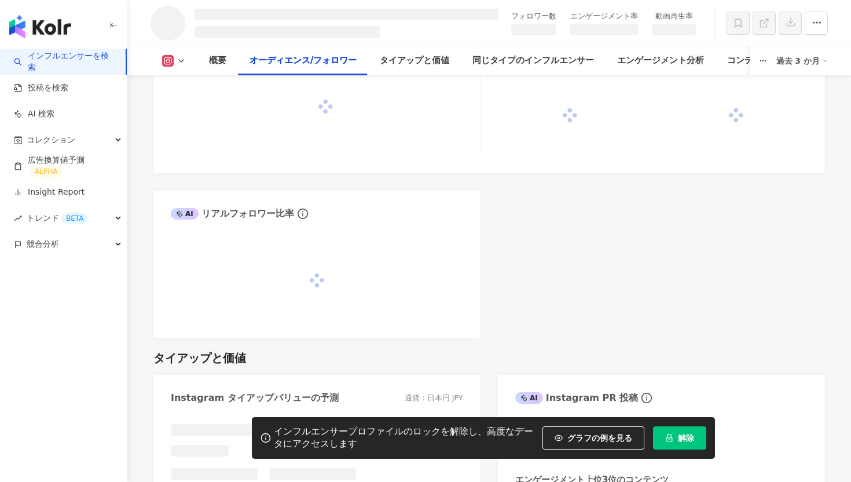
scroll to position [1012, 0]
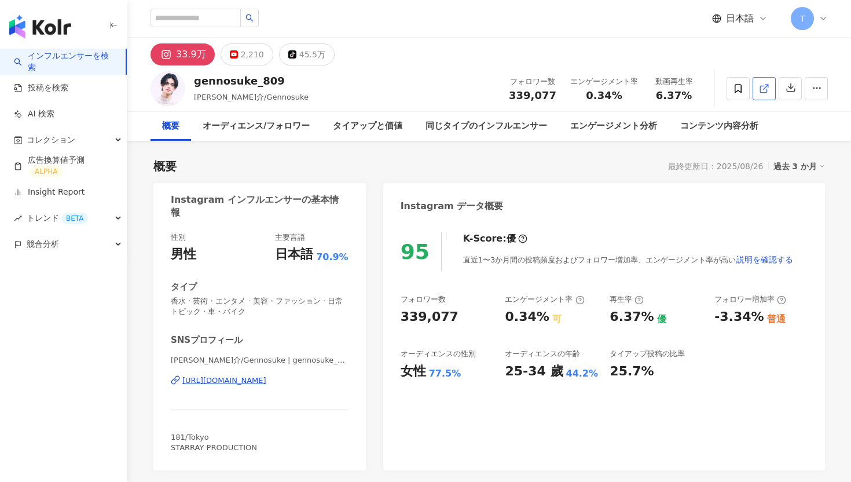
click at [759, 95] on link at bounding box center [764, 88] width 23 height 23
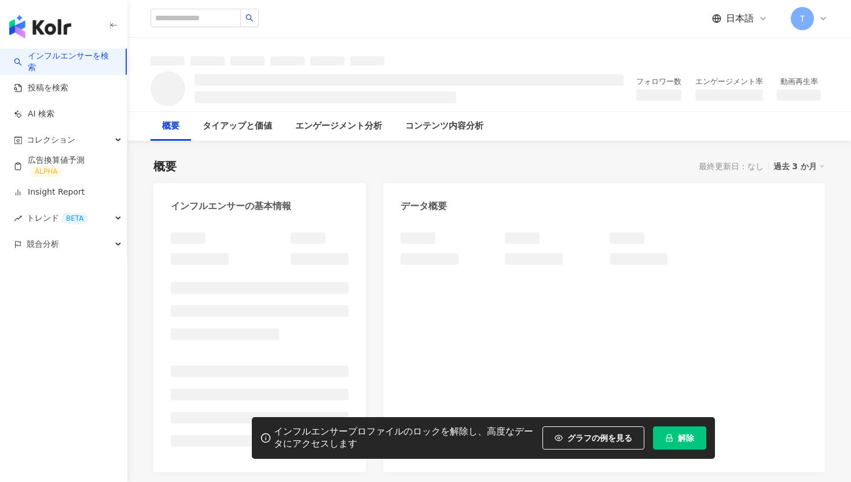
click at [673, 434] on icon "lock" at bounding box center [669, 438] width 8 height 8
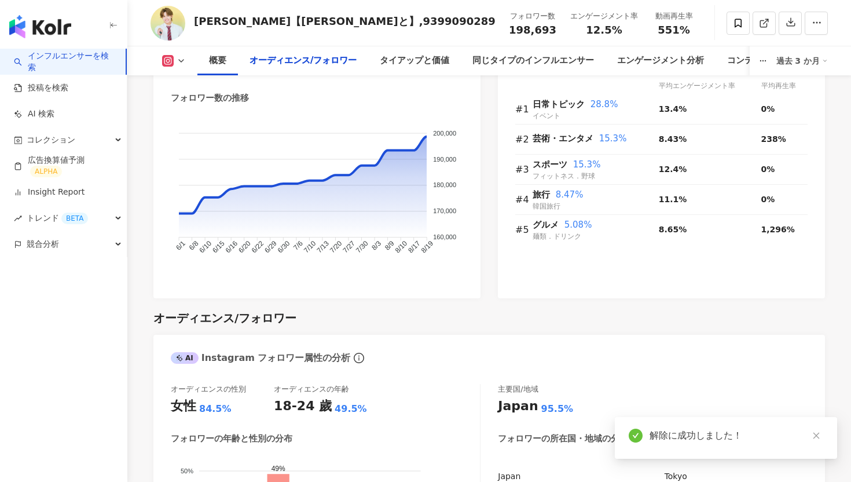
scroll to position [1064, 0]
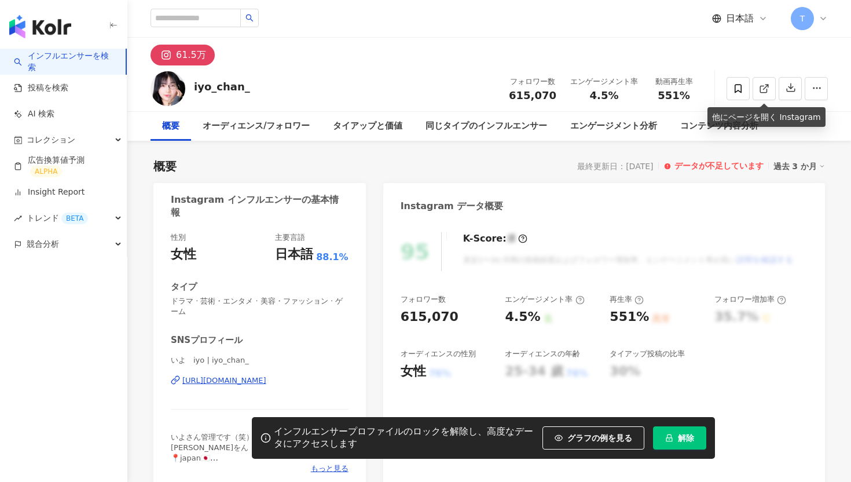
click at [682, 433] on span "解除" at bounding box center [686, 437] width 16 height 9
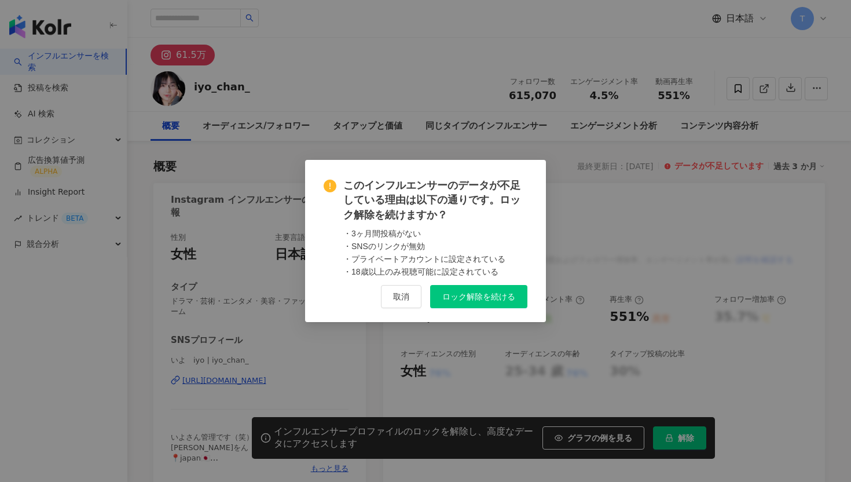
click at [479, 289] on button "ロック解除を続ける" at bounding box center [478, 296] width 97 height 23
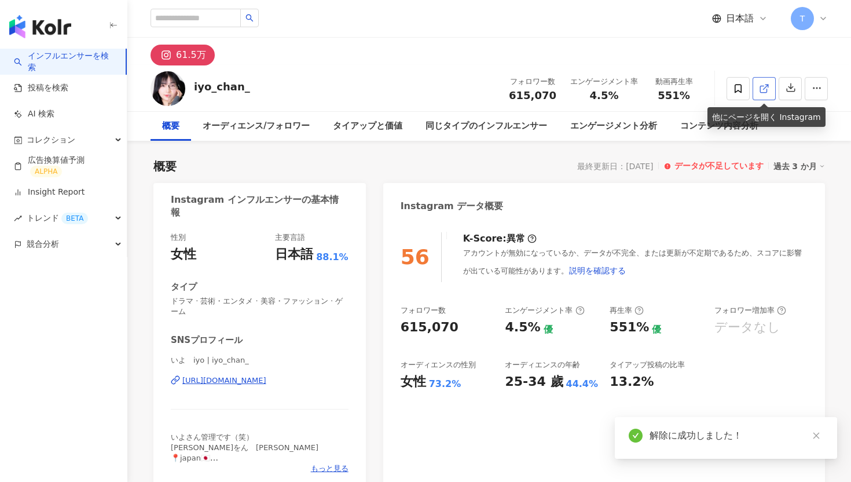
click at [763, 86] on icon at bounding box center [764, 88] width 10 height 10
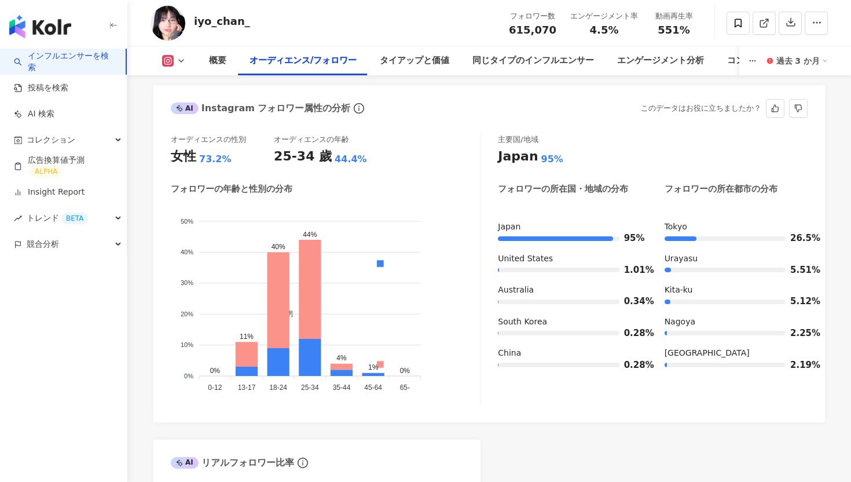
scroll to position [997, 0]
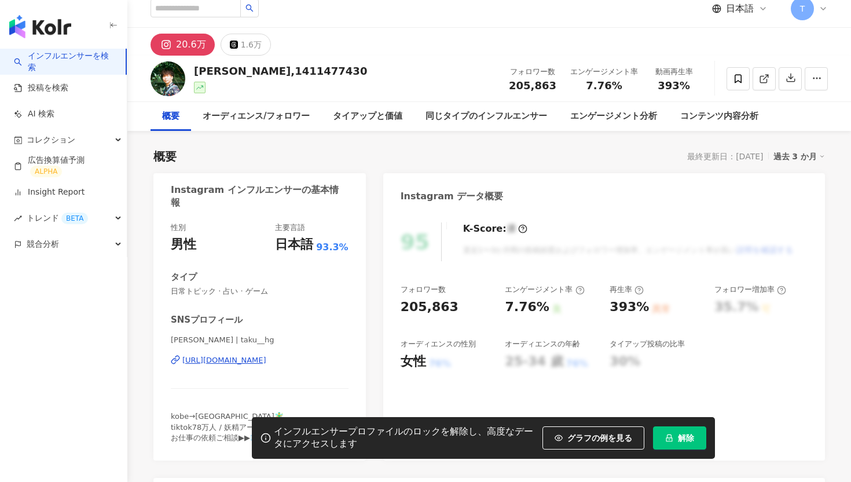
scroll to position [6, 0]
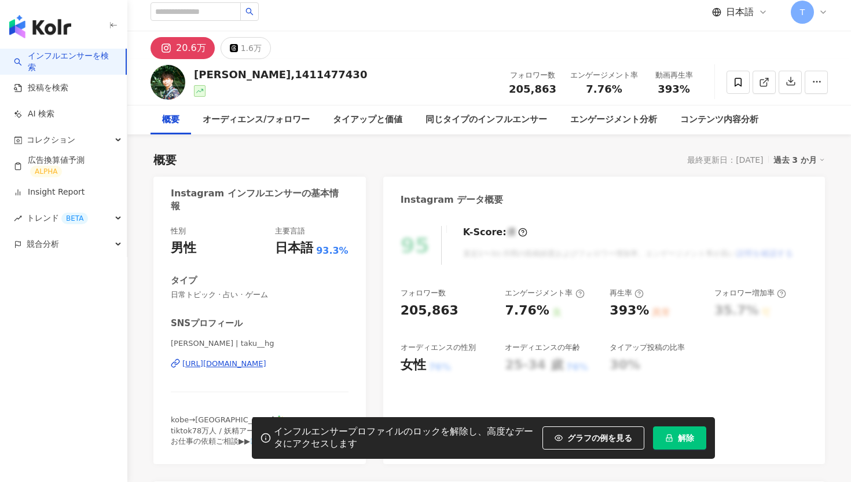
click at [671, 436] on icon "lock" at bounding box center [669, 438] width 8 height 8
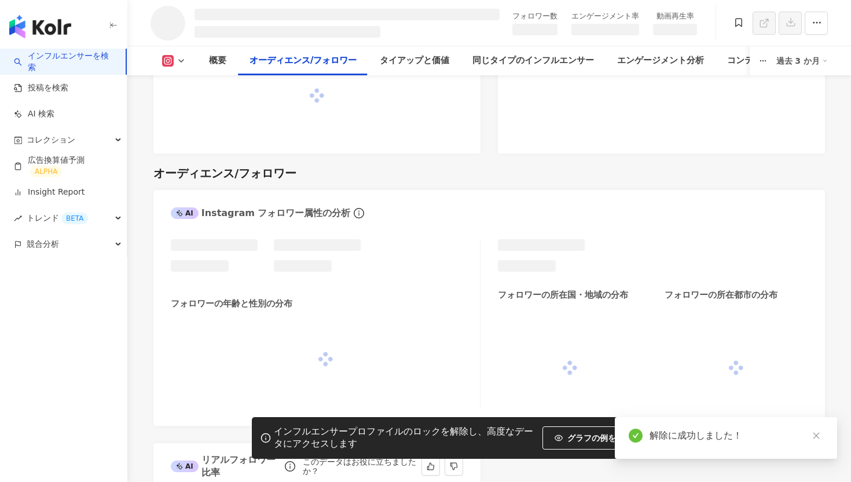
scroll to position [781, 0]
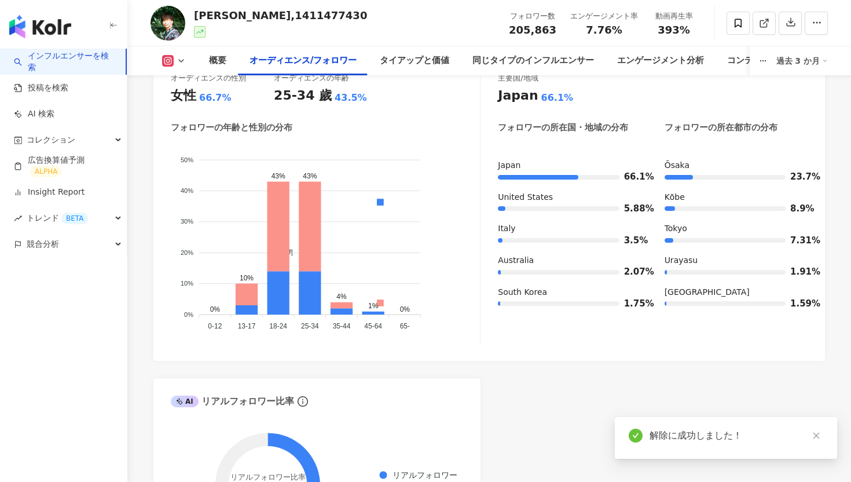
scroll to position [1014, 0]
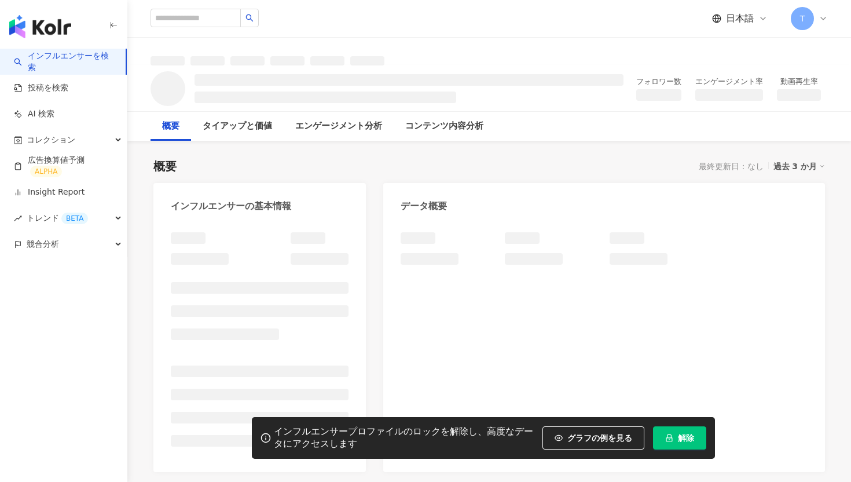
click at [672, 427] on button "解除" at bounding box center [679, 437] width 53 height 23
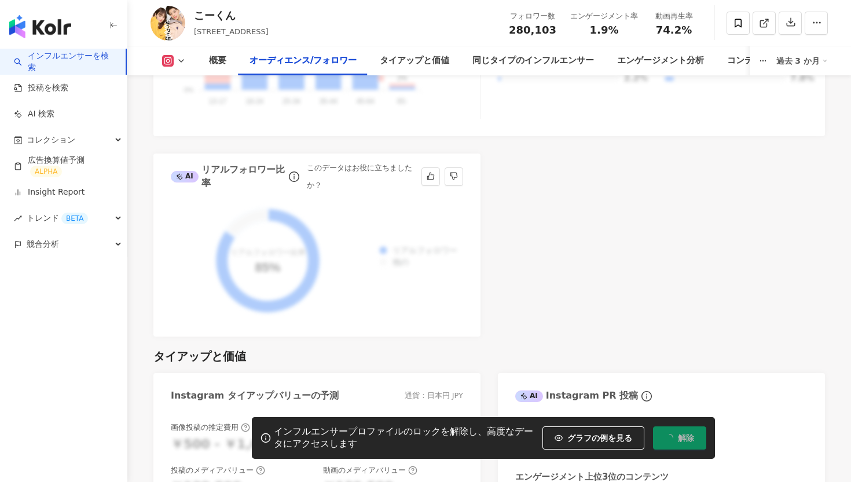
scroll to position [1545, 0]
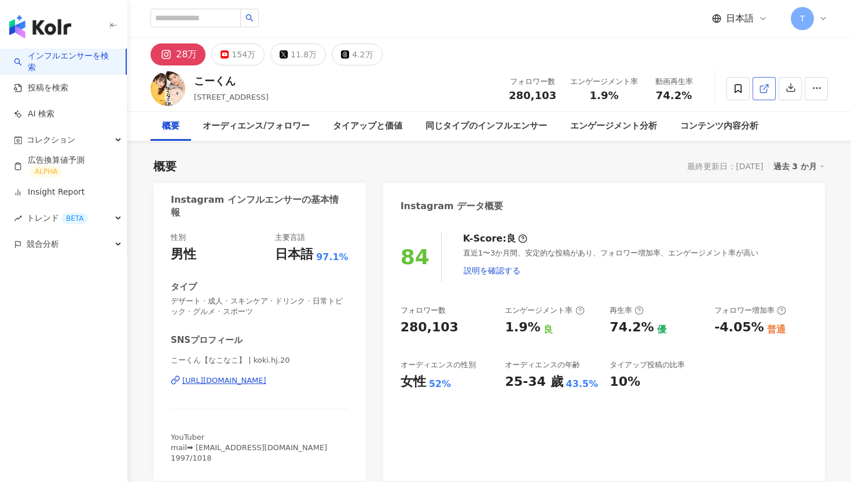
click at [770, 96] on link at bounding box center [764, 88] width 23 height 23
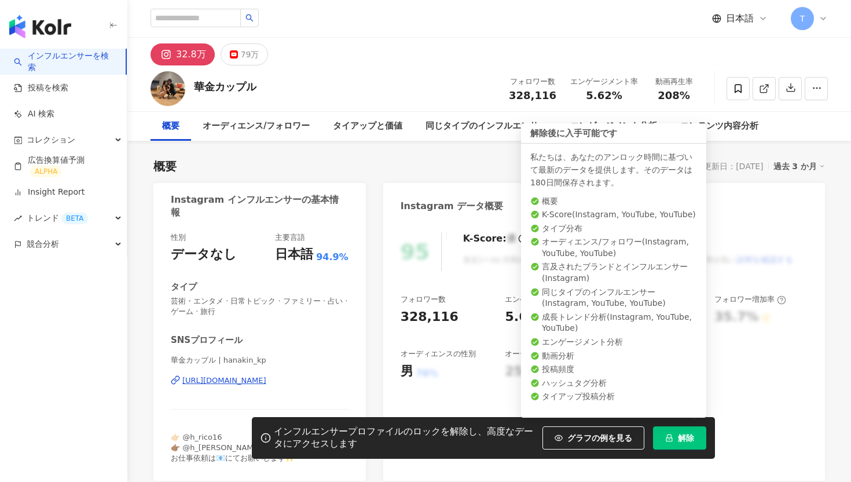
click at [672, 428] on button "解除" at bounding box center [679, 437] width 53 height 23
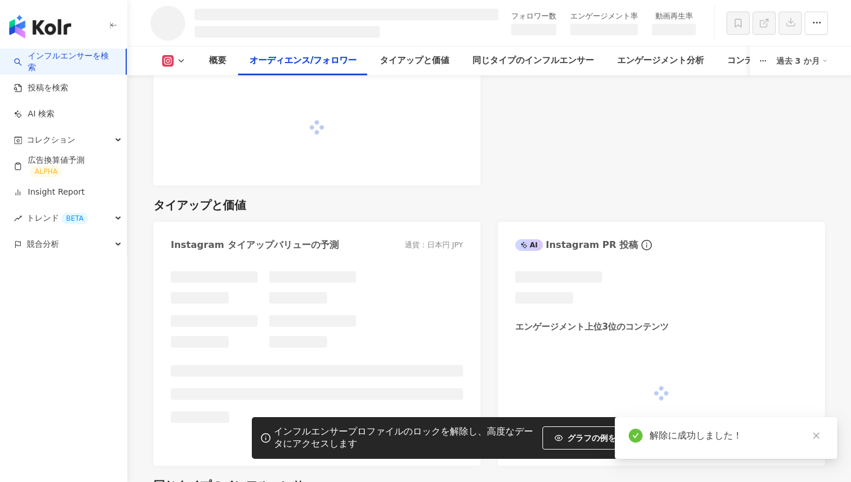
scroll to position [1185, 0]
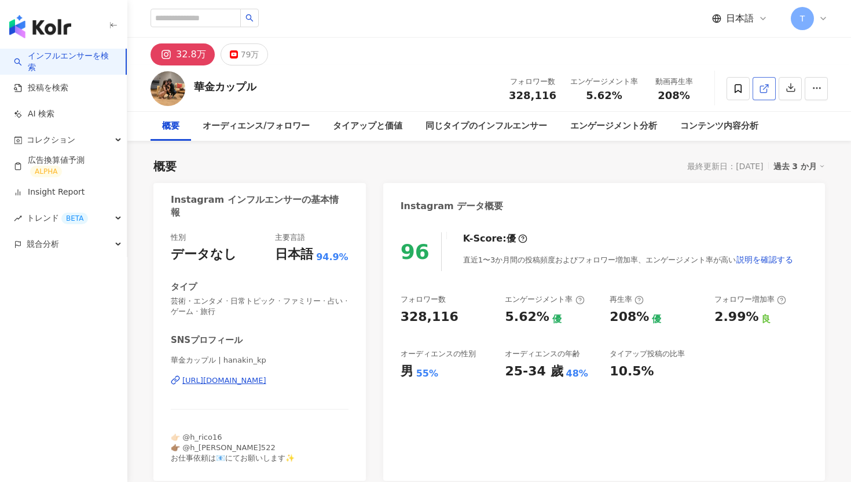
click at [763, 87] on icon at bounding box center [764, 88] width 10 height 10
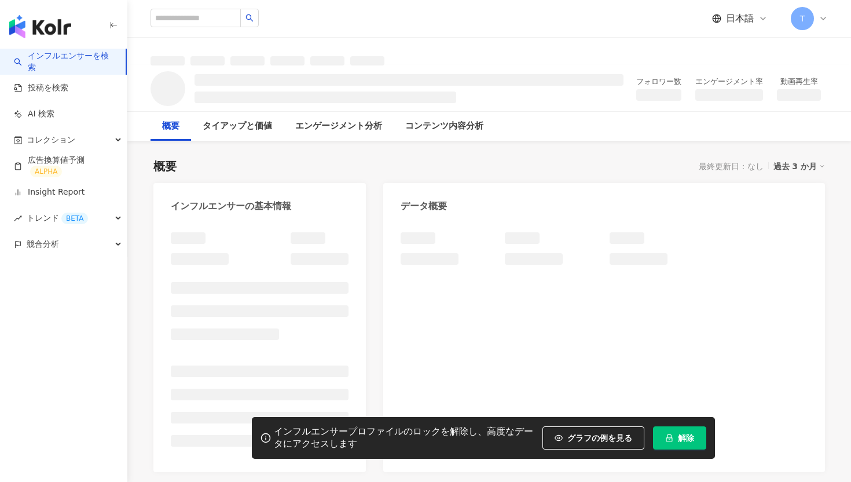
click at [685, 434] on span "解除" at bounding box center [686, 437] width 16 height 9
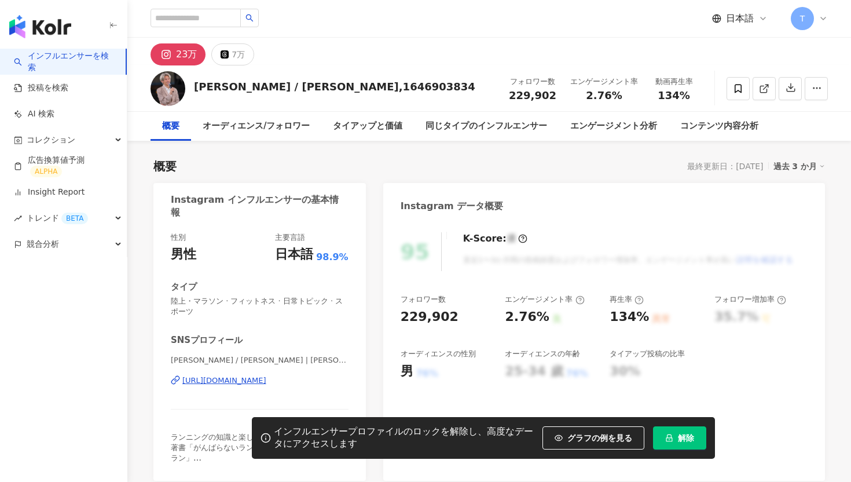
click at [681, 434] on span "解除" at bounding box center [686, 437] width 16 height 9
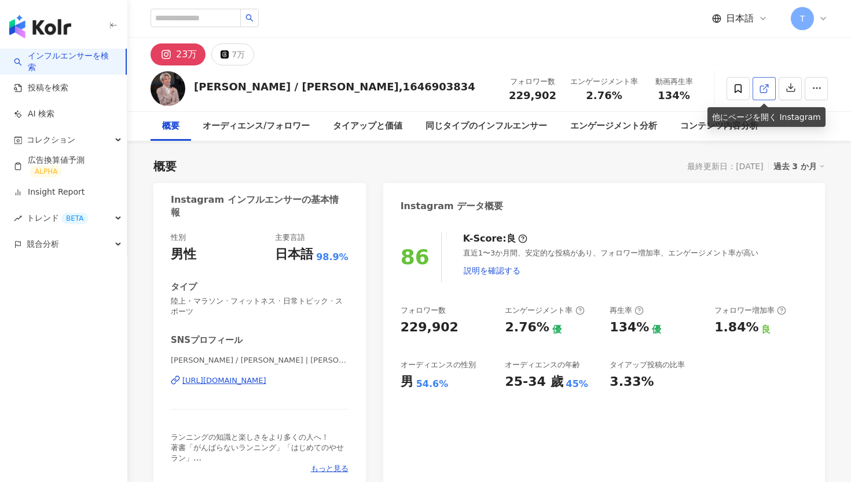
click at [767, 88] on icon at bounding box center [764, 88] width 10 height 10
